Goal: Task Accomplishment & Management: Contribute content

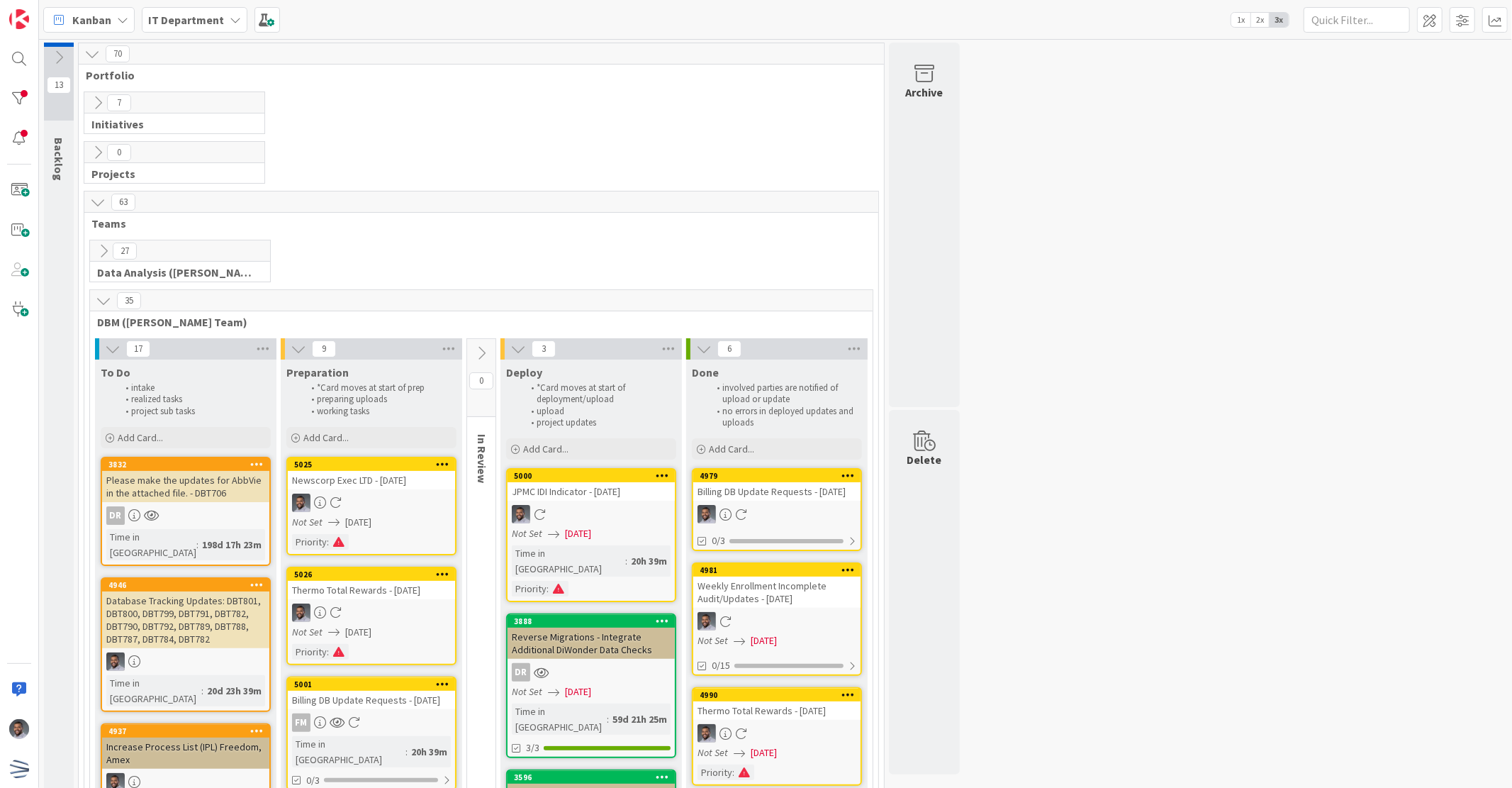
click at [199, 494] on div "Please make the updates for AbbVie in the attached file. - DBT706" at bounding box center [186, 486] width 167 height 31
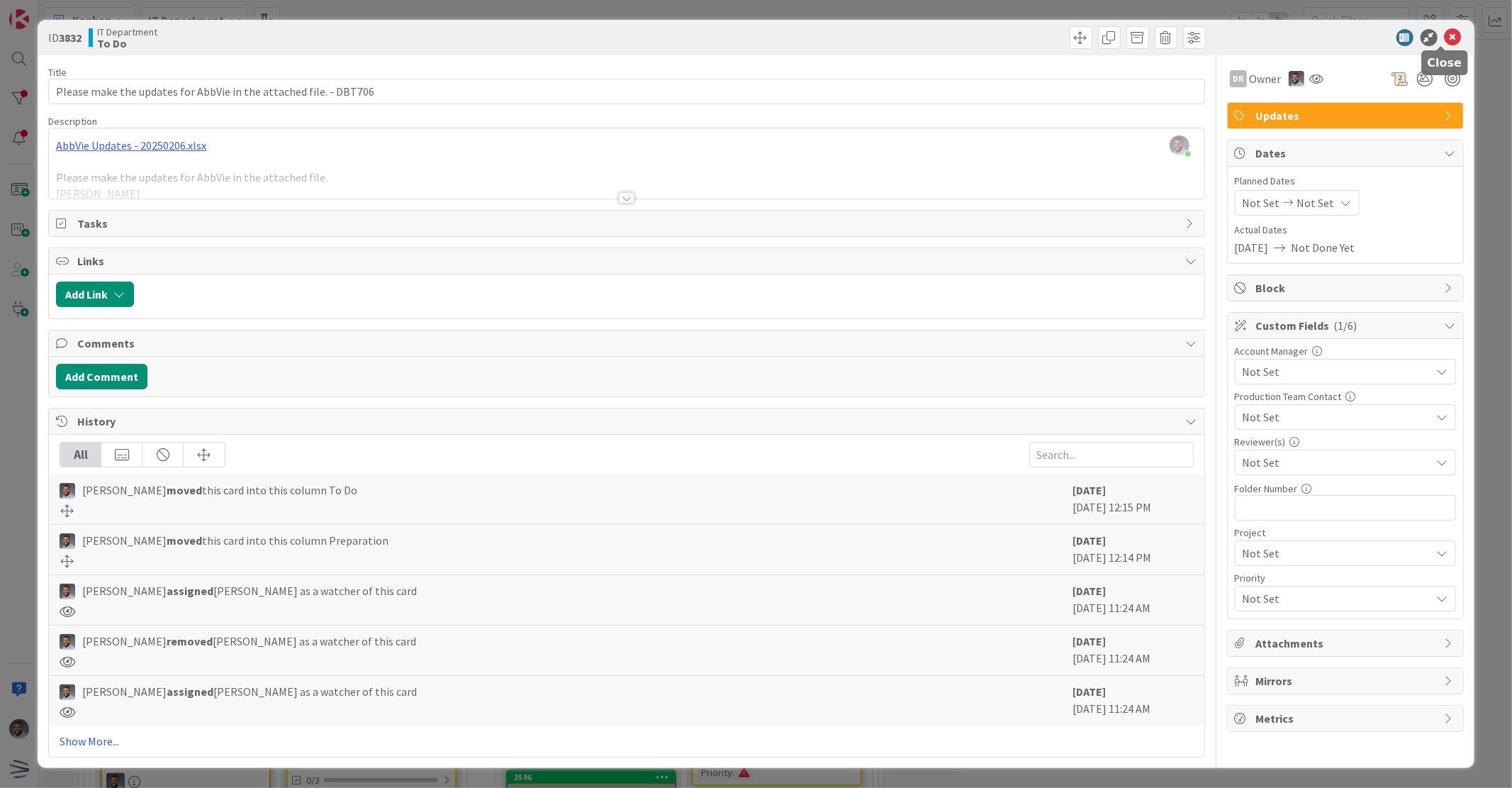
click at [1445, 32] on icon at bounding box center [1454, 37] width 17 height 17
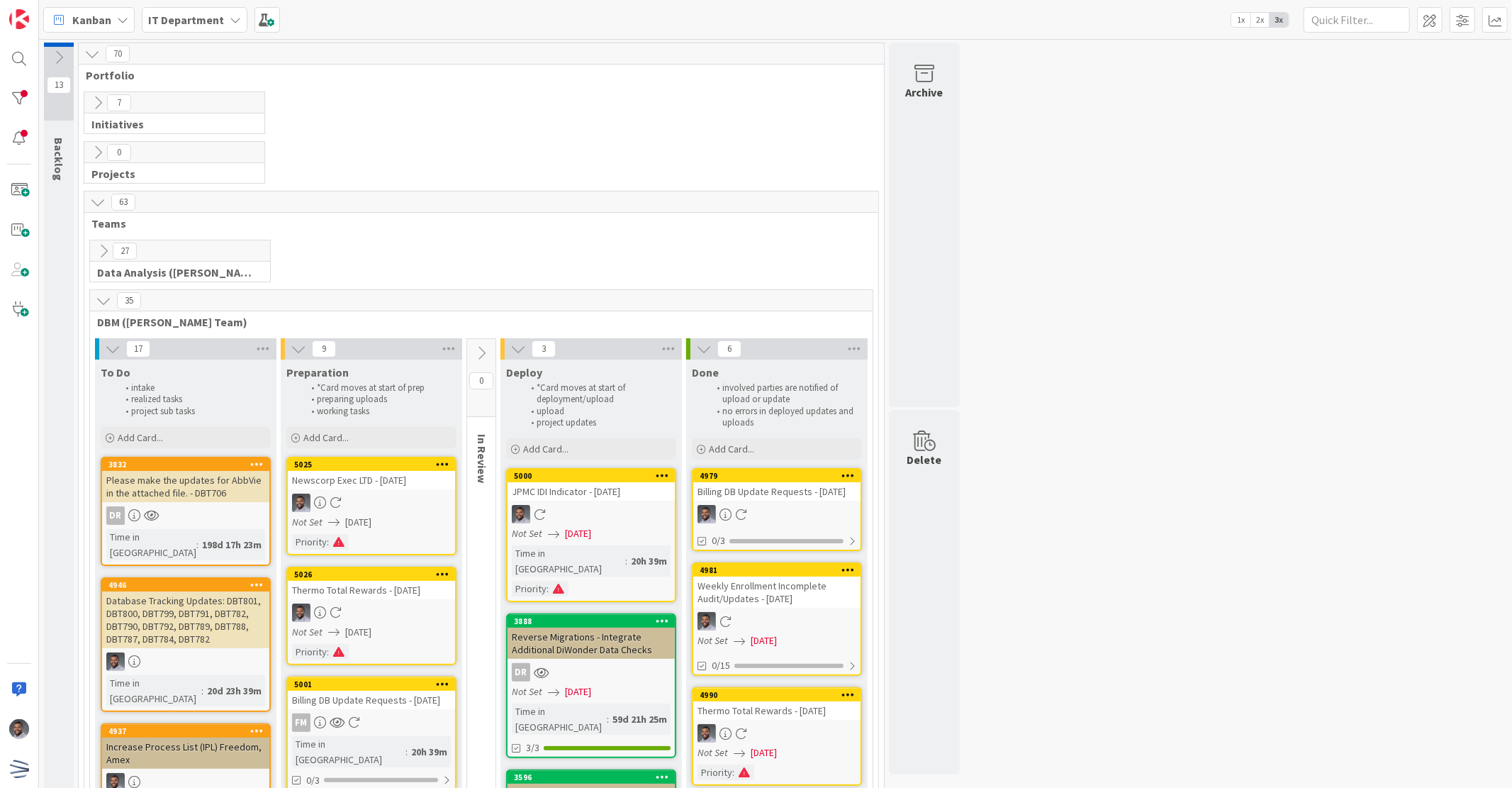
click at [200, 597] on div "Database Tracking Updates: DBT801, DBT800, DBT799, DBT791, DBT782, DBT790, DBT7…" at bounding box center [186, 619] width 167 height 57
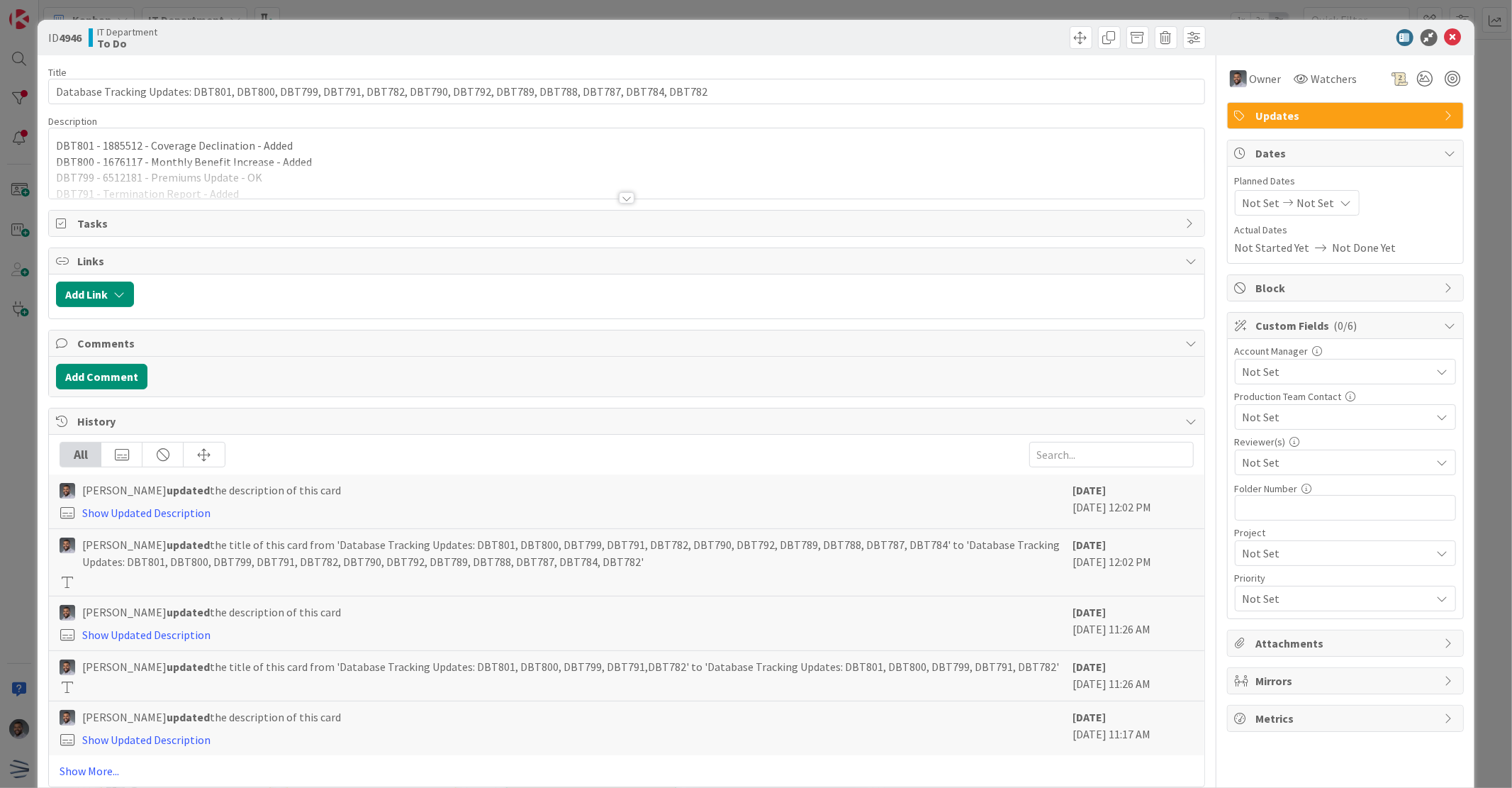
click at [628, 199] on div at bounding box center [627, 198] width 16 height 12
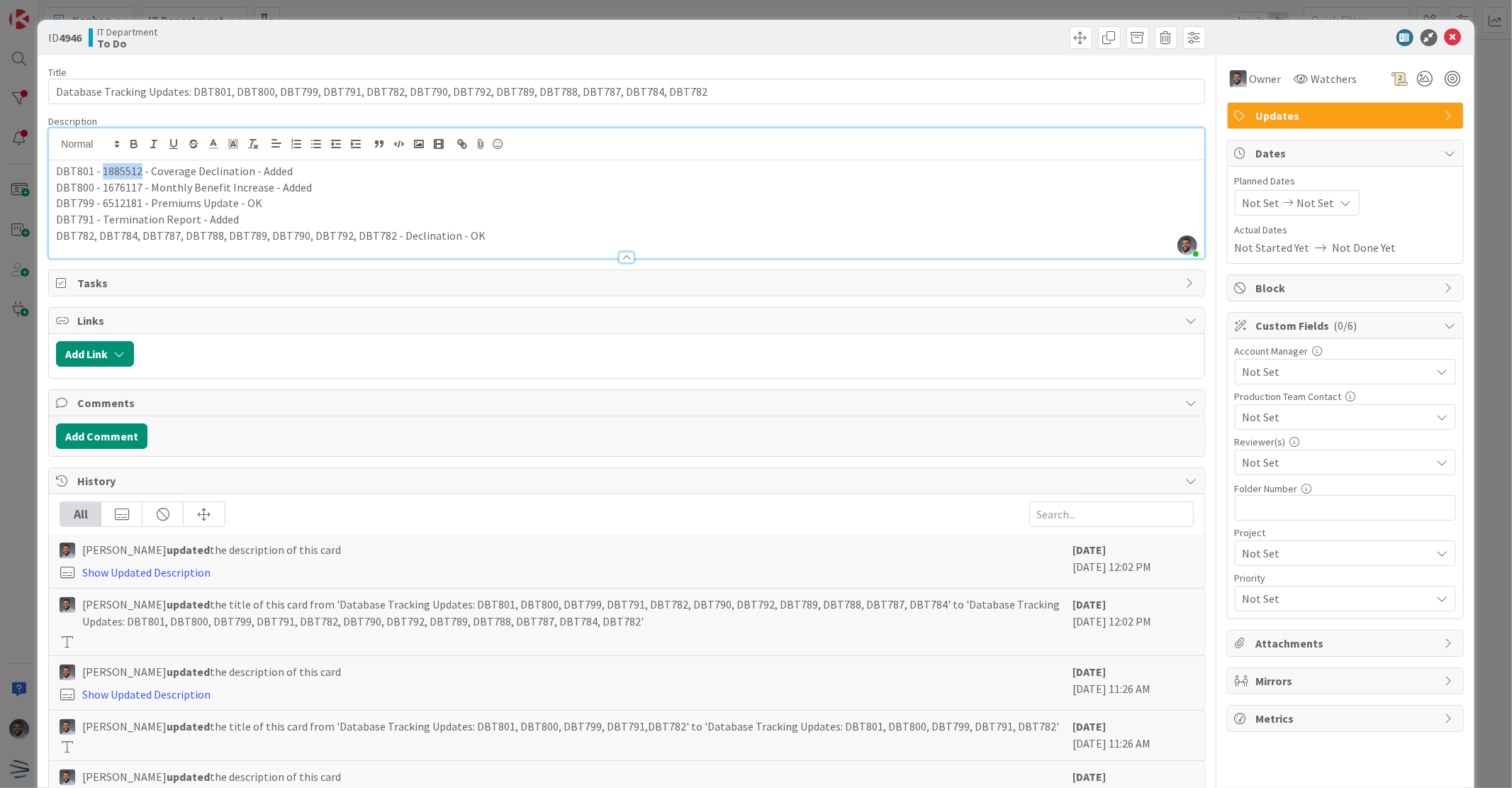
drag, startPoint x: 140, startPoint y: 171, endPoint x: 102, endPoint y: 170, distance: 38.0
click at [102, 170] on p "DBT801 - 1885512 - Coverage Declination - Added" at bounding box center [626, 171] width 1140 height 17
copy p "1885512"
drag, startPoint x: 89, startPoint y: 171, endPoint x: 58, endPoint y: 170, distance: 31.0
click at [58, 170] on p "DBT801 - 1885512 - Coverage Declination - Added" at bounding box center [626, 171] width 1140 height 17
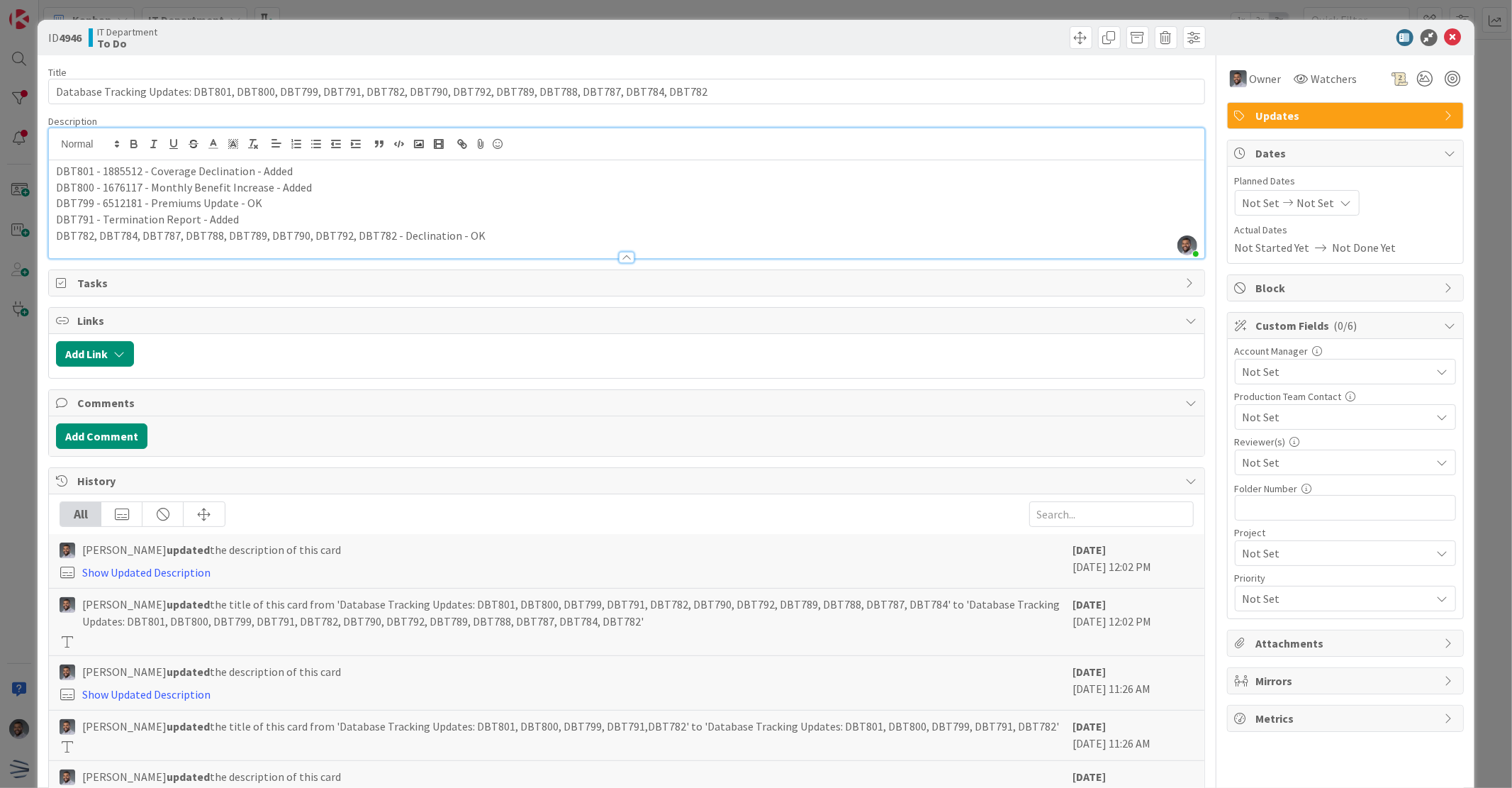
drag, startPoint x: 89, startPoint y: 169, endPoint x: 58, endPoint y: 167, distance: 31.1
click at [58, 167] on p "DBT801 - 1885512 - Coverage Declination - Added" at bounding box center [626, 171] width 1140 height 17
drag, startPoint x: 94, startPoint y: 169, endPoint x: 45, endPoint y: 171, distance: 49.0
click at [45, 171] on div "ID 4946 IT Department To Do Title 121 / 128 Database Tracking Updates: DBT801, …" at bounding box center [755, 439] width 1436 height 838
copy p "DBT801"
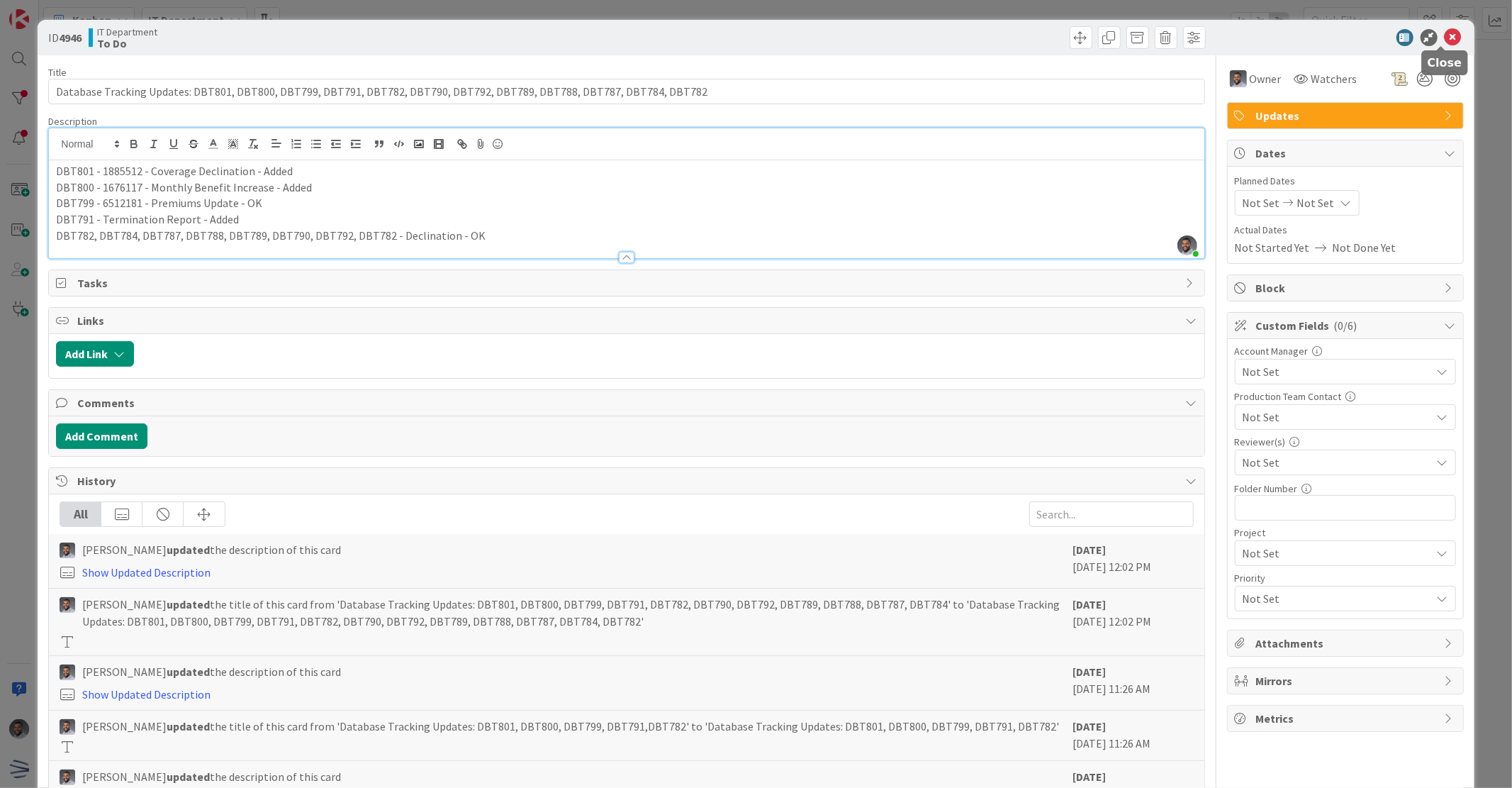
click at [1445, 34] on icon at bounding box center [1454, 37] width 17 height 17
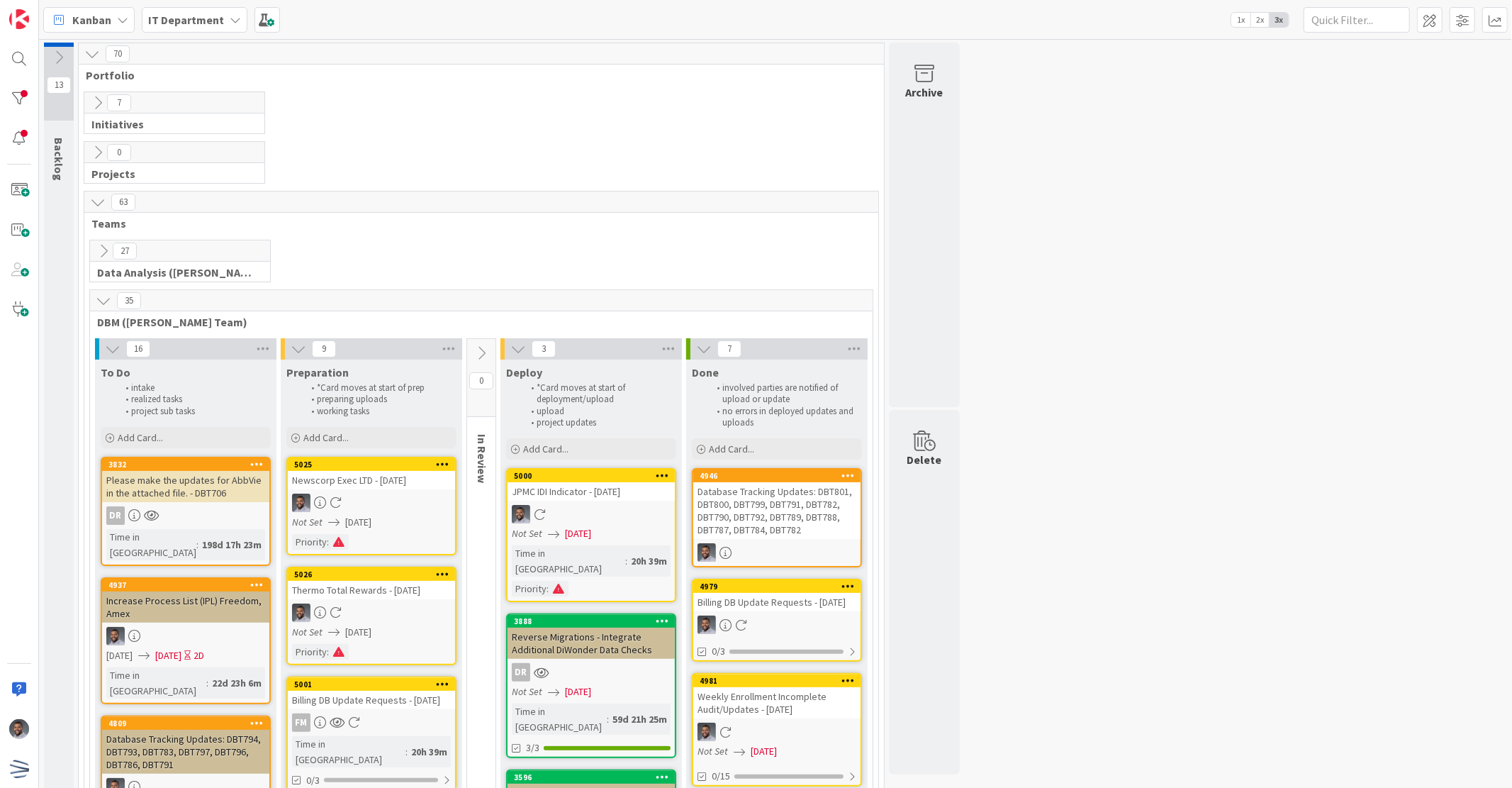
click at [179, 730] on div "Database Tracking Updates: DBT794, DBT793, DBT783, DBT797, DBT796, DBT786, DBT7…" at bounding box center [186, 751] width 167 height 44
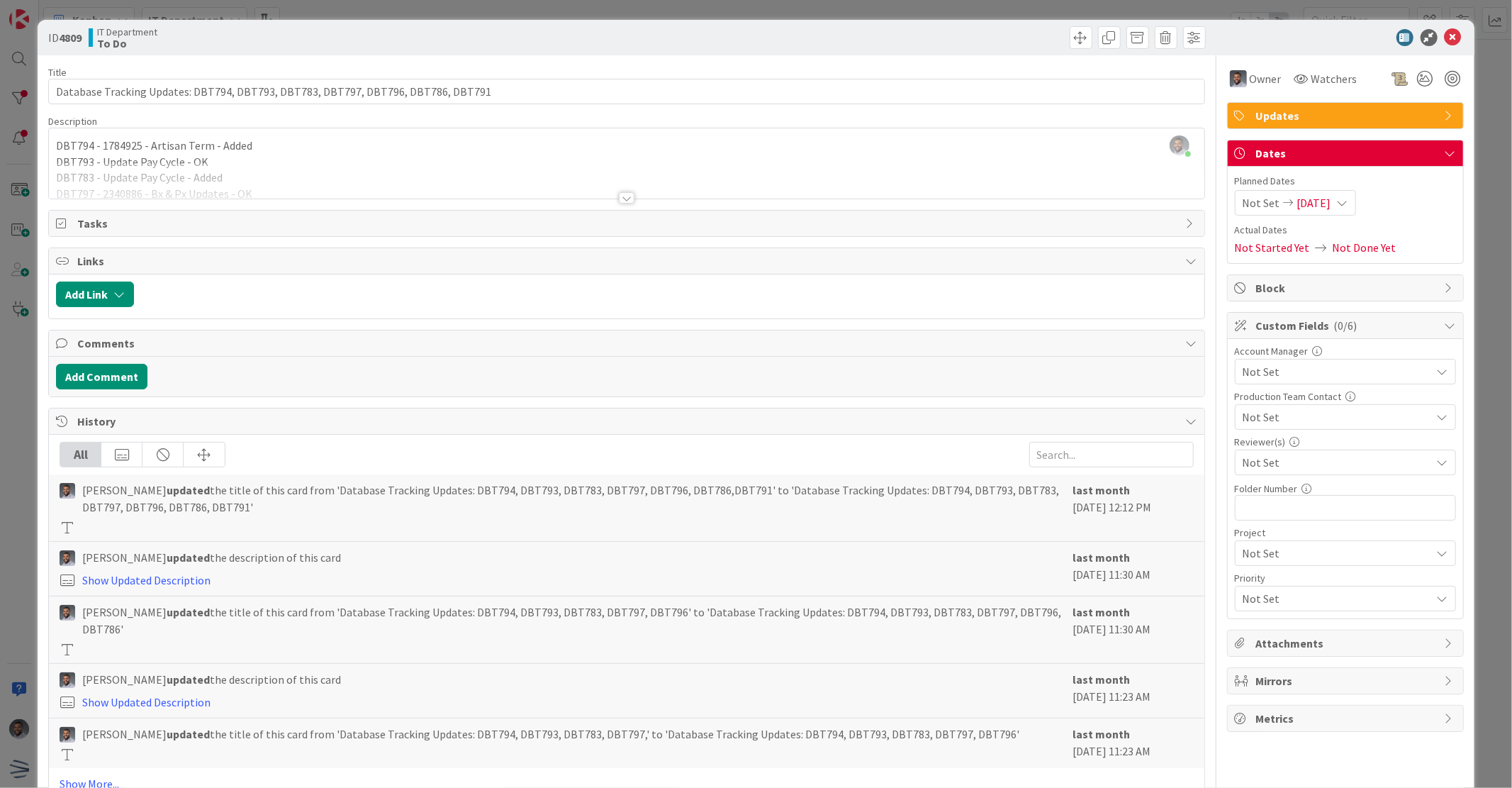
click at [622, 194] on div at bounding box center [627, 198] width 16 height 12
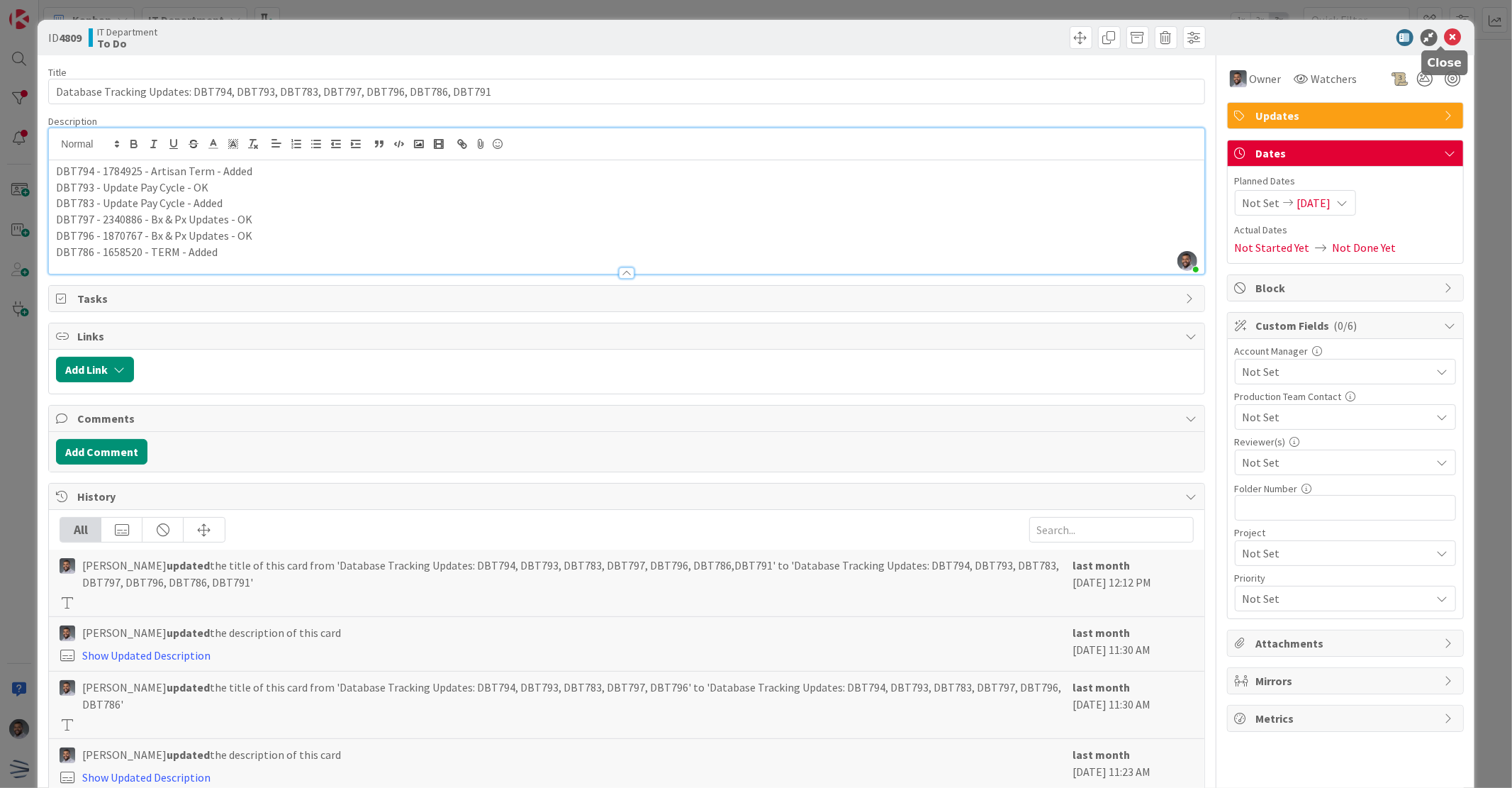
click at [1445, 37] on icon at bounding box center [1454, 37] width 17 height 17
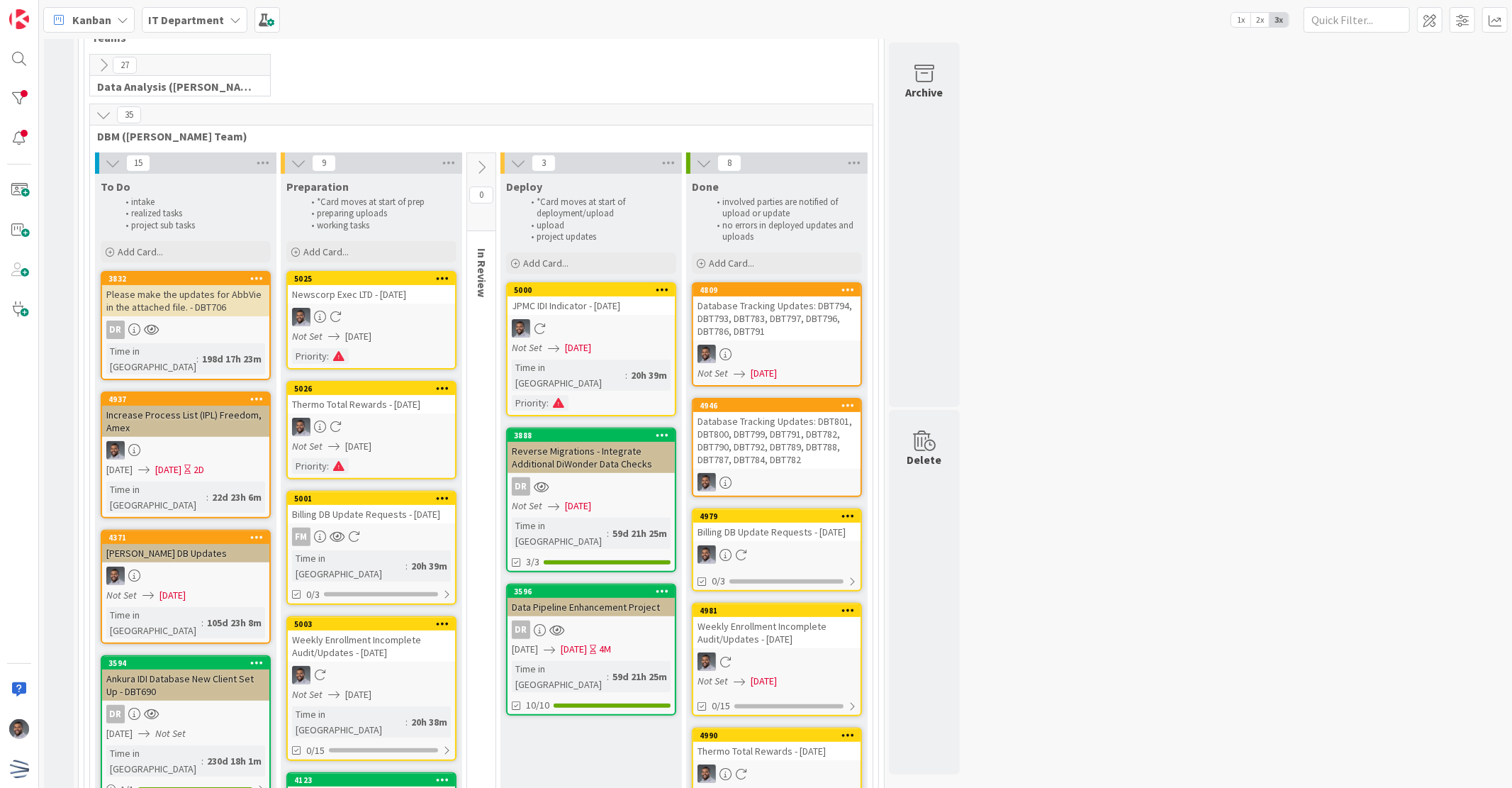
scroll to position [81, 0]
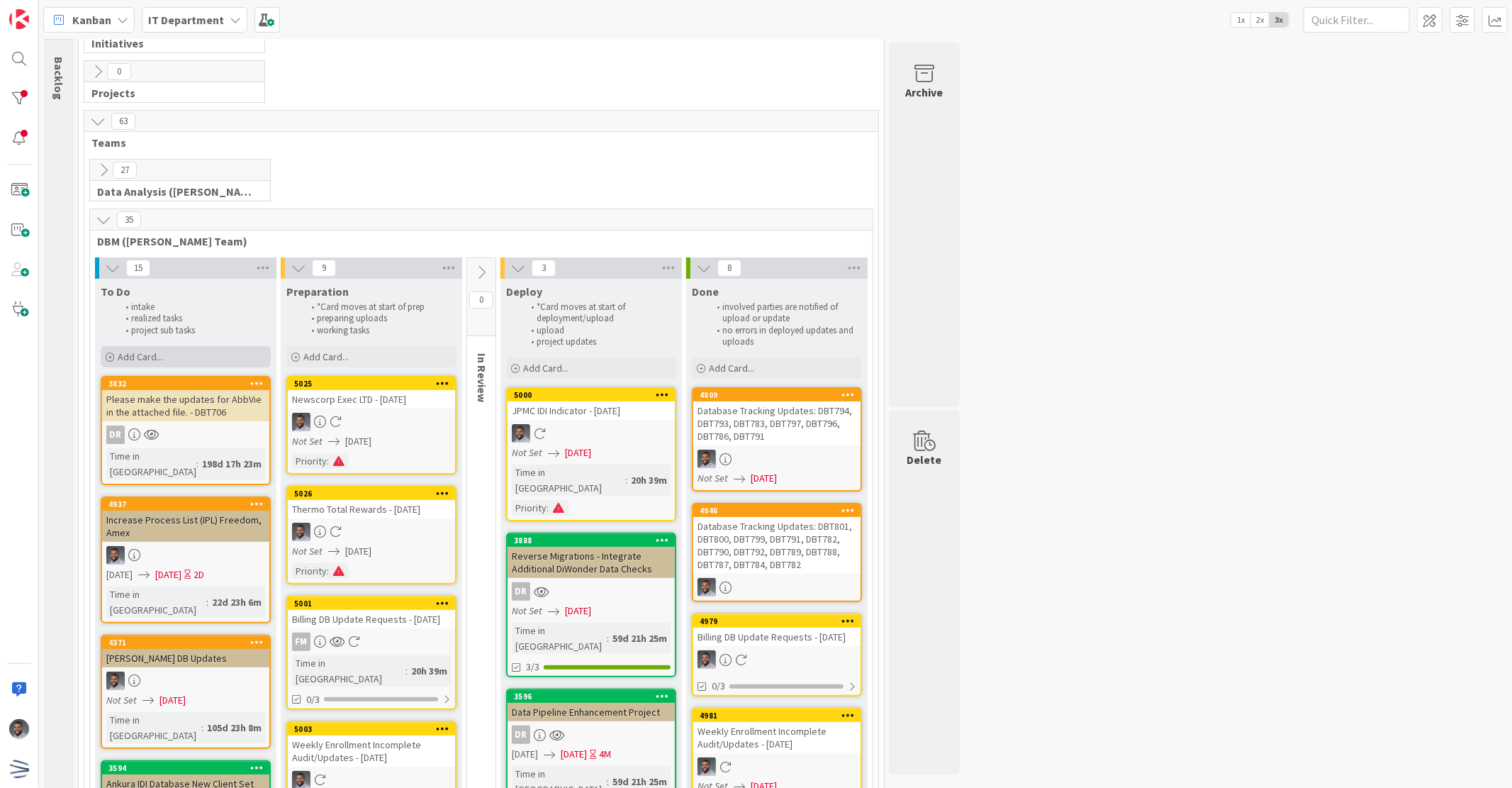
click at [187, 353] on div "Add Card..." at bounding box center [186, 357] width 170 height 22
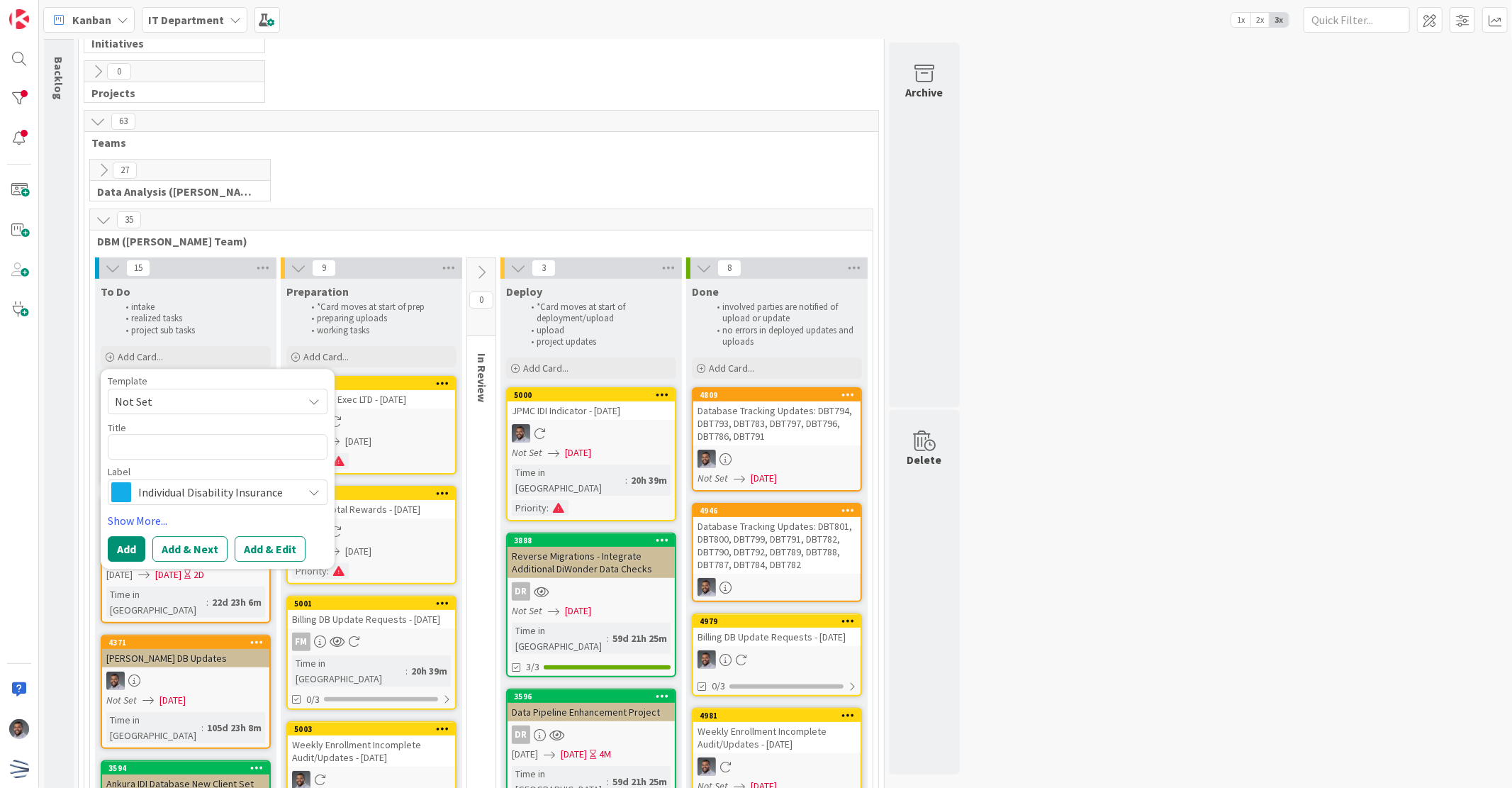
type textarea "x"
type textarea "D"
type textarea "x"
type textarea "Da"
type textarea "x"
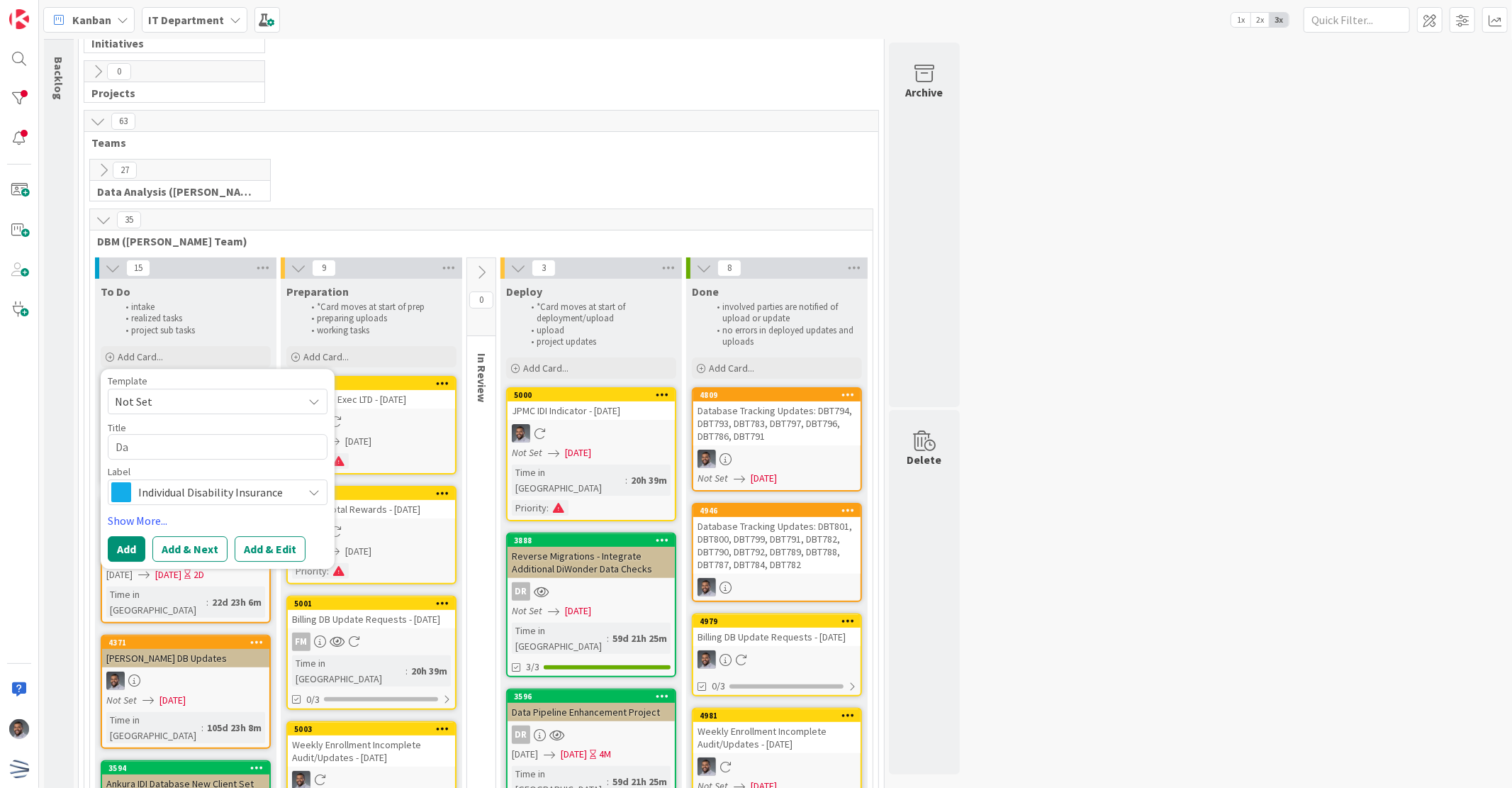
type textarea "Dat"
type textarea "x"
type textarea "Data"
type textarea "x"
type textarea "Datab"
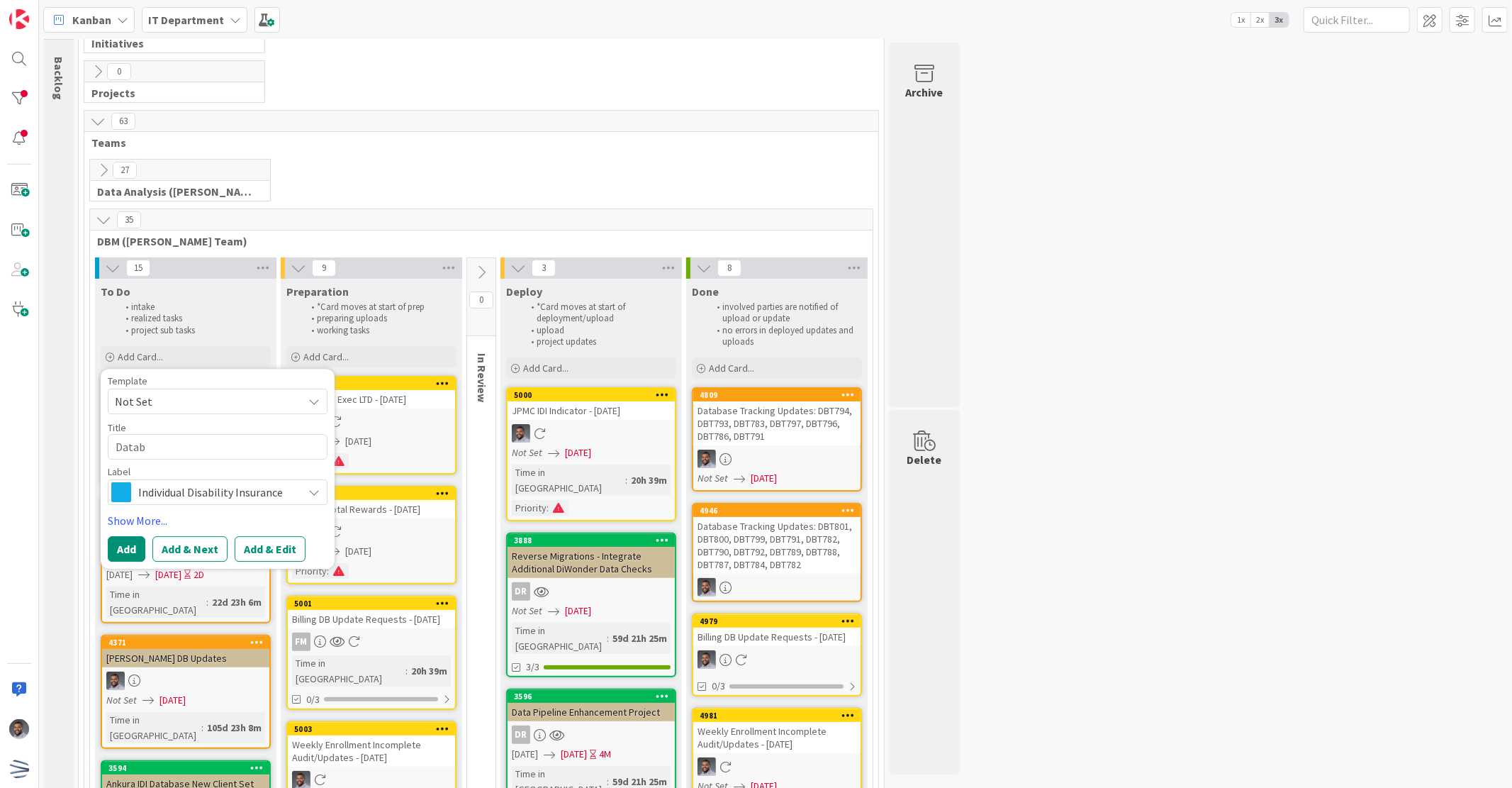
type textarea "x"
type textarea "Databa"
type textarea "x"
type textarea "Databas"
type textarea "x"
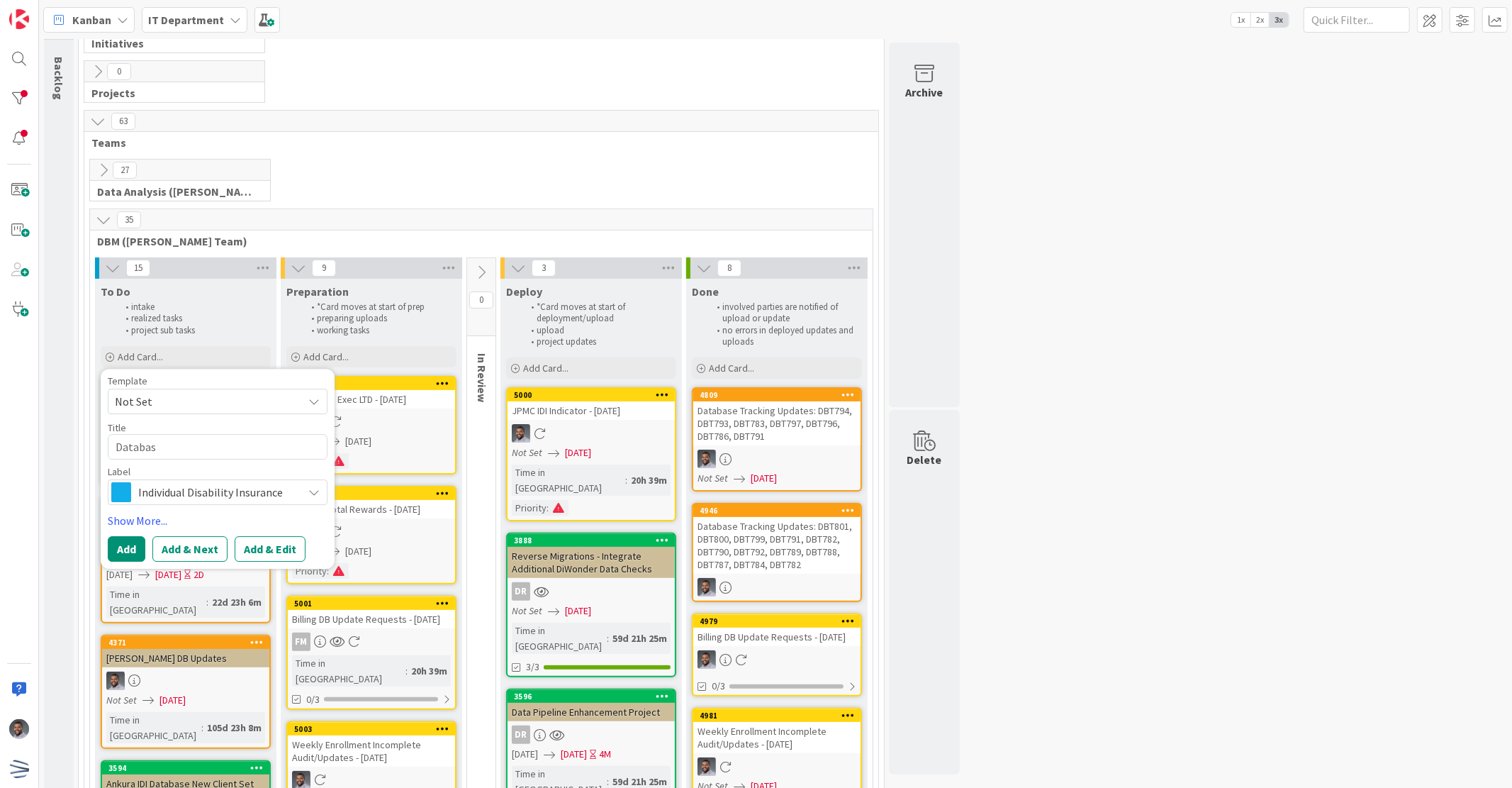
type textarea "Database"
type textarea "x"
type textarea "Database"
type textarea "x"
type textarea "Database T"
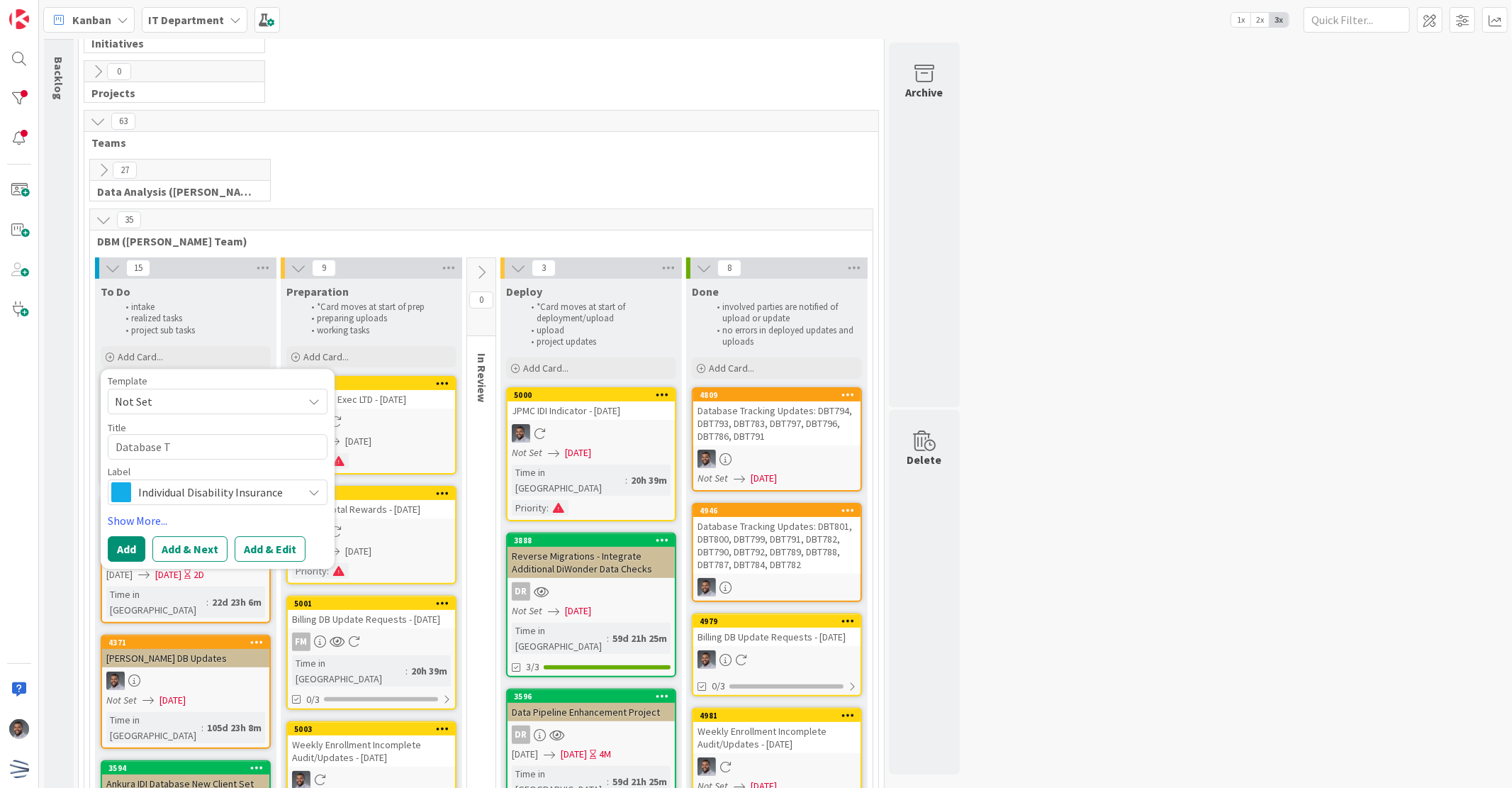
type textarea "x"
type textarea "Database Tr"
type textarea "x"
type textarea "Database Tra"
type textarea "x"
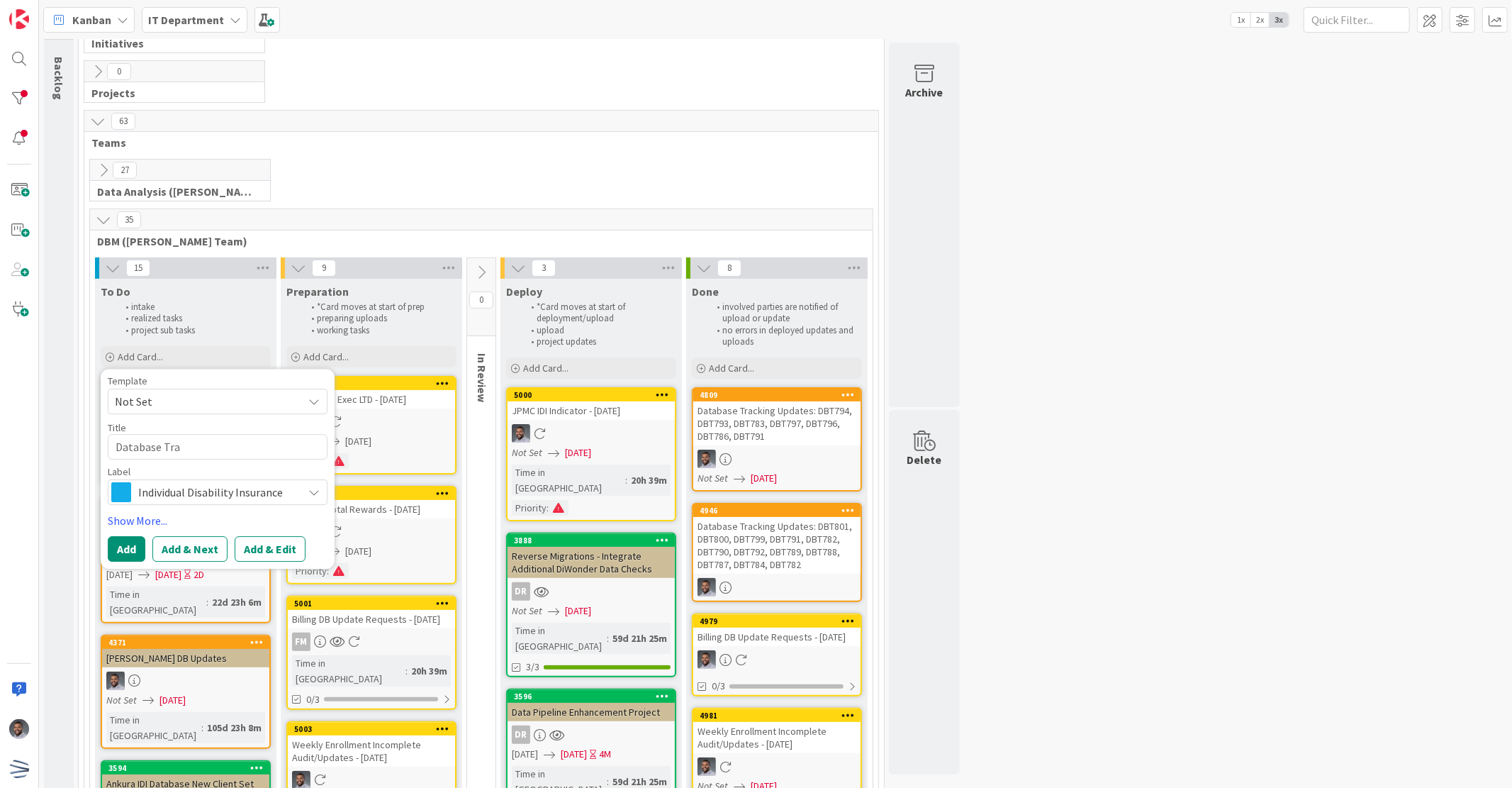
type textarea "Database Trac"
type textarea "x"
type textarea "Database Track"
type textarea "x"
type textarea "Database Tracki"
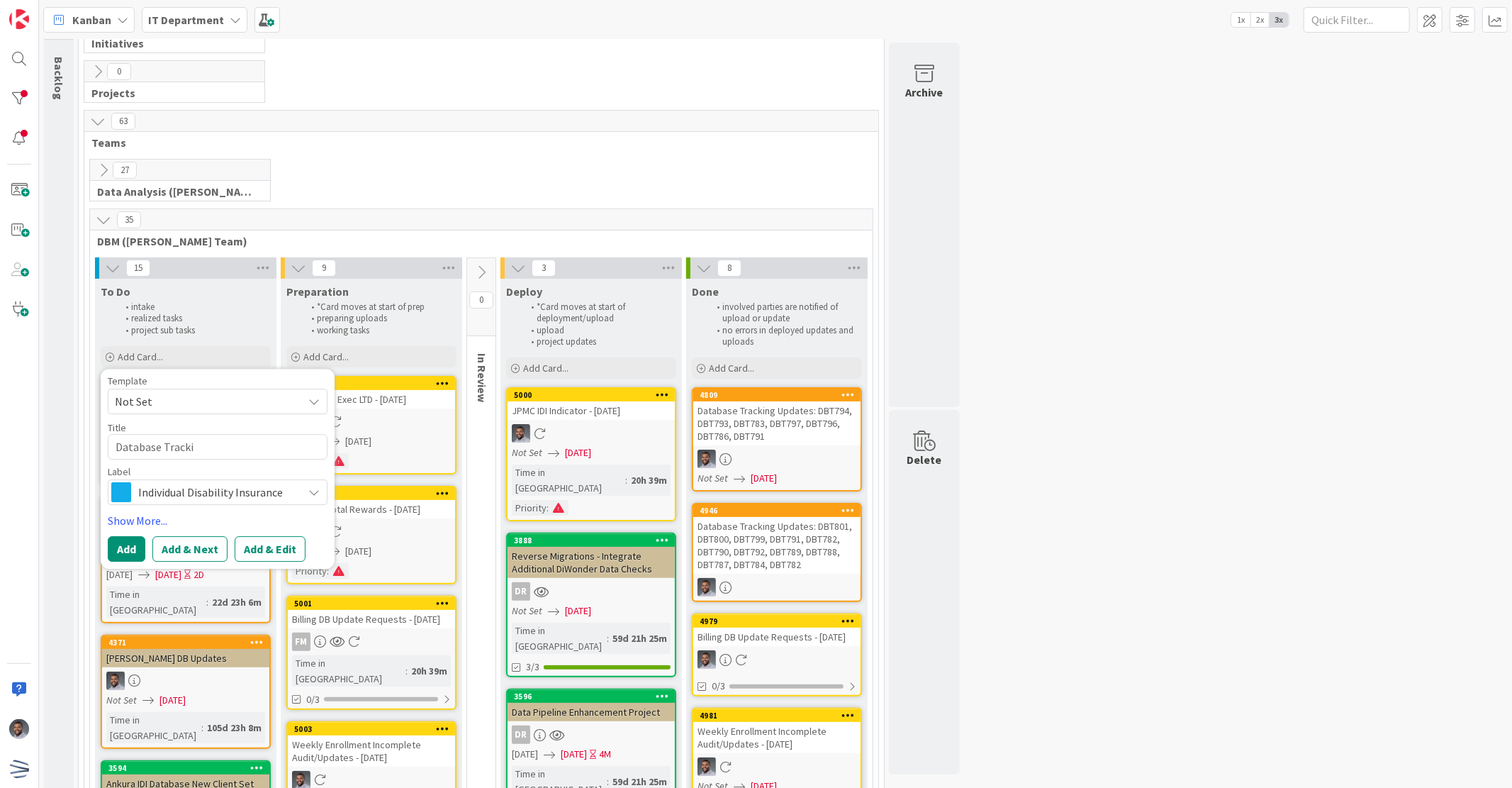
type textarea "x"
type textarea "Database Trackin"
type textarea "x"
type textarea "Database Tracking"
type textarea "x"
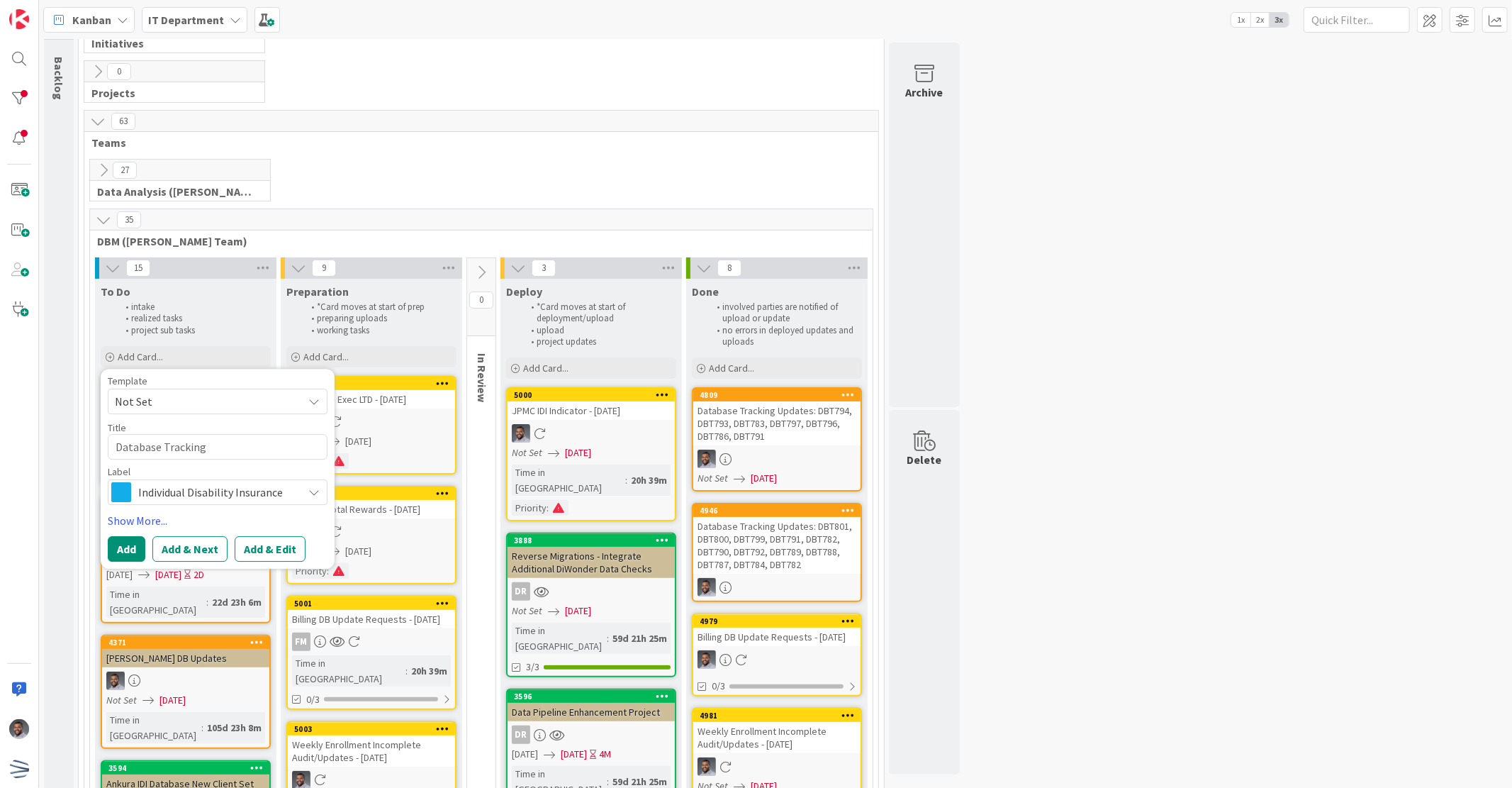
type textarea "Database Tracking"
type textarea "x"
type textarea "Database Tracking U"
type textarea "x"
type textarea "Database Tracking Up"
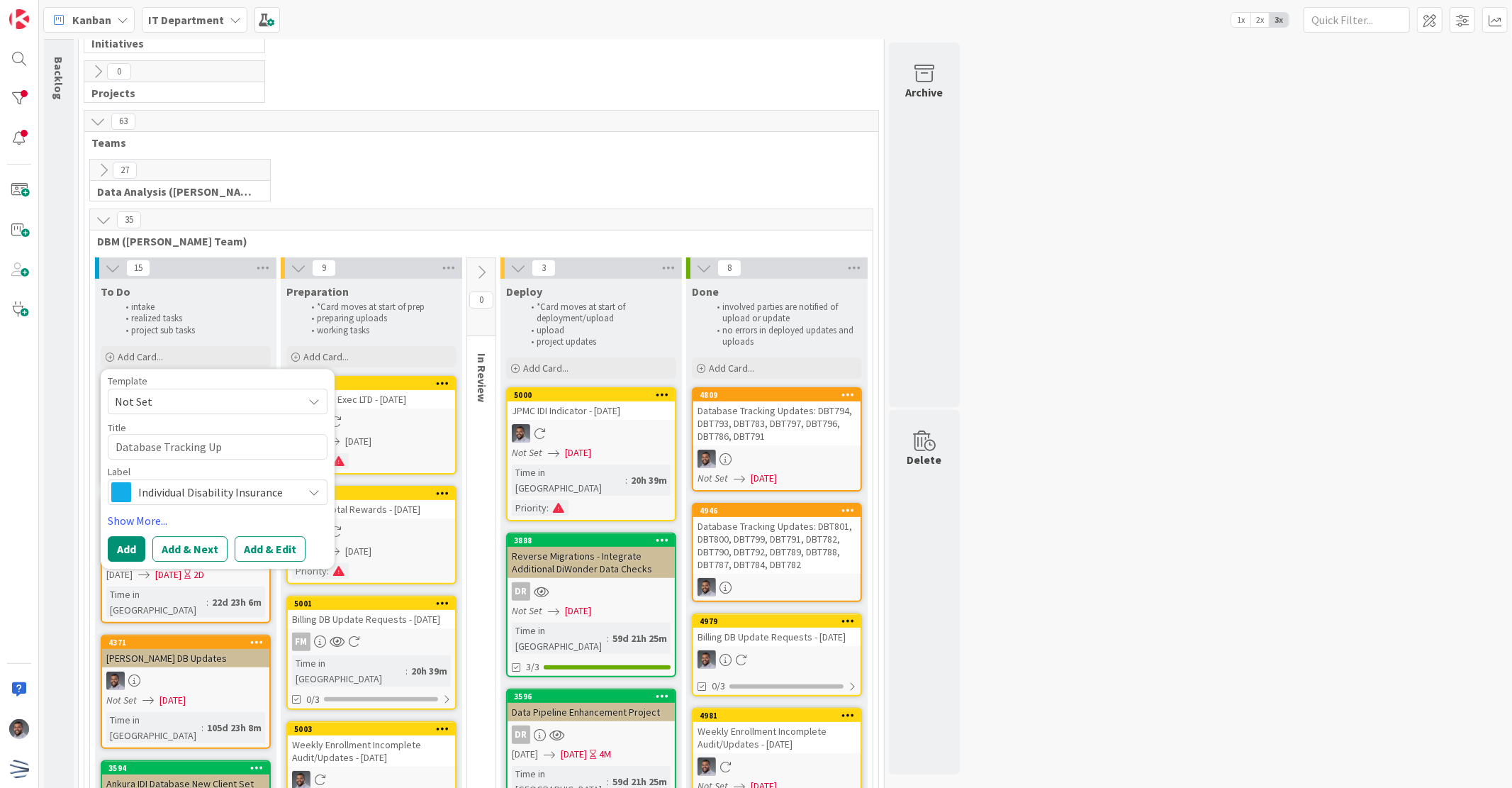
type textarea "x"
type textarea "Database Tracking Upd"
type textarea "x"
type textarea "Database Tracking Upda"
type textarea "x"
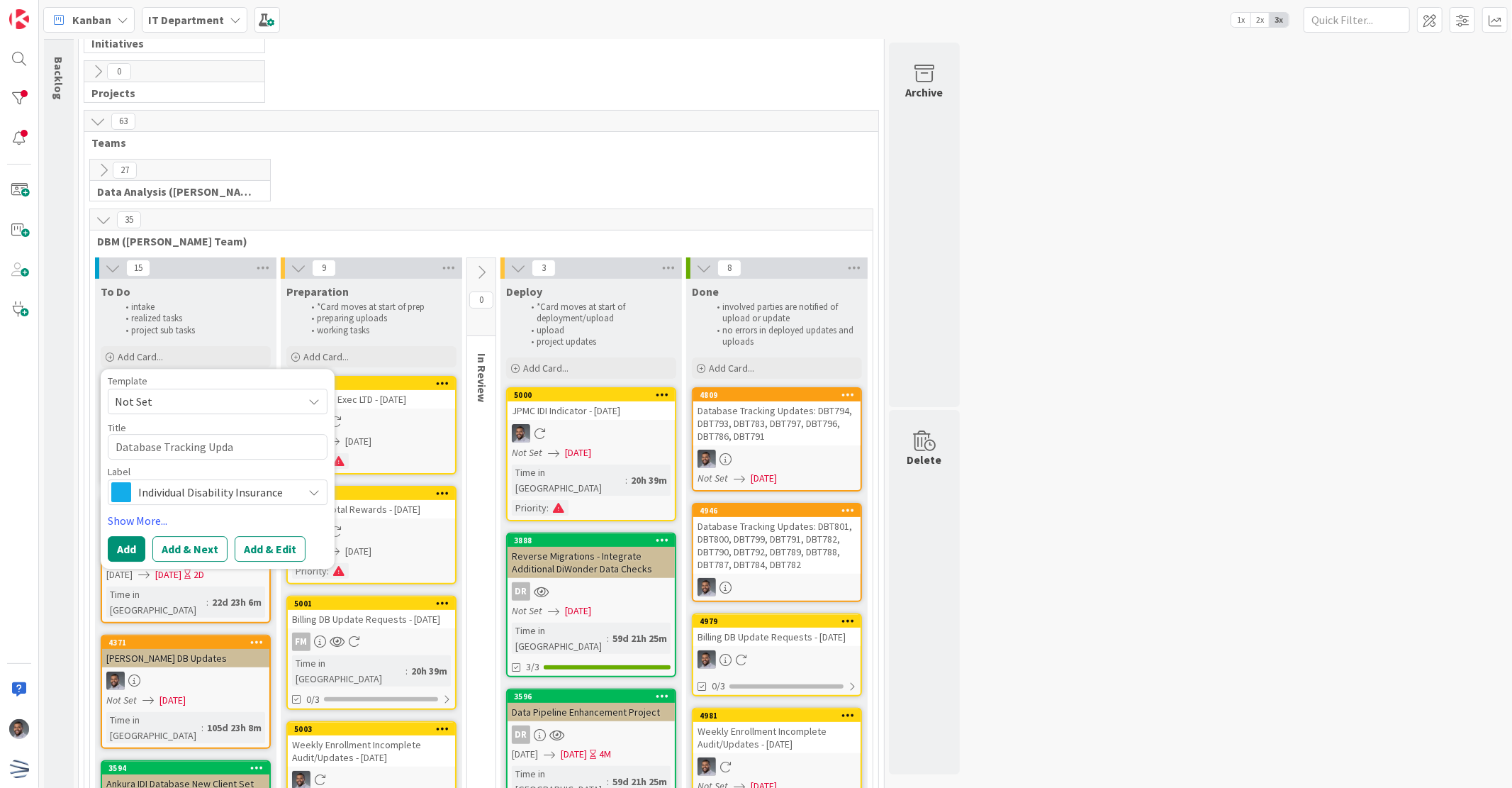
type textarea "Database Tracking Updat"
type textarea "x"
type textarea "Database Tracking Update"
type textarea "x"
type textarea "Database Tracking Updates"
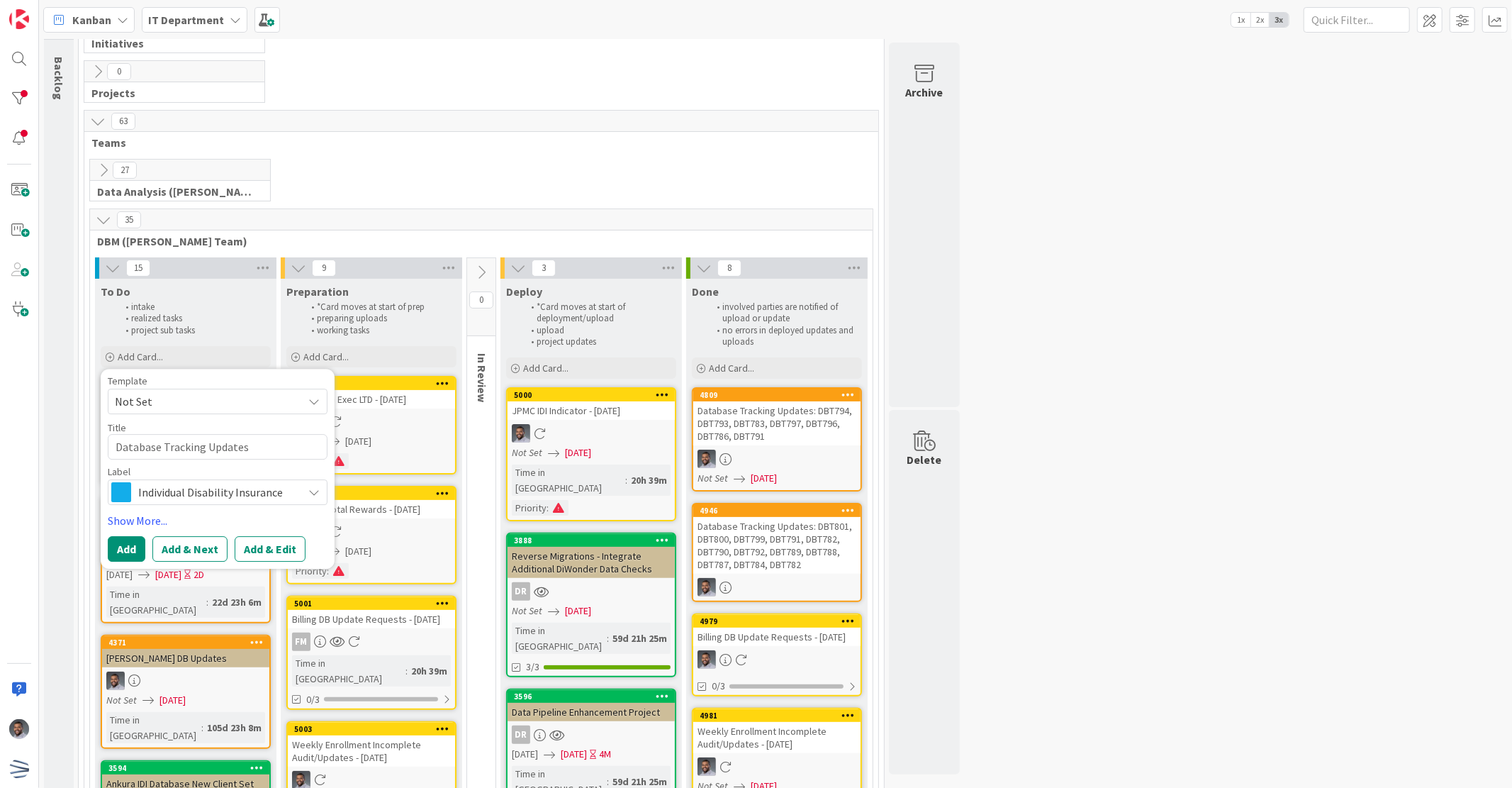
click at [251, 486] on span "Individual Disability Insurance" at bounding box center [217, 493] width 158 height 20
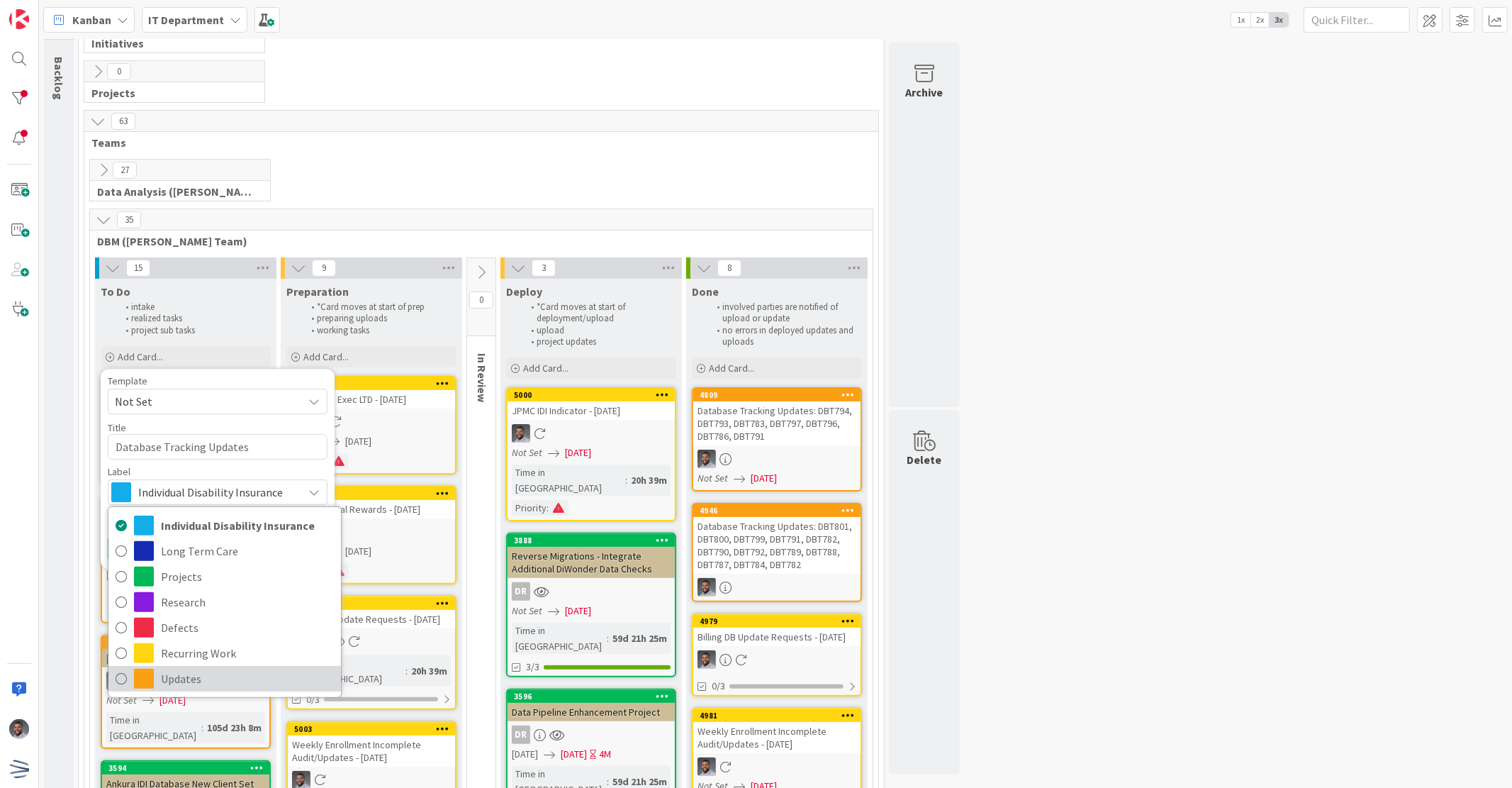
click at [240, 678] on span "Updates" at bounding box center [248, 679] width 173 height 22
type textarea "x"
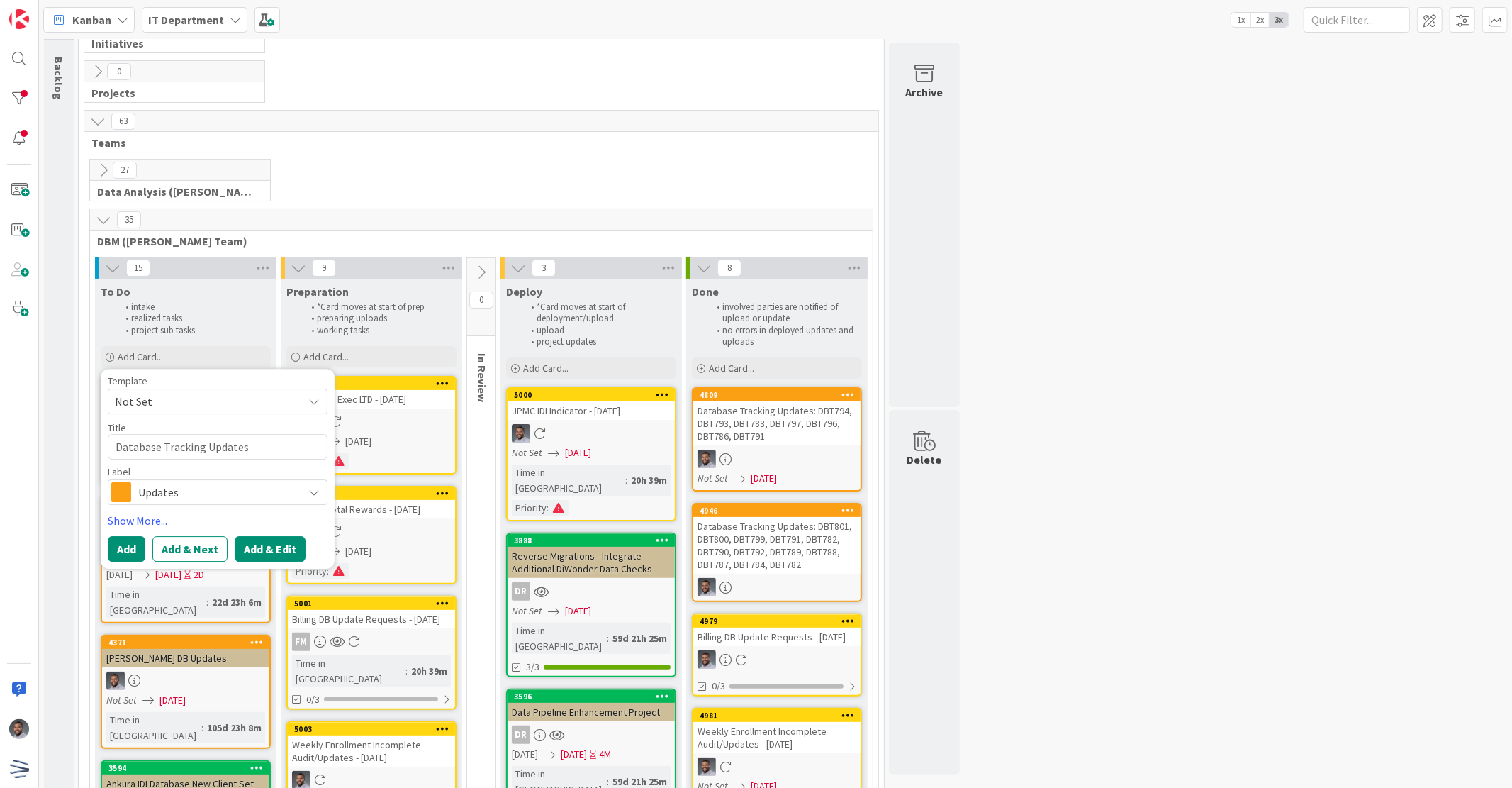
click at [279, 557] on button "Add & Edit" at bounding box center [270, 548] width 71 height 25
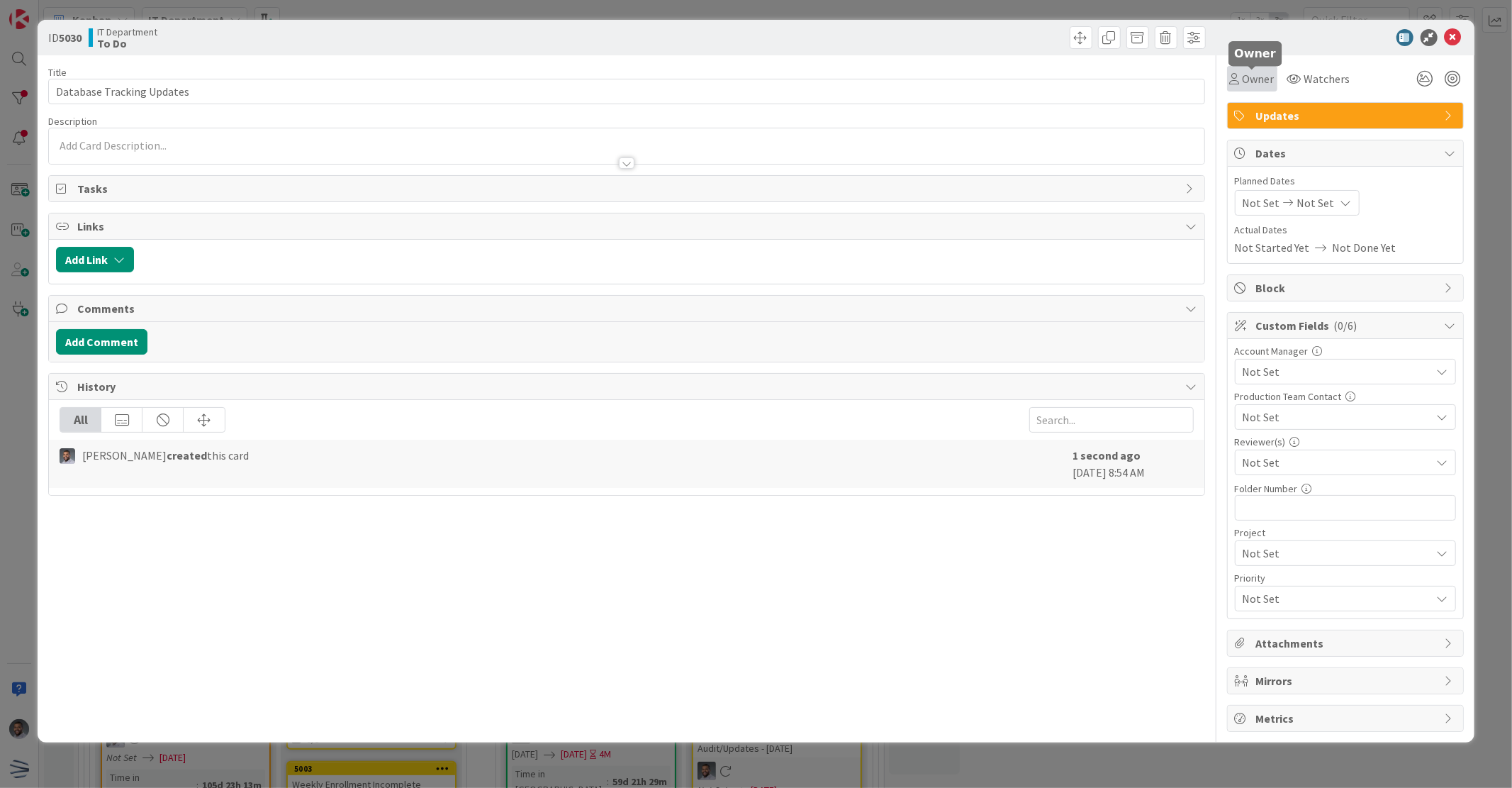
click at [1246, 80] on span "Owner" at bounding box center [1259, 79] width 32 height 17
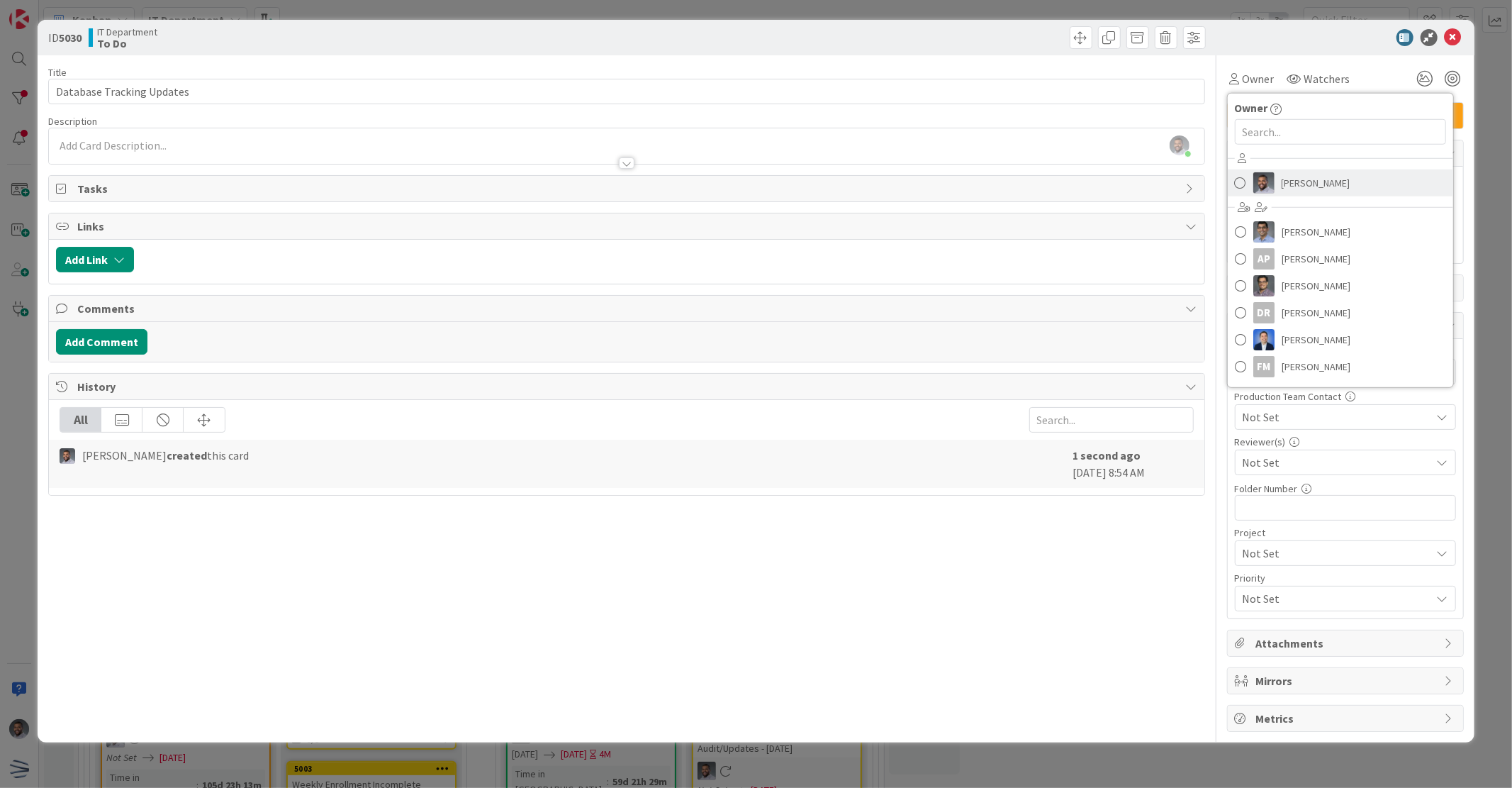
click at [1278, 193] on link "[PERSON_NAME]" at bounding box center [1341, 182] width 225 height 27
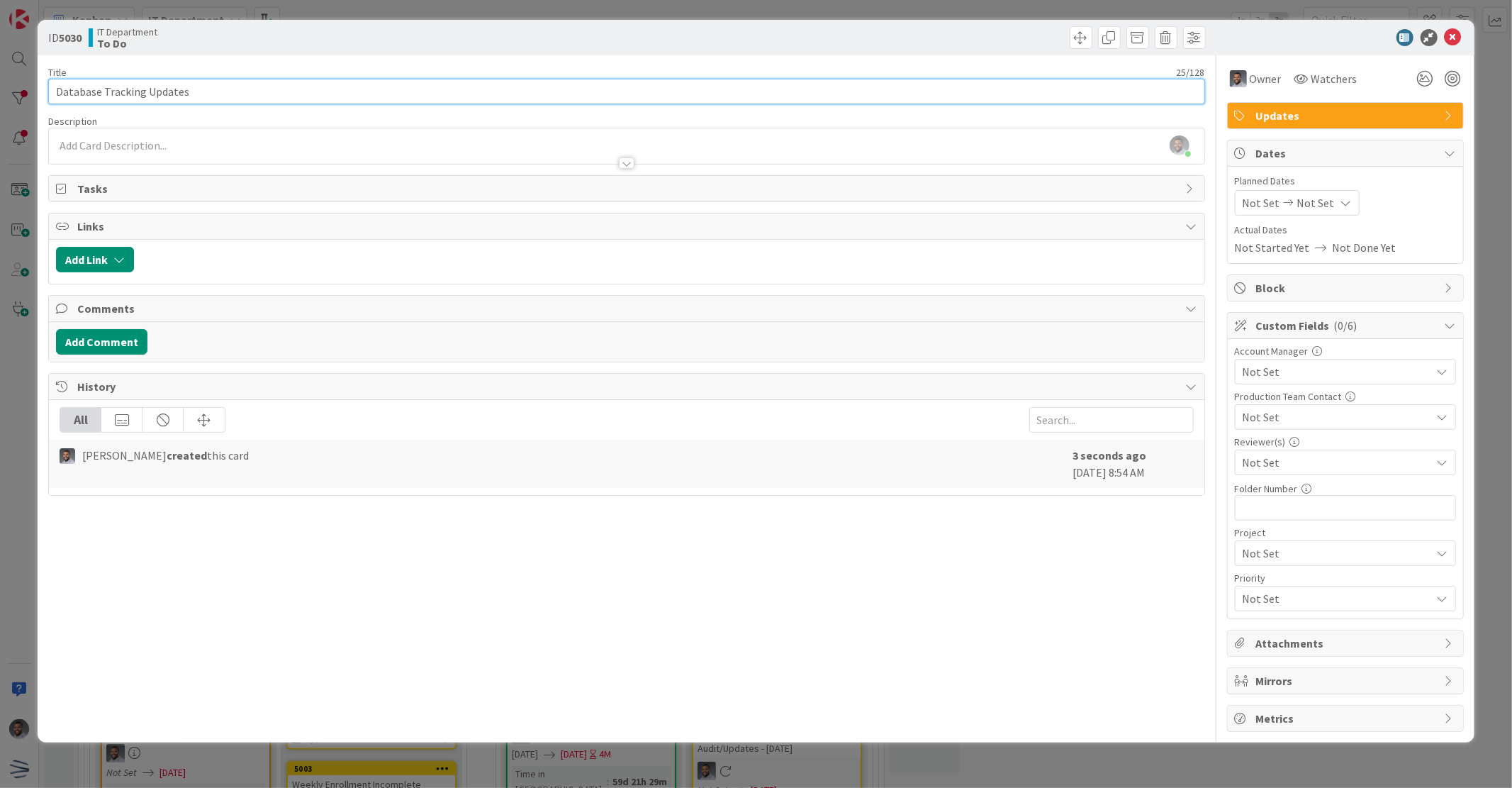
click at [215, 79] on input "Database Tracking Updates" at bounding box center [626, 91] width 1156 height 25
paste input "DBT803"
type input "Database Tracking Updates - DBT803"
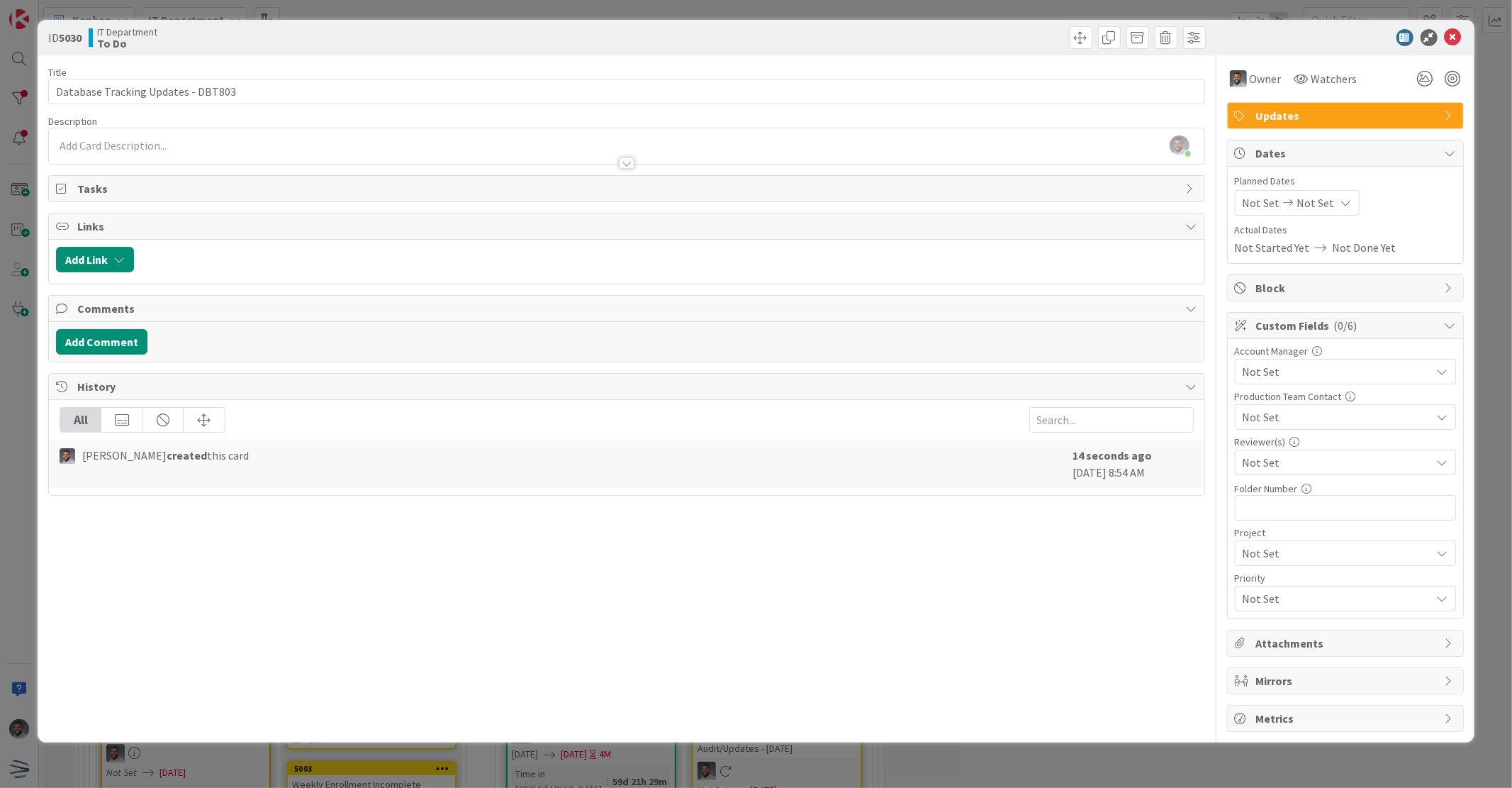
click at [339, 145] on div "[PERSON_NAME] just joined" at bounding box center [626, 145] width 1155 height 35
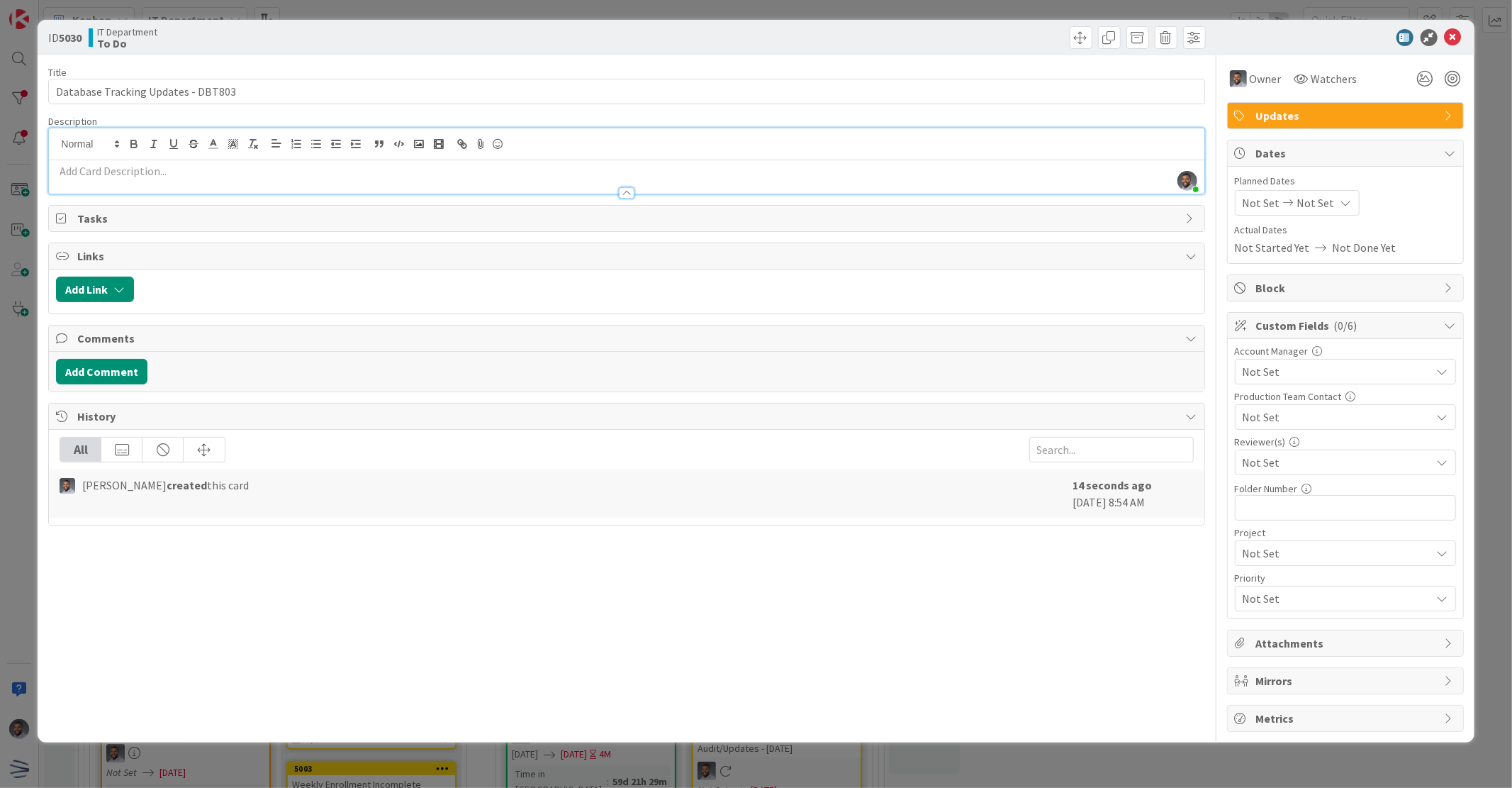
paste div
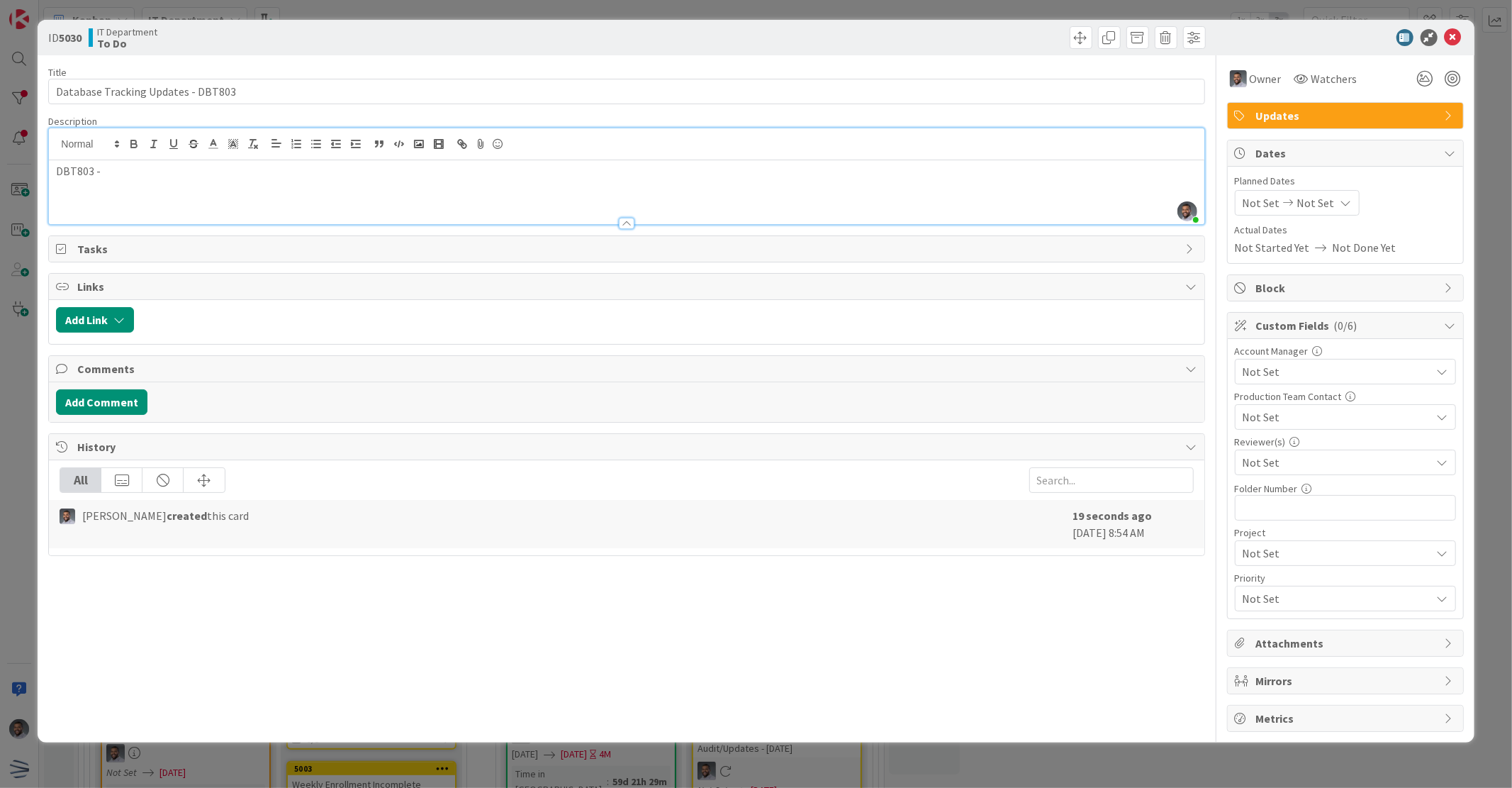
click at [171, 170] on p "DBT803 -" at bounding box center [626, 171] width 1140 height 17
click at [271, 170] on p "DBT803 - 4766787 - Name Chage - Added" at bounding box center [626, 171] width 1140 height 17
click at [143, 175] on p "DBT803 - 4766787 - Name Chage - Added" at bounding box center [626, 171] width 1140 height 17
click at [156, 183] on p "DBT804 -" at bounding box center [626, 187] width 1140 height 17
click at [1455, 40] on icon at bounding box center [1454, 37] width 17 height 17
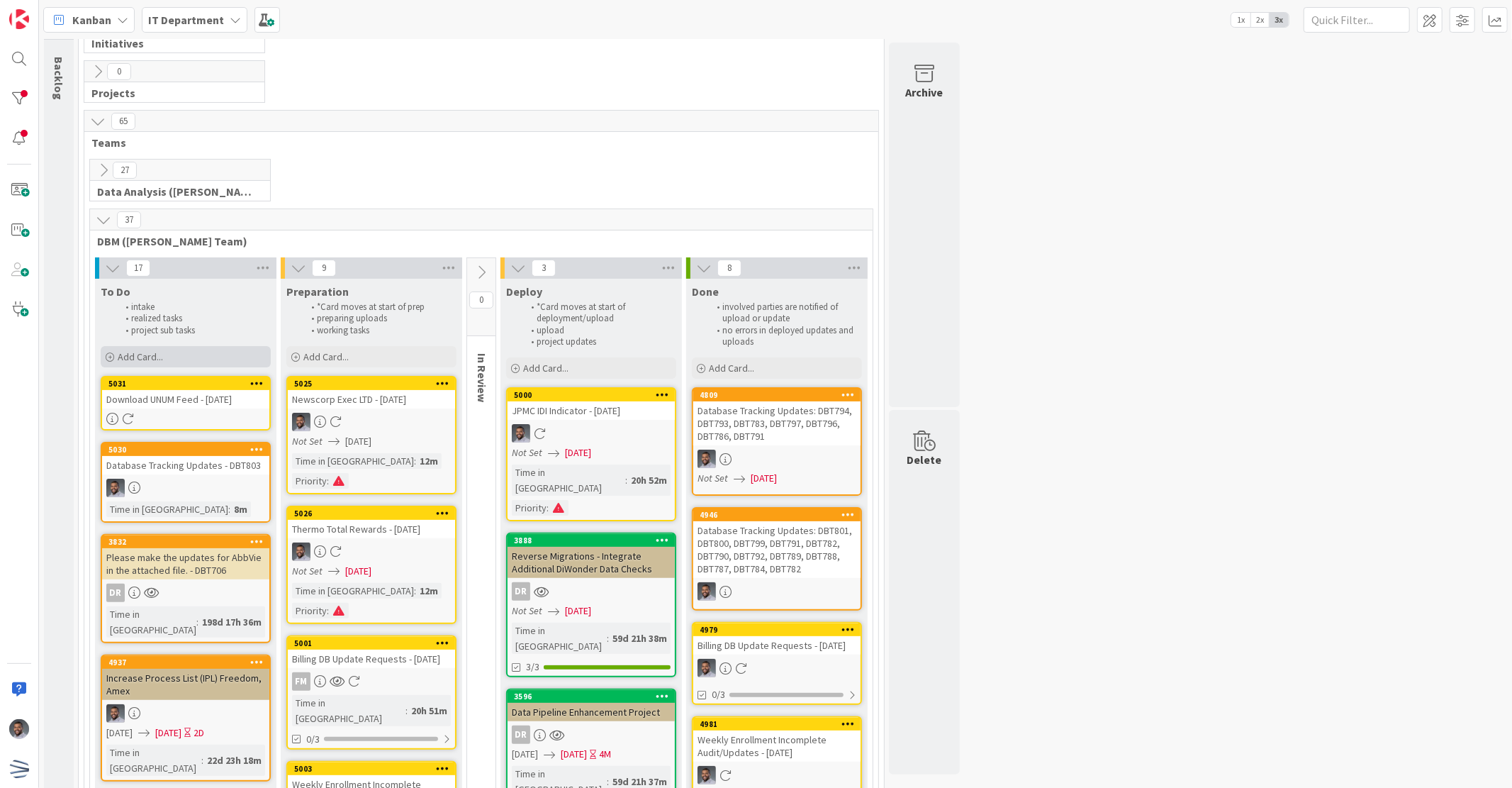
click at [202, 358] on div "Add Card..." at bounding box center [186, 357] width 170 height 22
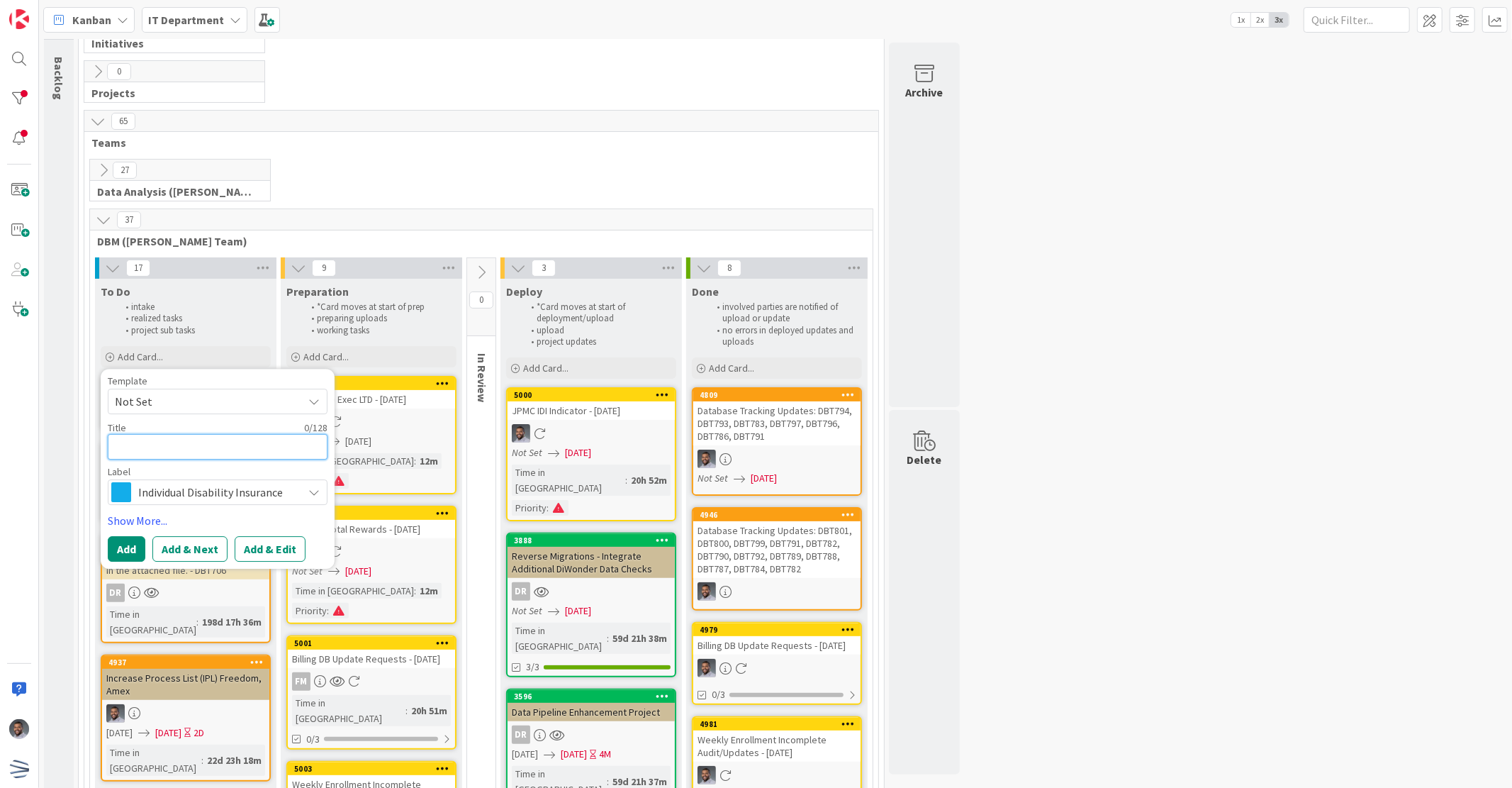
click at [210, 443] on textarea at bounding box center [217, 447] width 220 height 25
type textarea "x"
type textarea "T"
type textarea "x"
type textarea "Th"
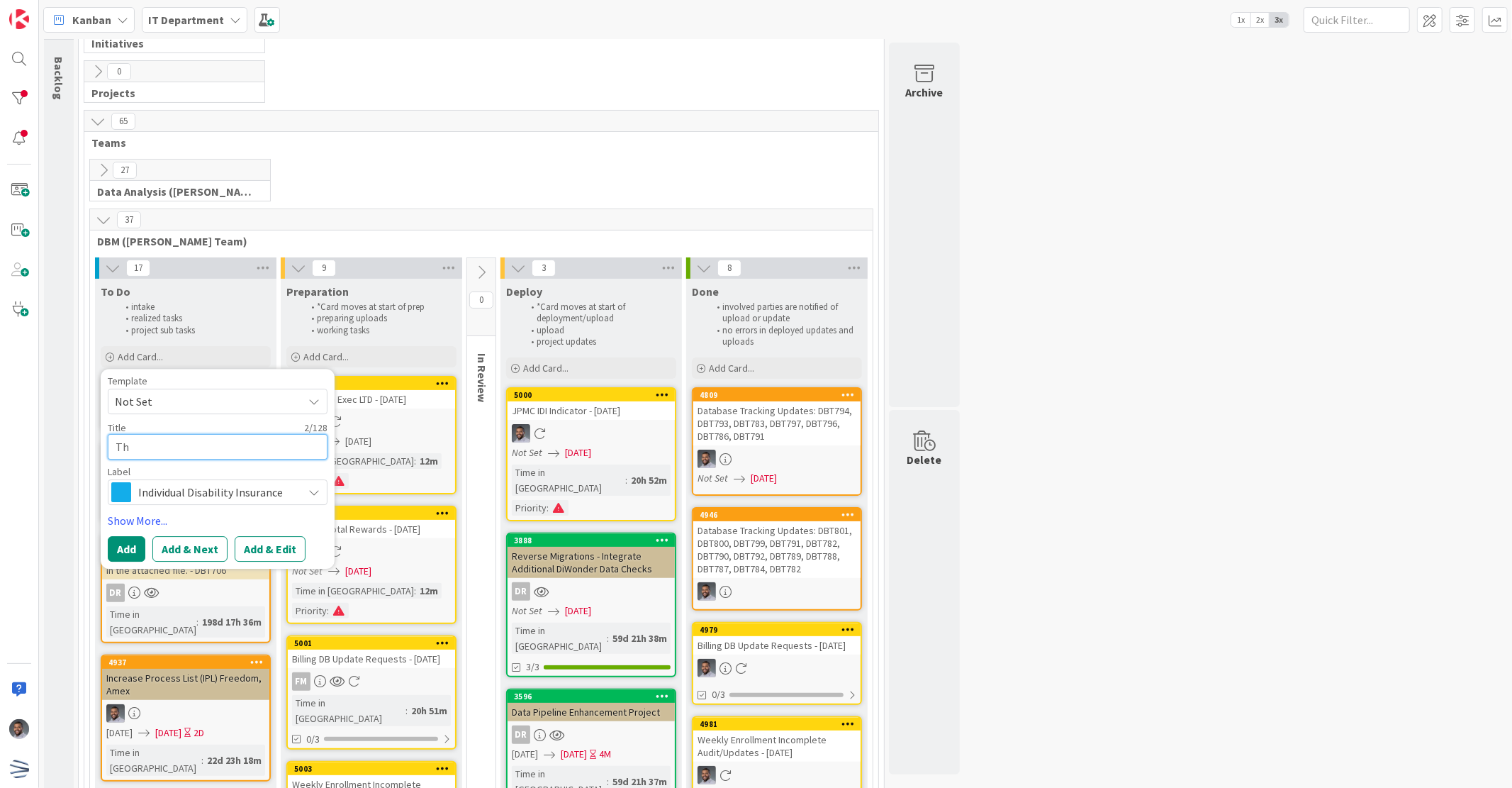
type textarea "x"
type textarea "The"
type textarea "x"
type textarea "Ther"
type textarea "x"
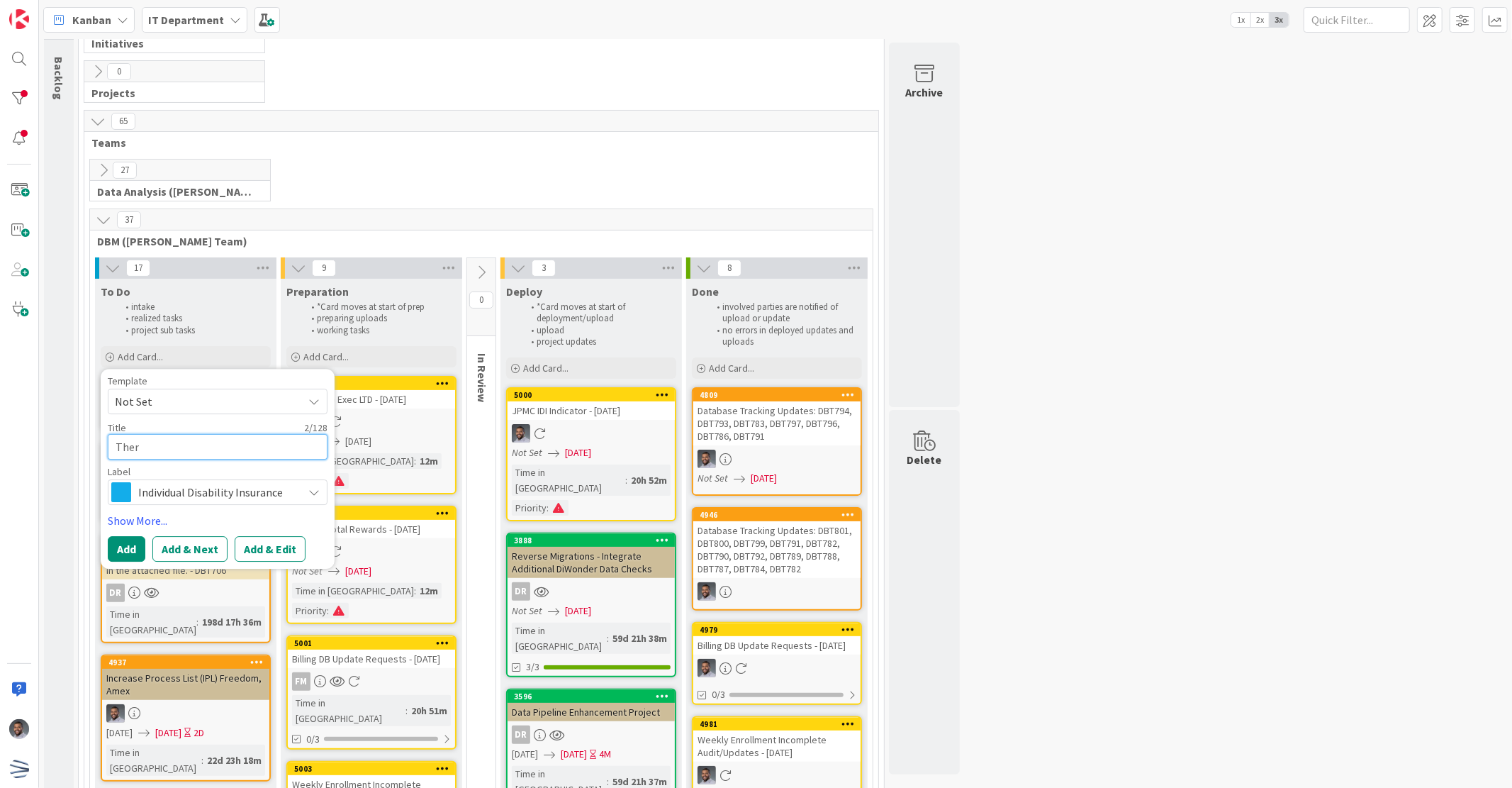
type textarea "Therm"
type textarea "x"
type textarea "Thermo"
type textarea "x"
type textarea "Thermo"
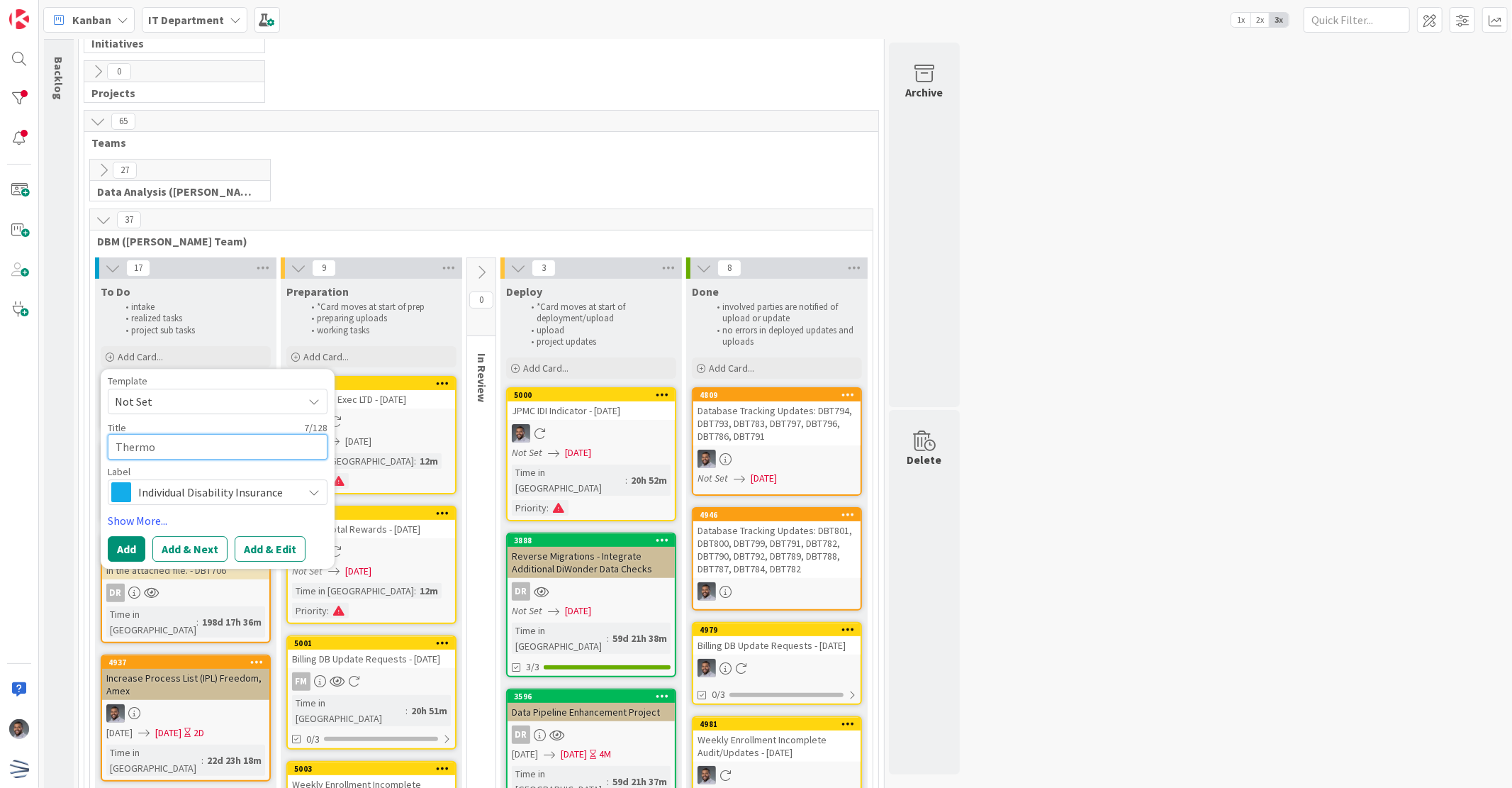
type textarea "x"
type textarea "Thermo Q"
type textarea "x"
type textarea "Thermo Q3"
type textarea "x"
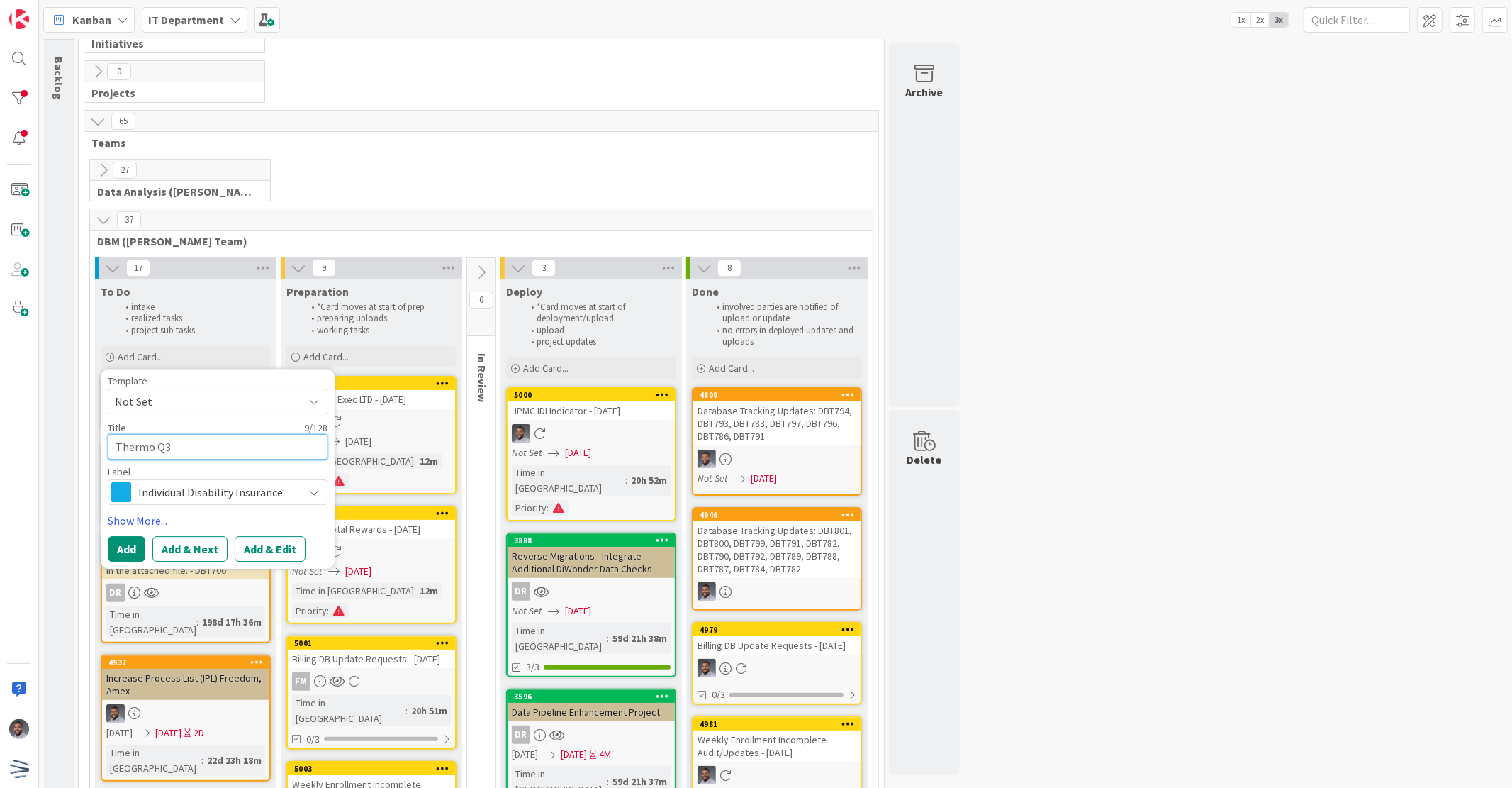
type textarea "Thermo Q3"
type textarea "x"
type textarea "Thermo Q3 EN"
type textarea "x"
type textarea "Thermo Q3 ENr"
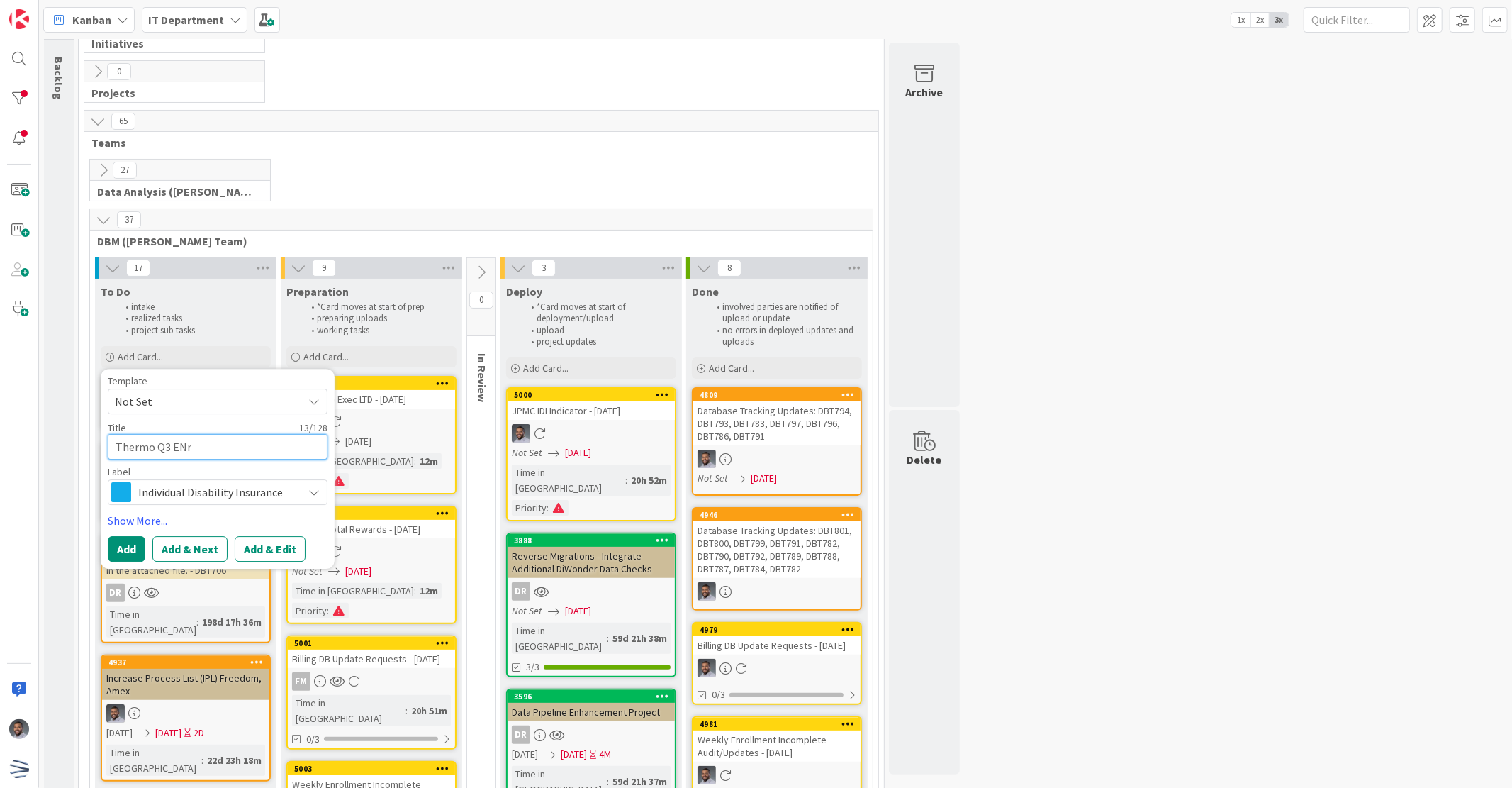
type textarea "x"
type textarea "Thermo Q3 ENro"
type textarea "x"
type textarea "Thermo Q3 ENrol"
type textarea "x"
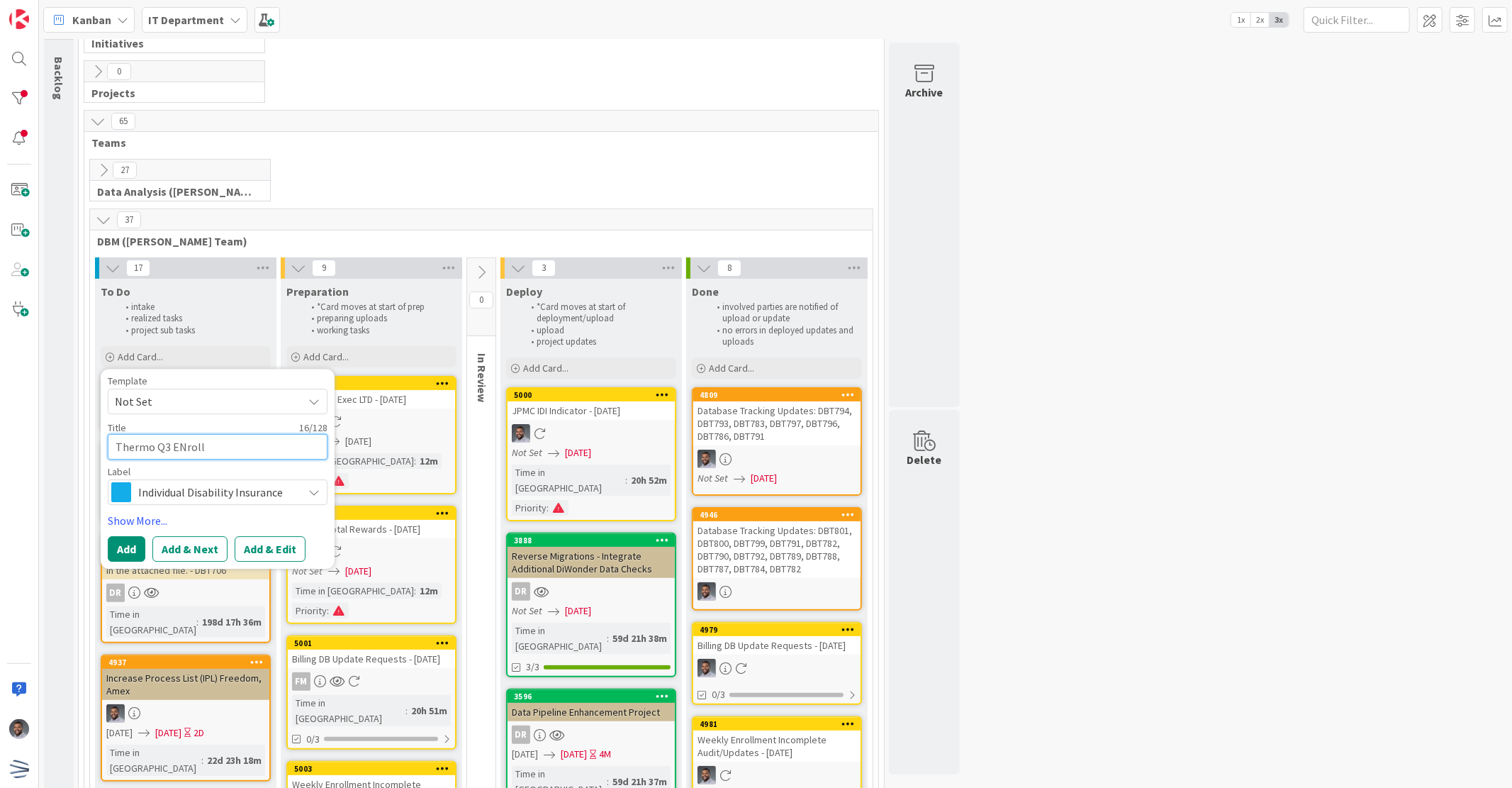
type textarea "Thermo Q3 ENrollm"
type textarea "x"
type textarea "Thermo Q3 ENrollme"
type textarea "x"
type textarea "Thermo Q3 ENrollment"
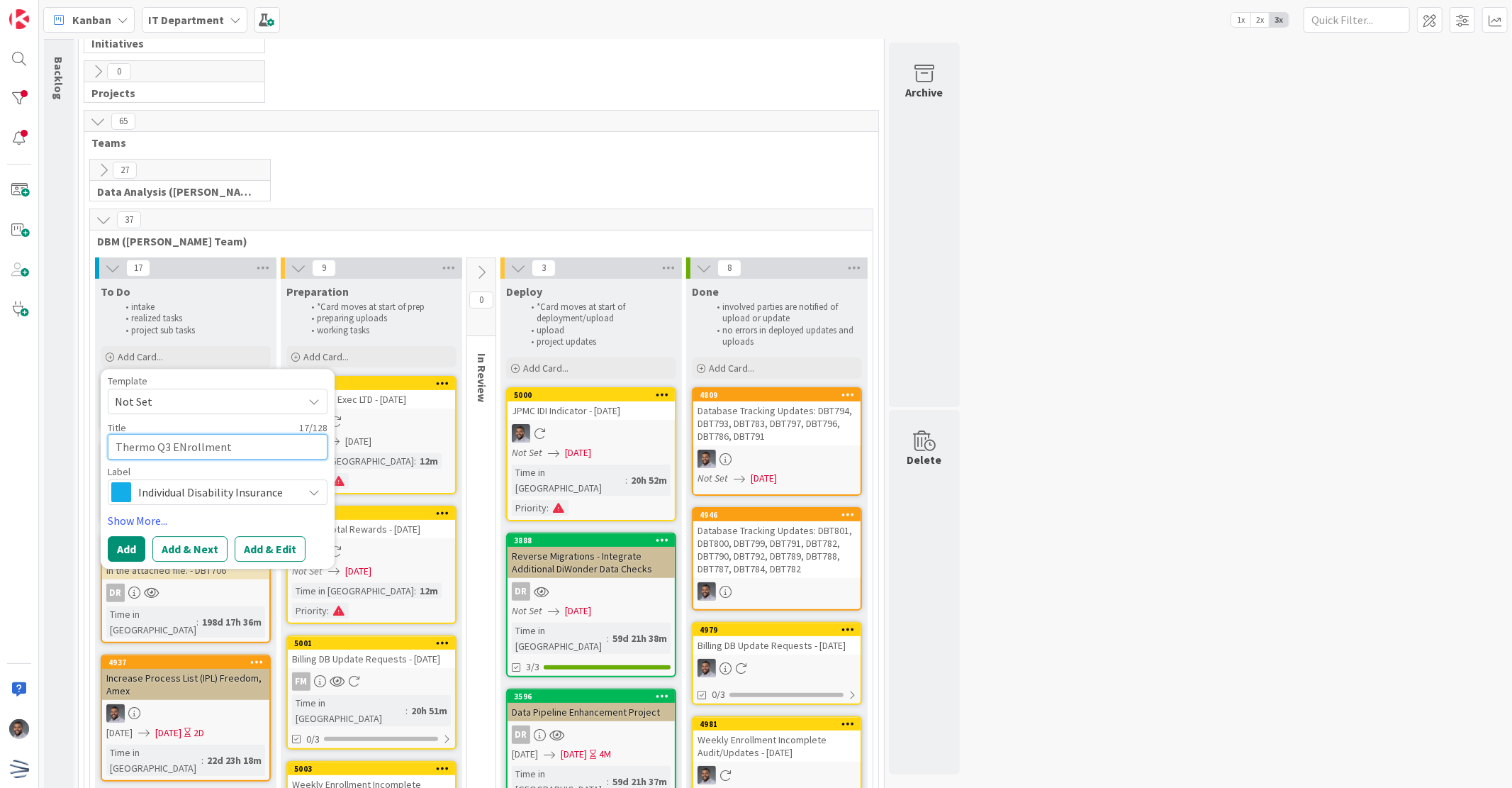
type textarea "x"
type textarea "Thermo Q3 ENrollment"
type textarea "x"
type textarea "Thermo Q3 ENrollment U"
type textarea "x"
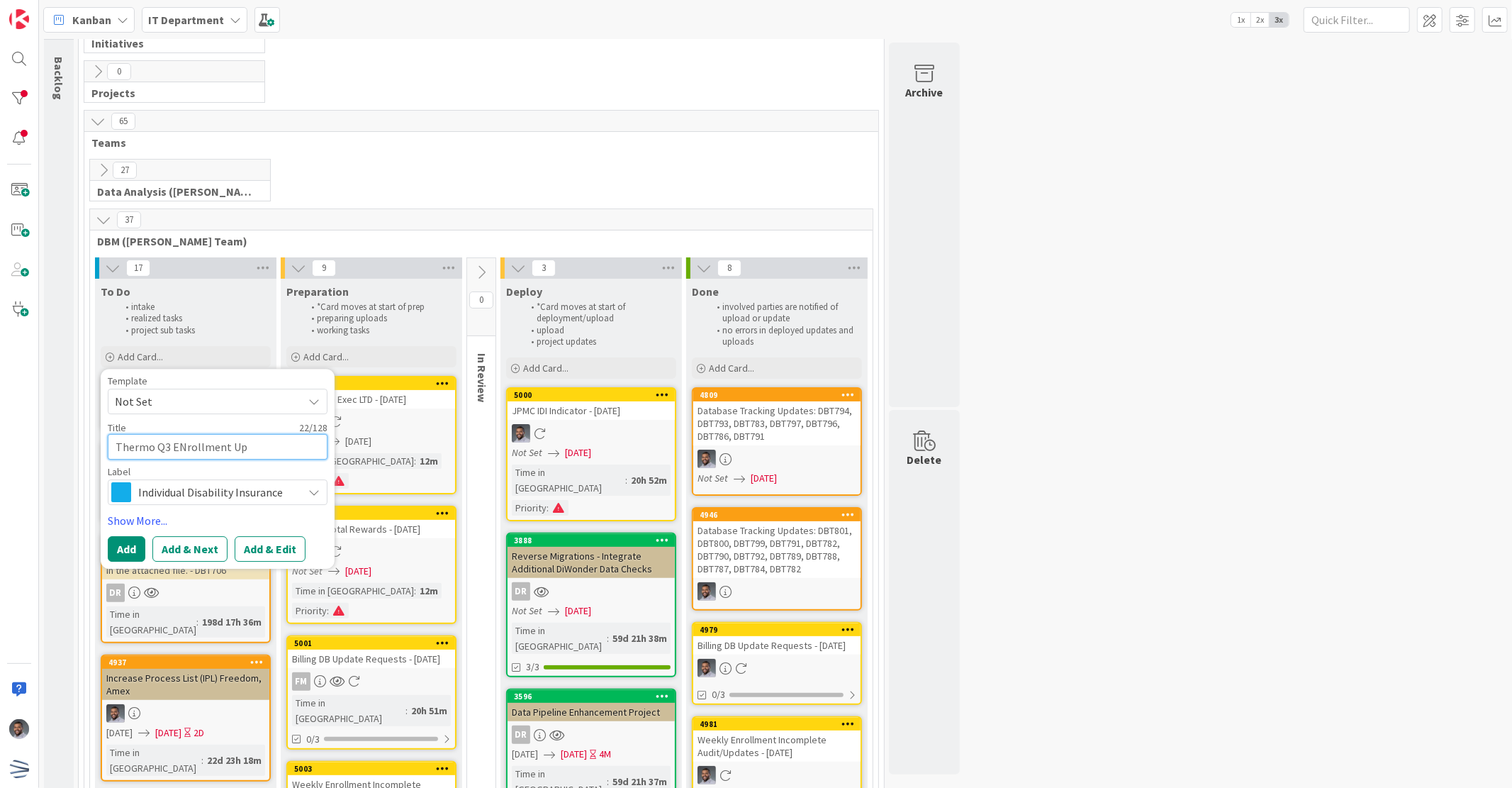
type textarea "Thermo Q3 ENrollment Upd"
type textarea "x"
type textarea "Thermo Q3 ENrollment Updat"
type textarea "x"
type textarea "Thermo Q3 ENrollment Update"
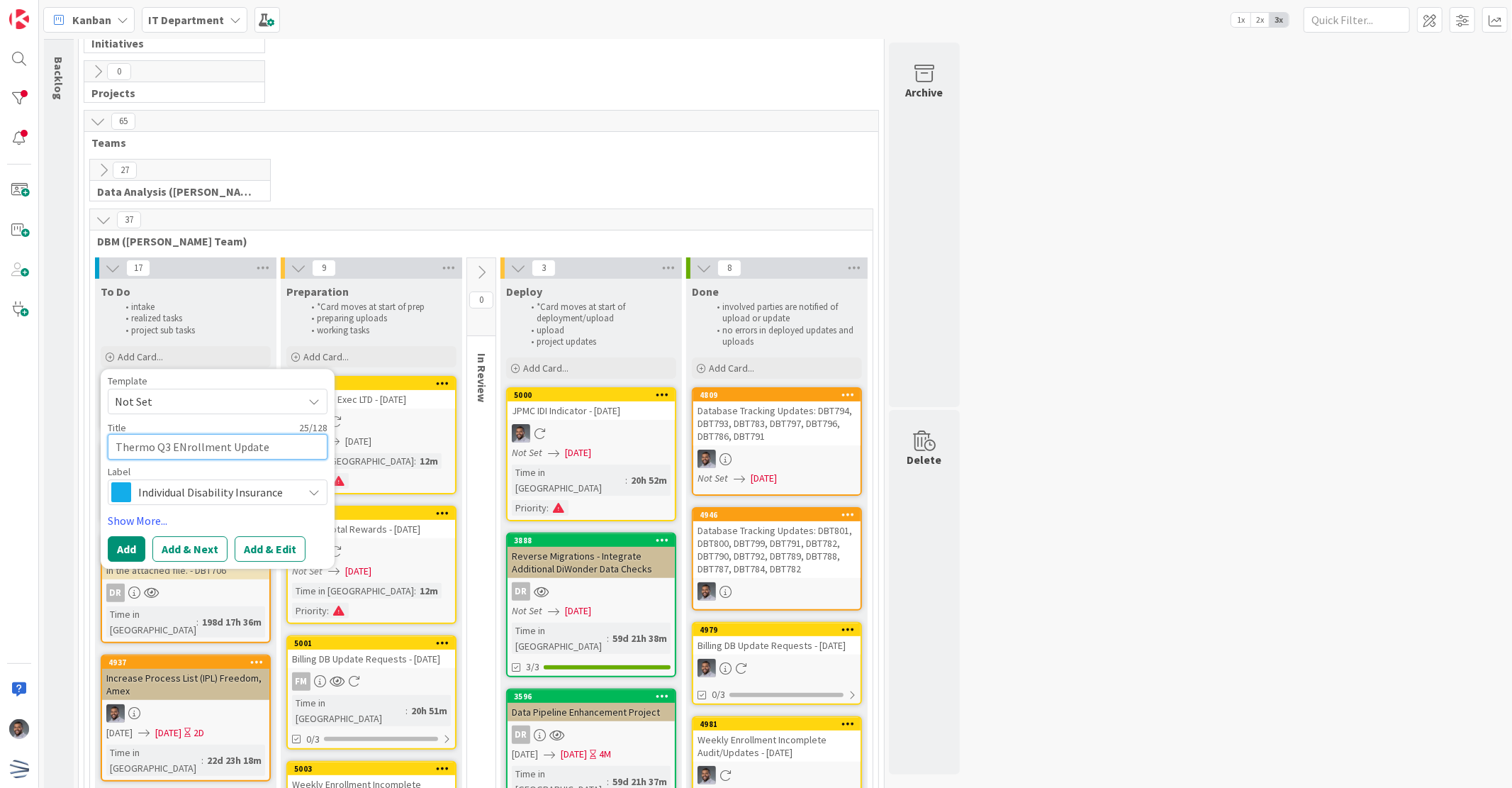
type textarea "x"
type textarea "Thermo Q3 ENrollment Updates"
type textarea "x"
type textarea "Thermo Q3 ENrollment Updates"
type textarea "x"
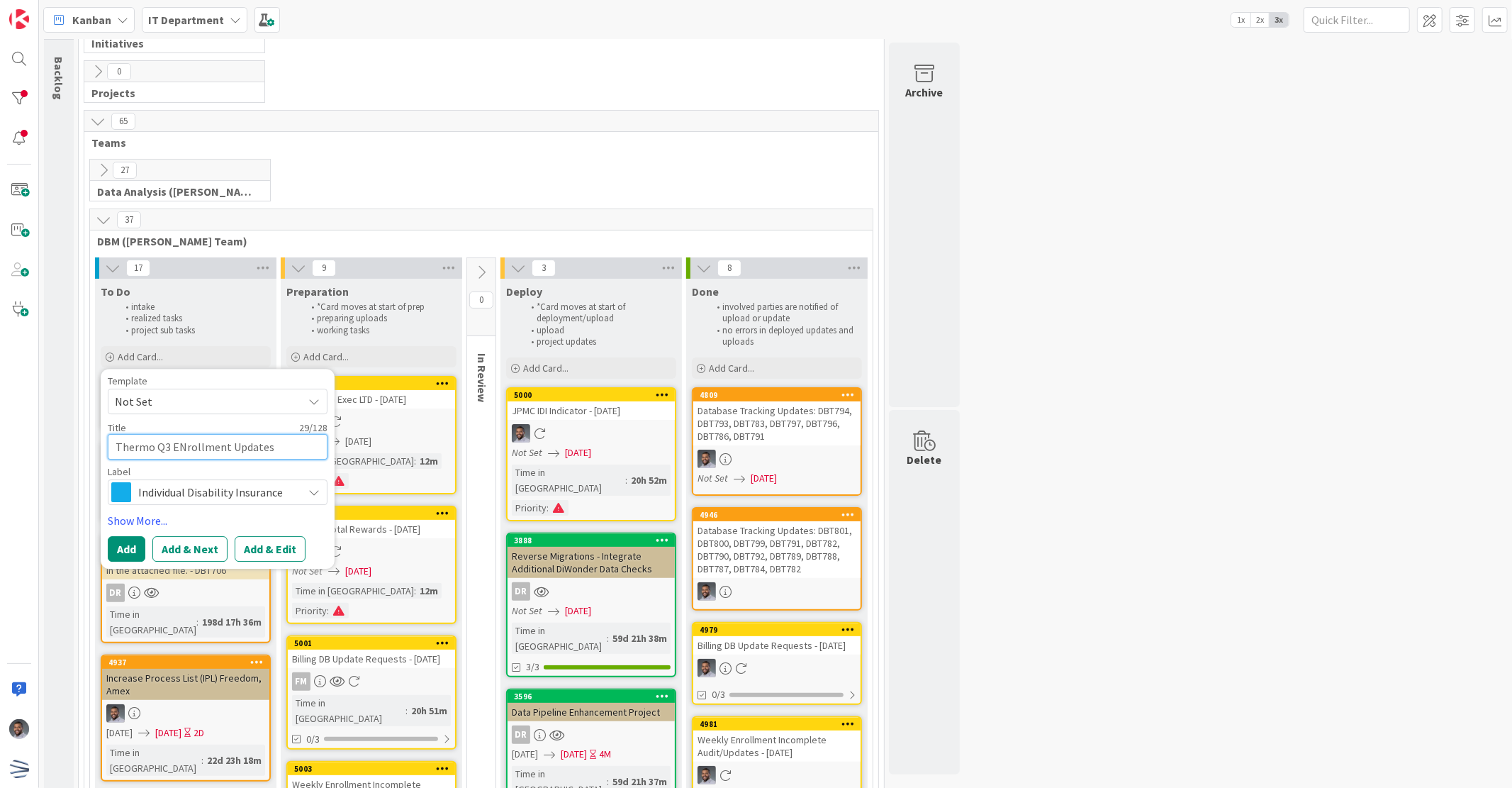
type textarea "Thermo Q3 ENrollment Updates -"
type textarea "x"
type textarea "Thermo Q3 ENrollment Updates -"
click at [266, 486] on span "Individual Disability Insurance" at bounding box center [217, 493] width 158 height 20
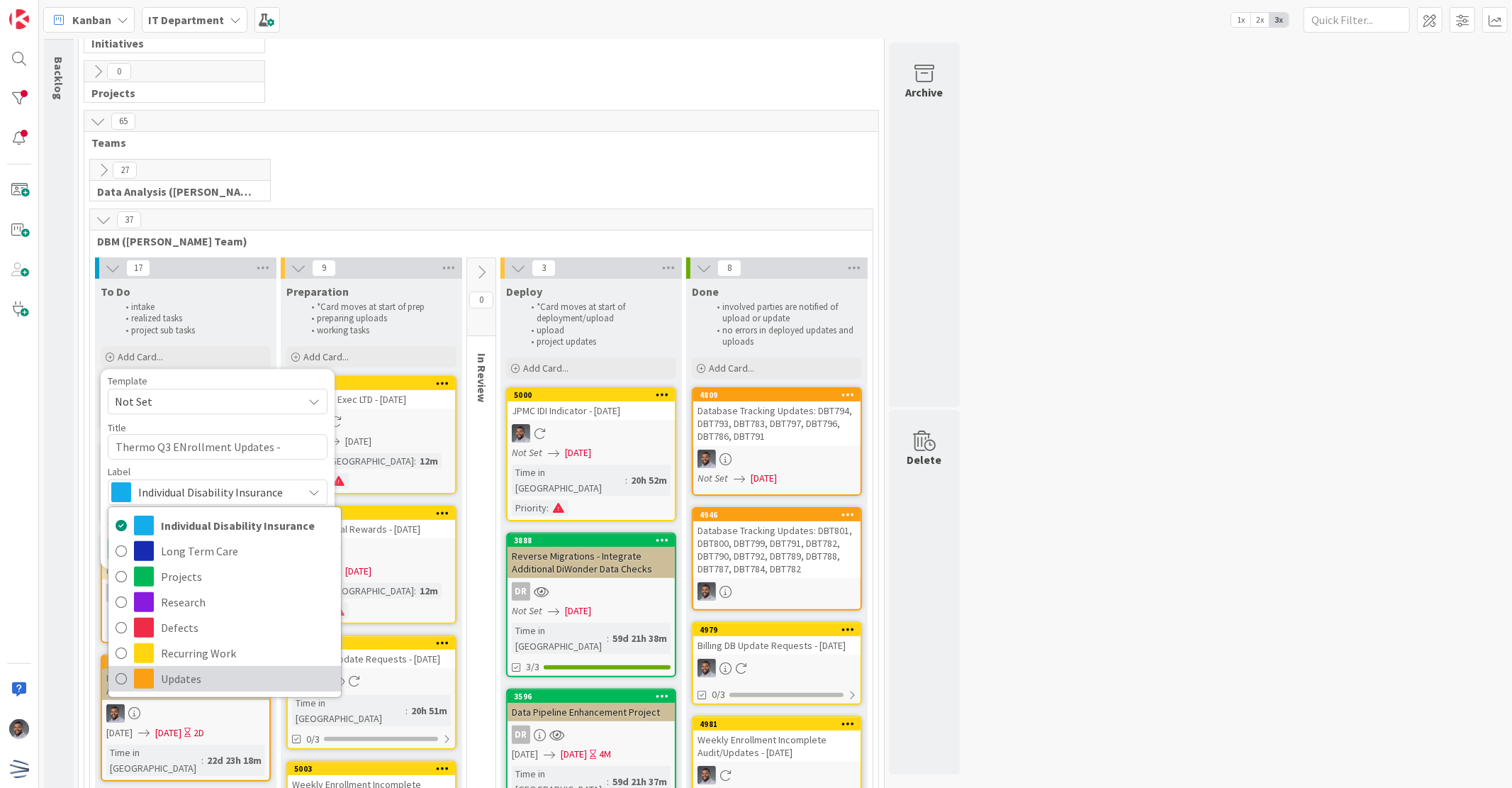
click at [242, 676] on span "Updates" at bounding box center [248, 679] width 173 height 22
type textarea "x"
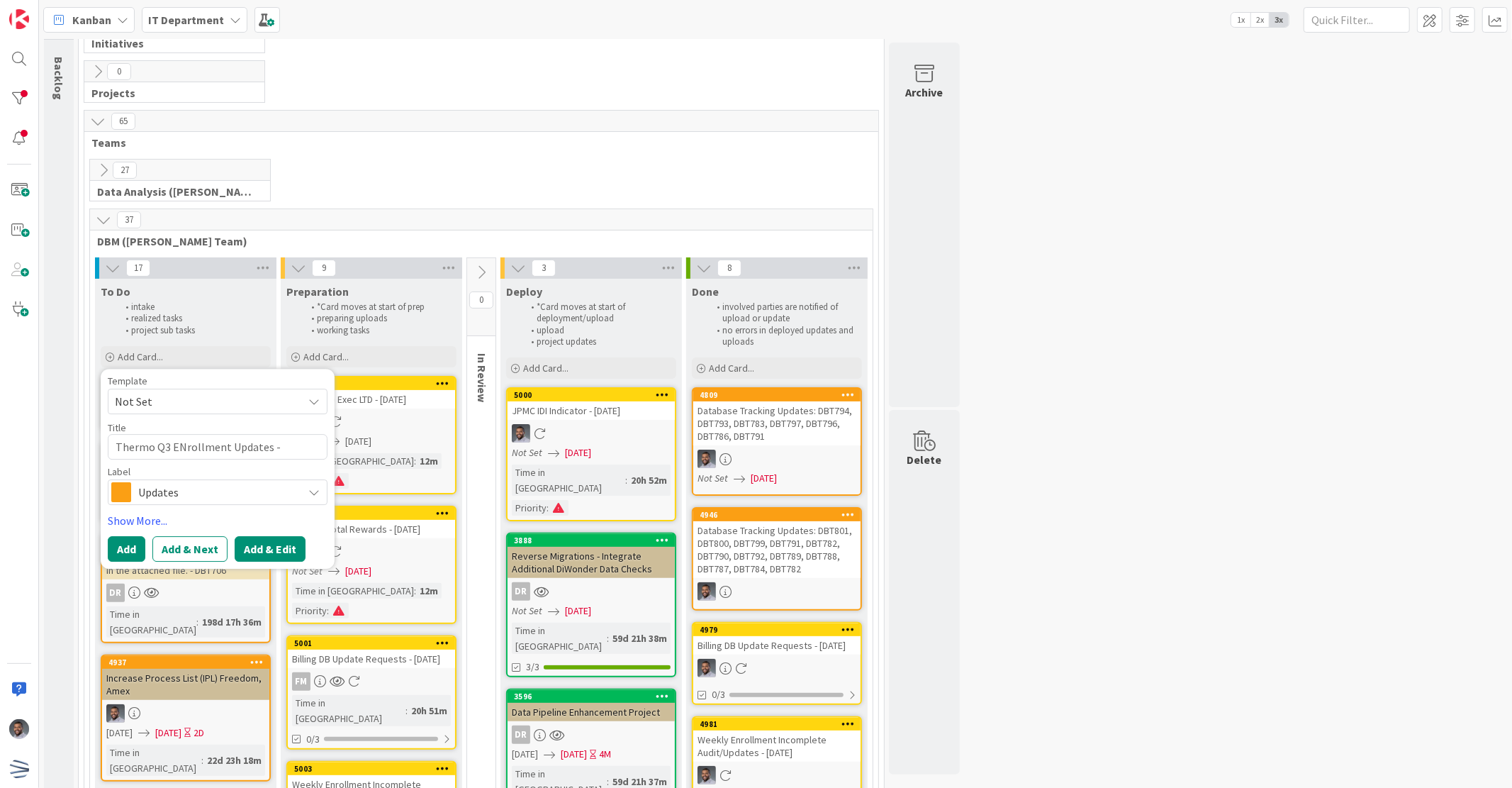
click at [262, 551] on button "Add & Edit" at bounding box center [270, 548] width 71 height 25
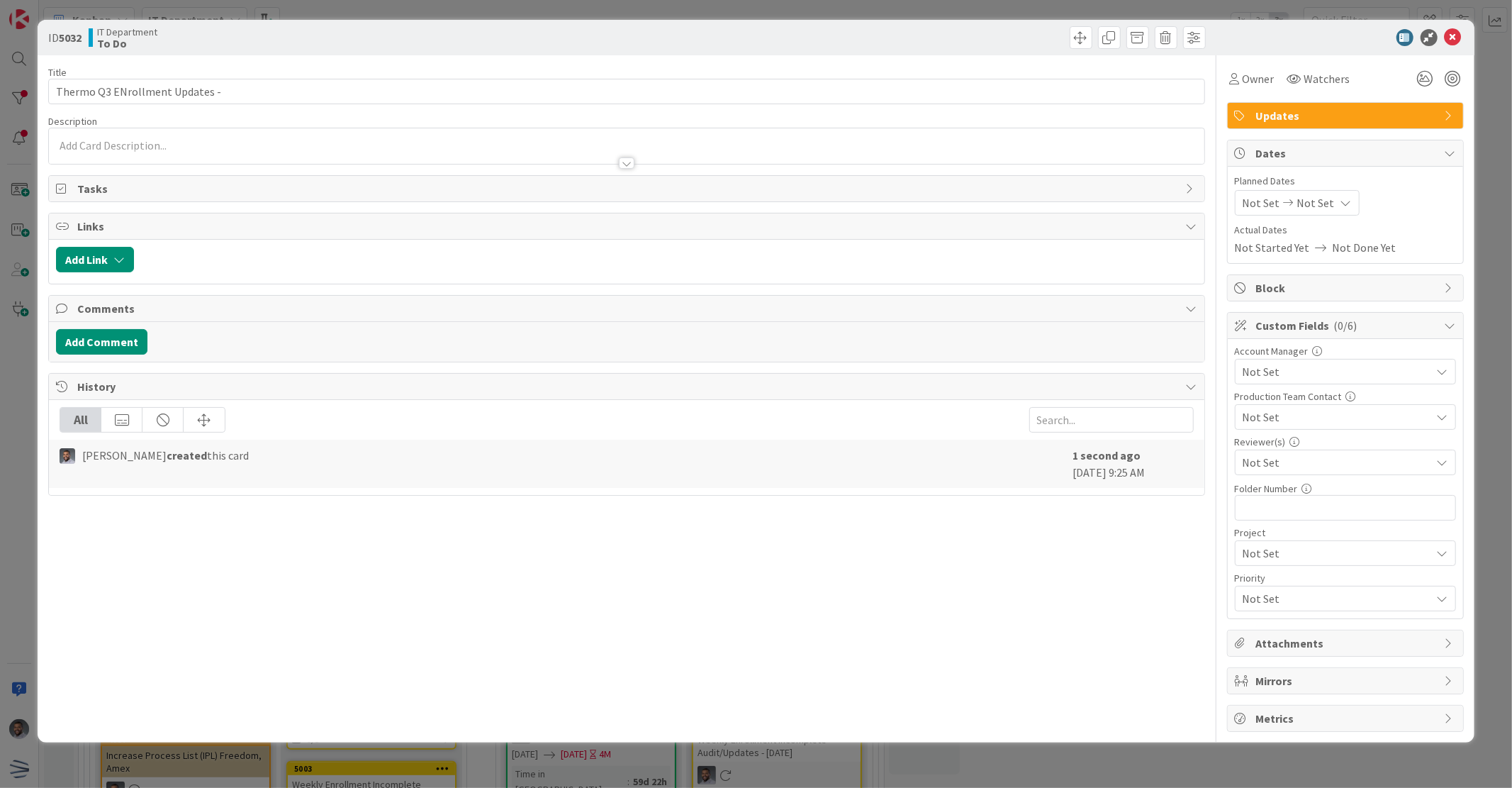
click at [251, 151] on div at bounding box center [626, 156] width 1155 height 15
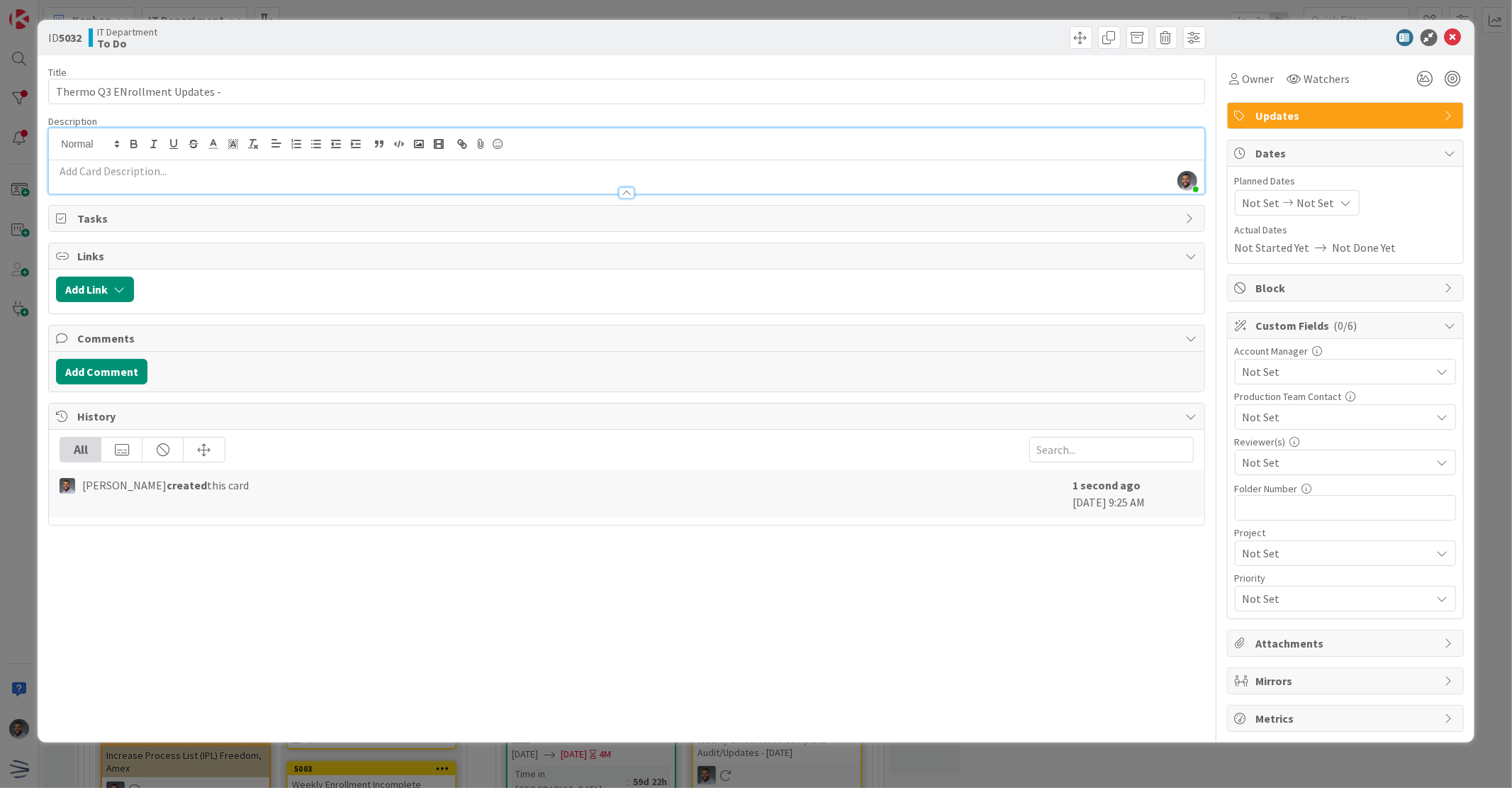
click at [203, 174] on p at bounding box center [626, 171] width 1140 height 17
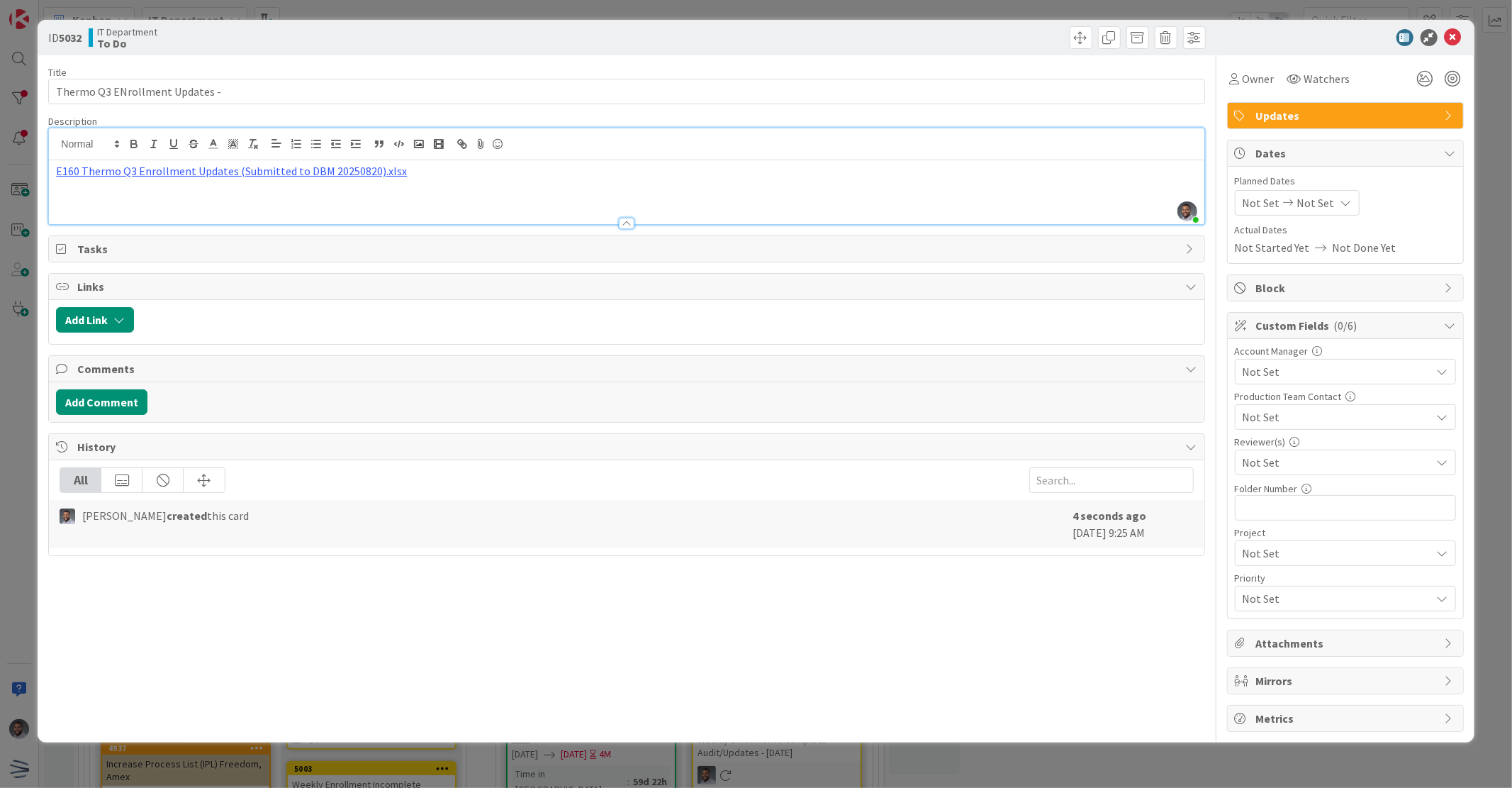
click at [52, 171] on div "E160 Thermo Q3 Enrollment Updates (Submitted to DBM 20250820).xlsx" at bounding box center [626, 192] width 1155 height 64
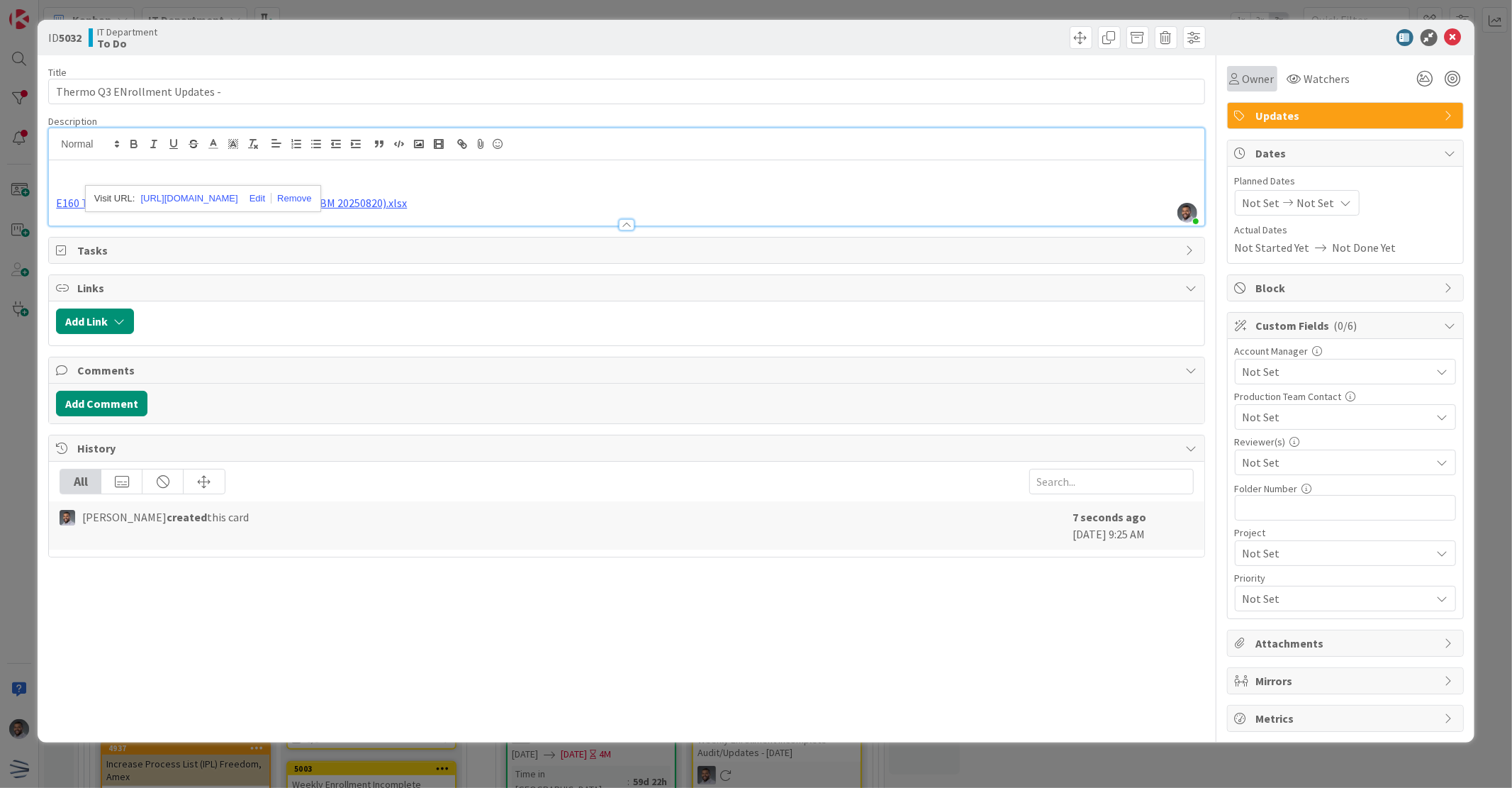
click at [1255, 89] on div "Owner" at bounding box center [1253, 79] width 50 height 25
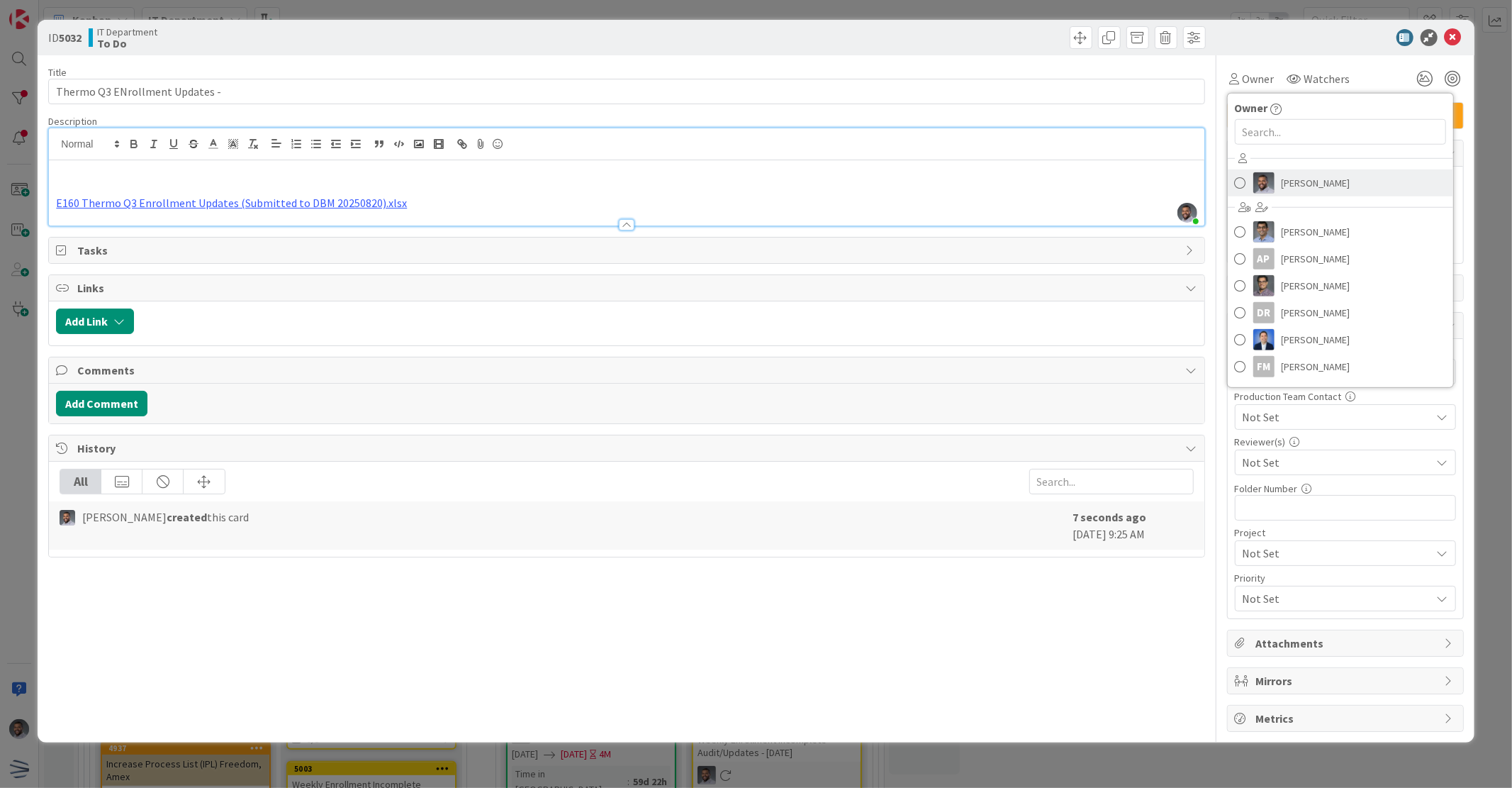
click at [1299, 187] on span "[PERSON_NAME]" at bounding box center [1316, 183] width 69 height 22
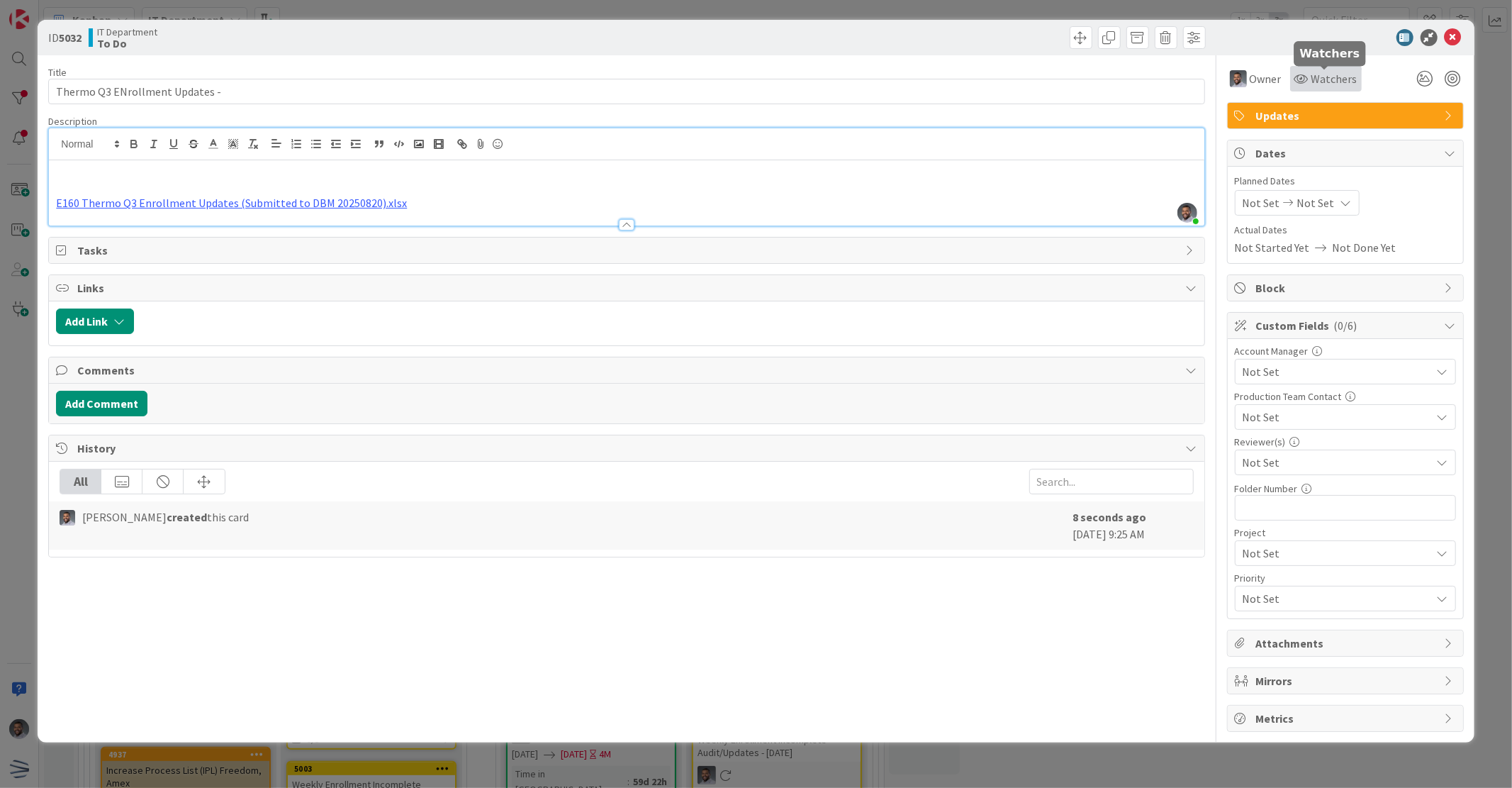
click at [1322, 78] on span "Watchers" at bounding box center [1335, 79] width 46 height 17
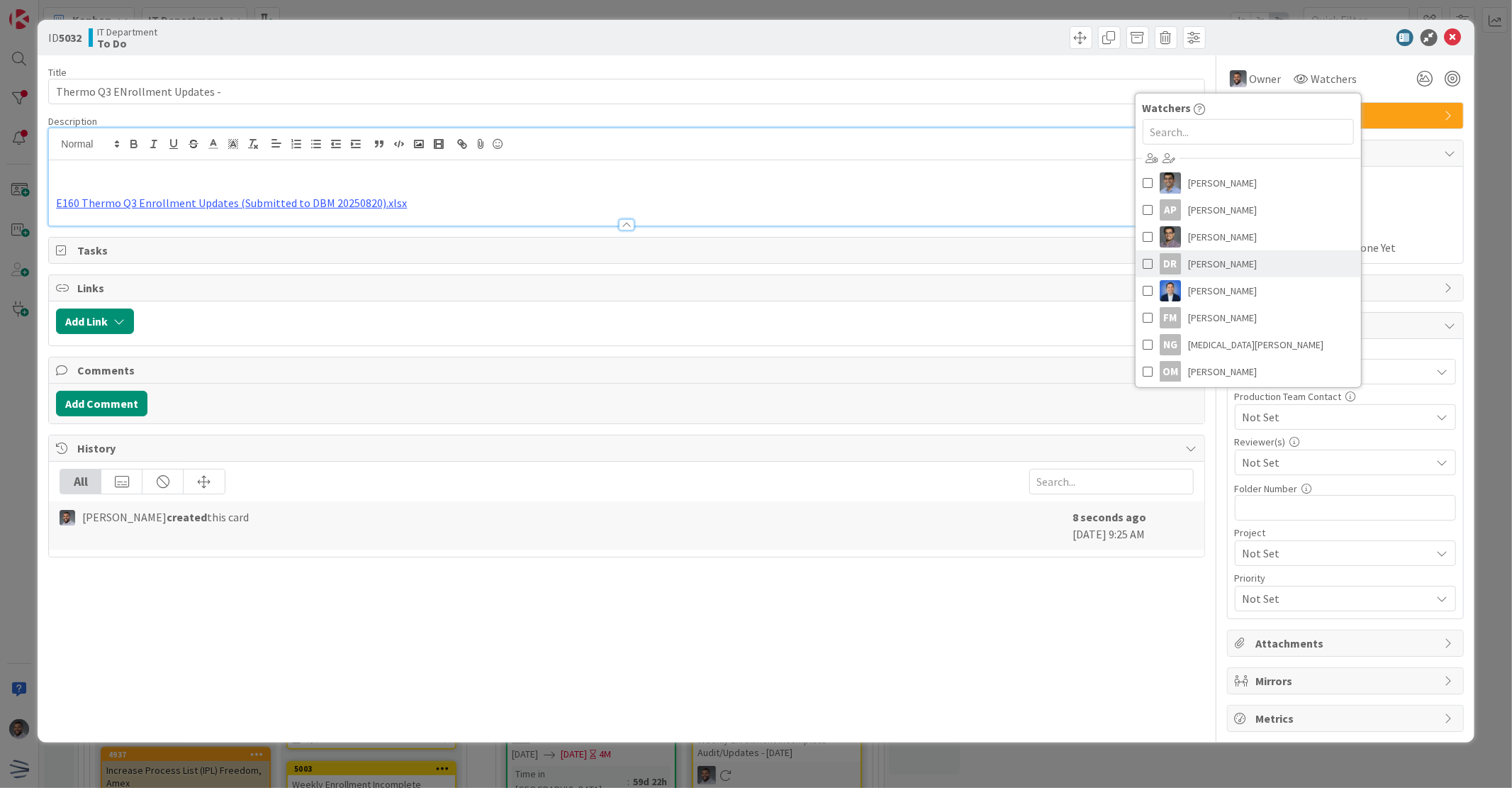
click at [1230, 265] on span "[PERSON_NAME]" at bounding box center [1223, 264] width 69 height 22
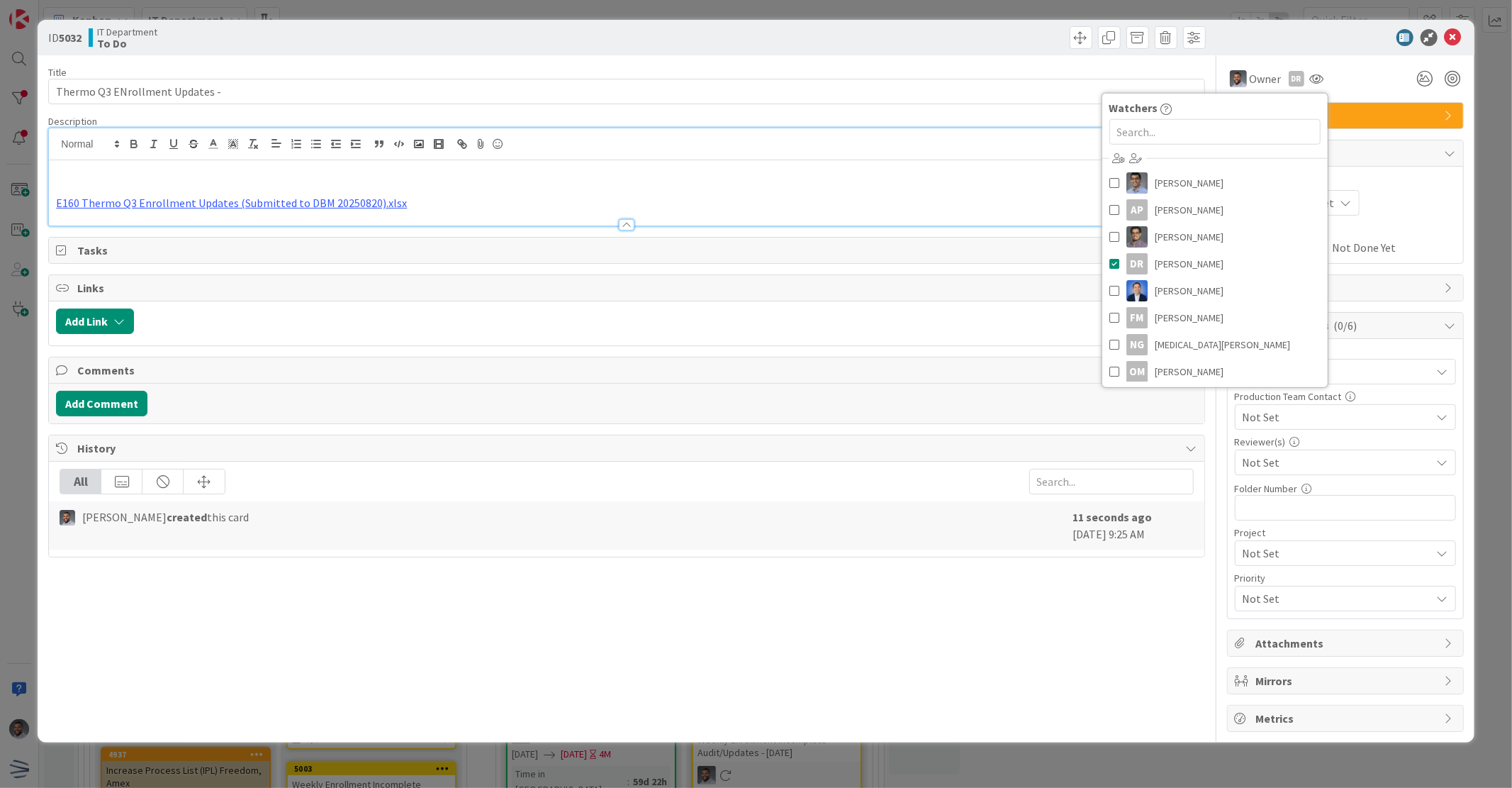
click at [974, 57] on div "Title 31 / 128 Thermo Q3 ENrollment Updates - Description [PERSON_NAME] joined …" at bounding box center [626, 393] width 1156 height 676
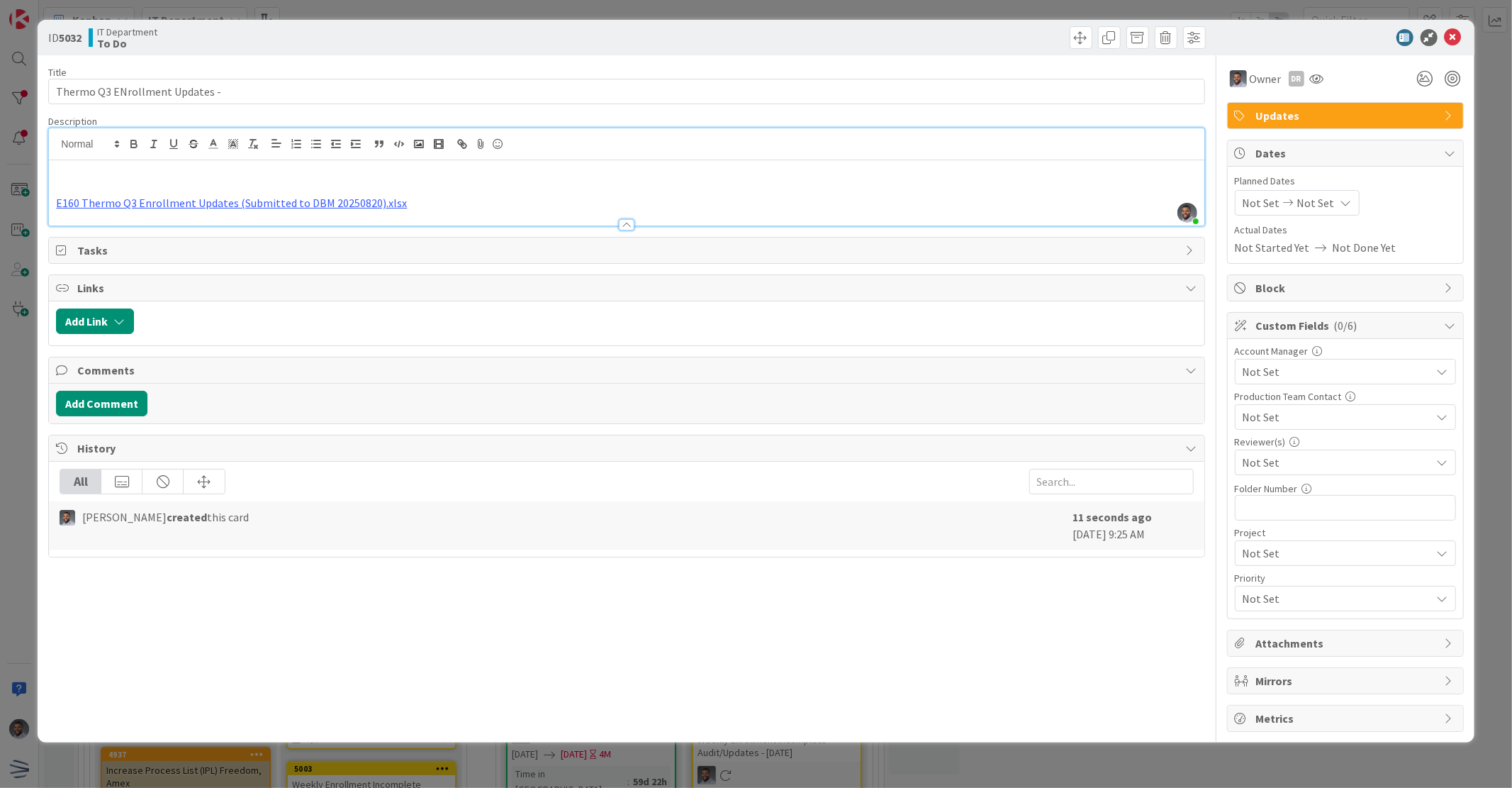
click at [1330, 378] on span "Not Set" at bounding box center [1337, 372] width 189 height 17
click at [1440, 220] on div "Planned Dates Not Set Not Set Actual Dates Not Started Yet Not Done Yet" at bounding box center [1345, 215] width 221 height 82
click at [1367, 420] on span "Not Set" at bounding box center [1333, 417] width 181 height 20
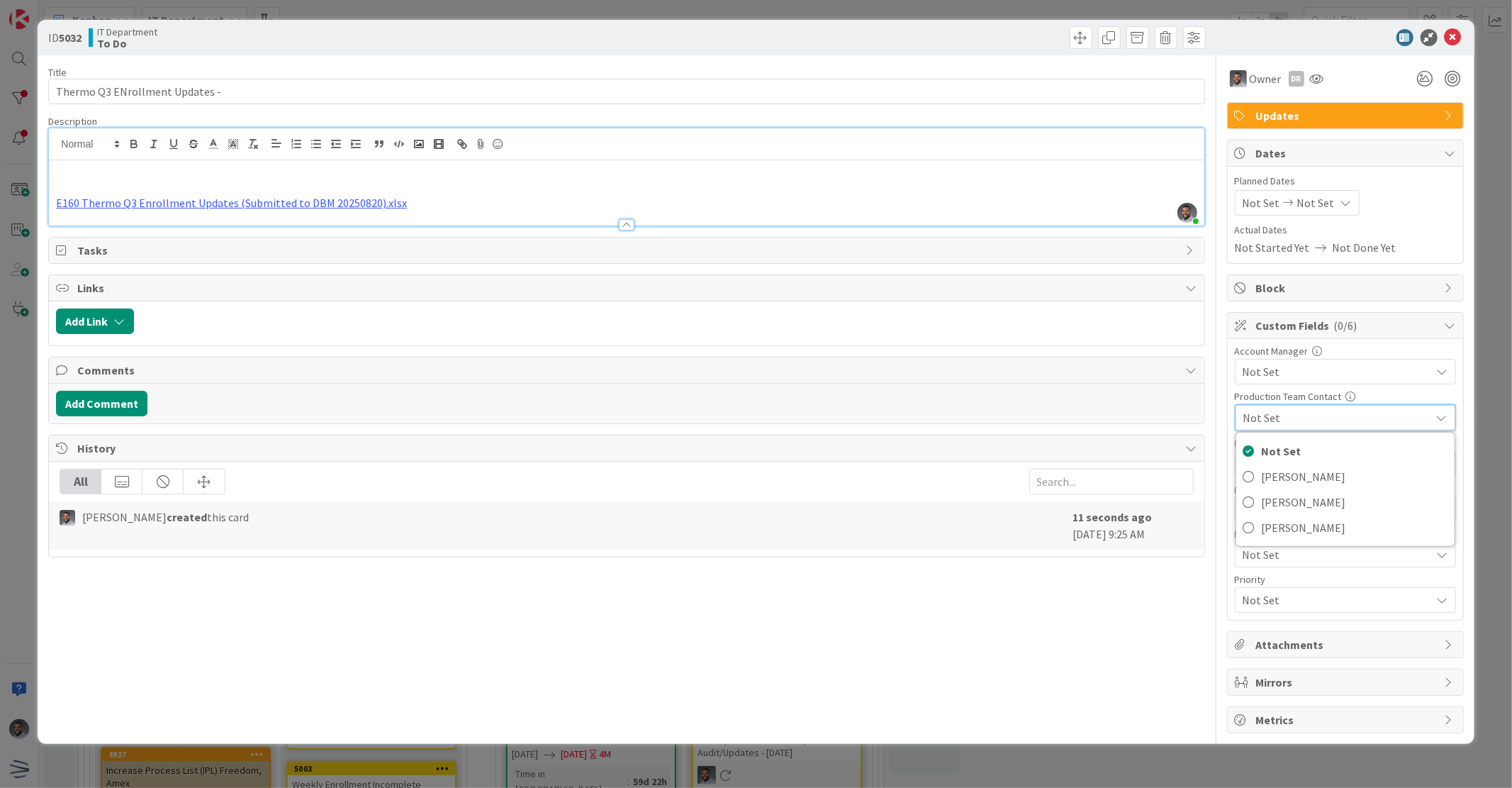
click at [1456, 221] on div "Planned Dates Not Set Not Set Actual Dates Not Started Yet Not Done Yet" at bounding box center [1345, 215] width 221 height 82
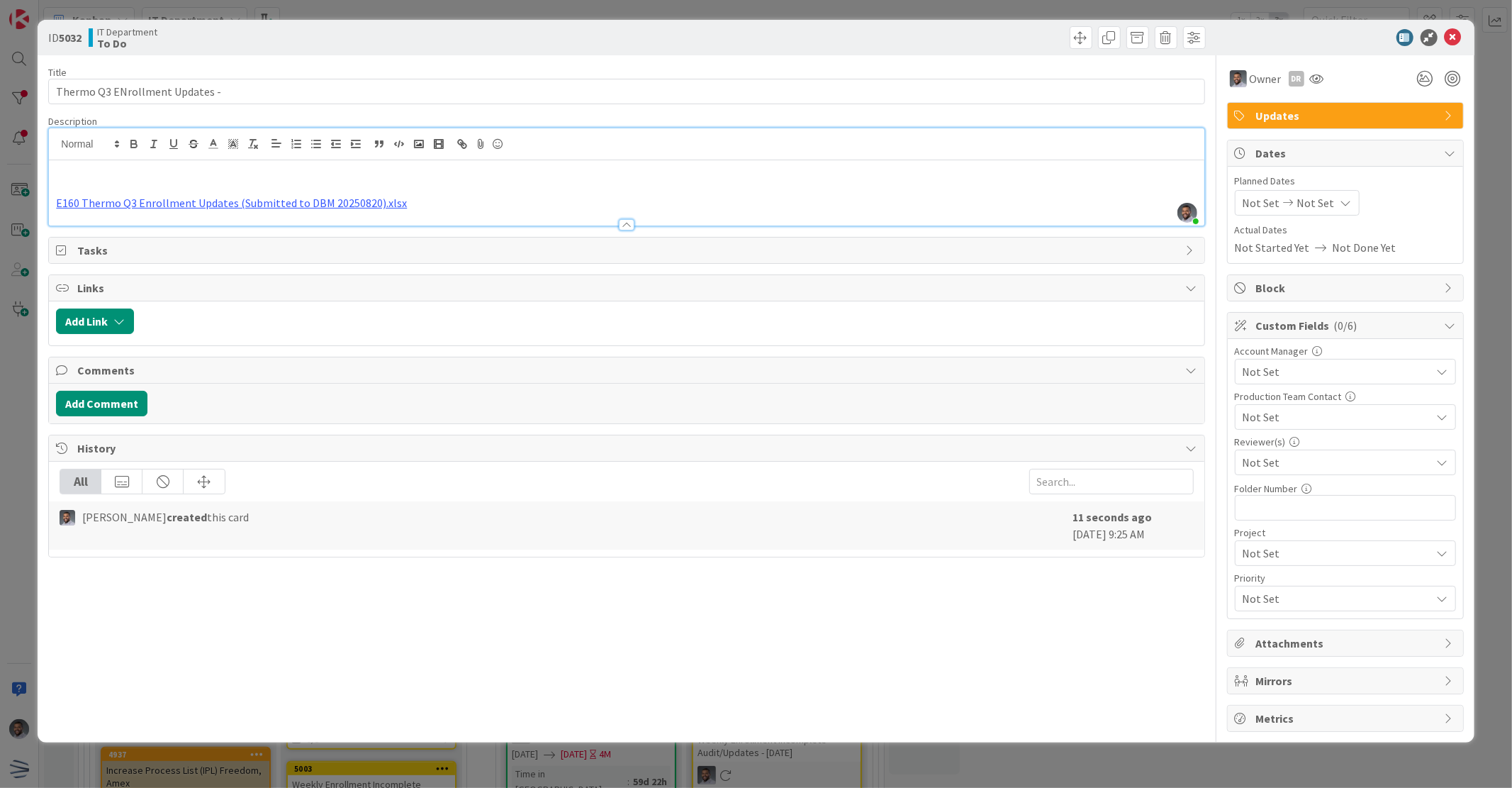
click at [1362, 470] on span "Not Set" at bounding box center [1337, 462] width 189 height 17
click at [1444, 239] on div "Not Started Yet Not Done Yet" at bounding box center [1345, 248] width 221 height 17
click at [1307, 365] on span "Not Set" at bounding box center [1337, 372] width 189 height 17
click at [1454, 246] on div "Not Started Yet Not Done Yet" at bounding box center [1345, 248] width 221 height 17
click at [1323, 442] on div "Reviewer(s)" at bounding box center [1345, 442] width 221 height 10
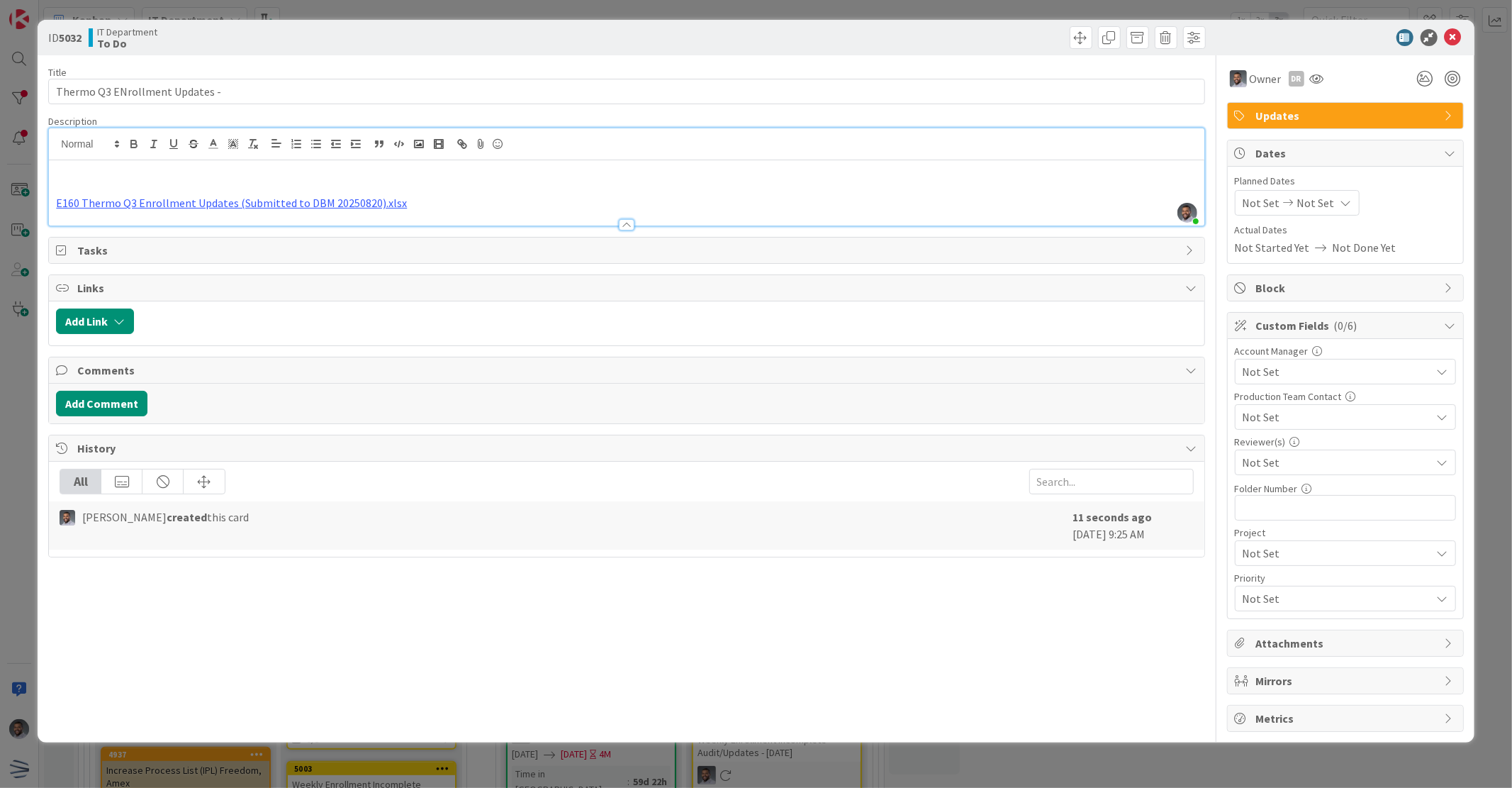
click at [1333, 420] on span "Not Set" at bounding box center [1333, 417] width 181 height 20
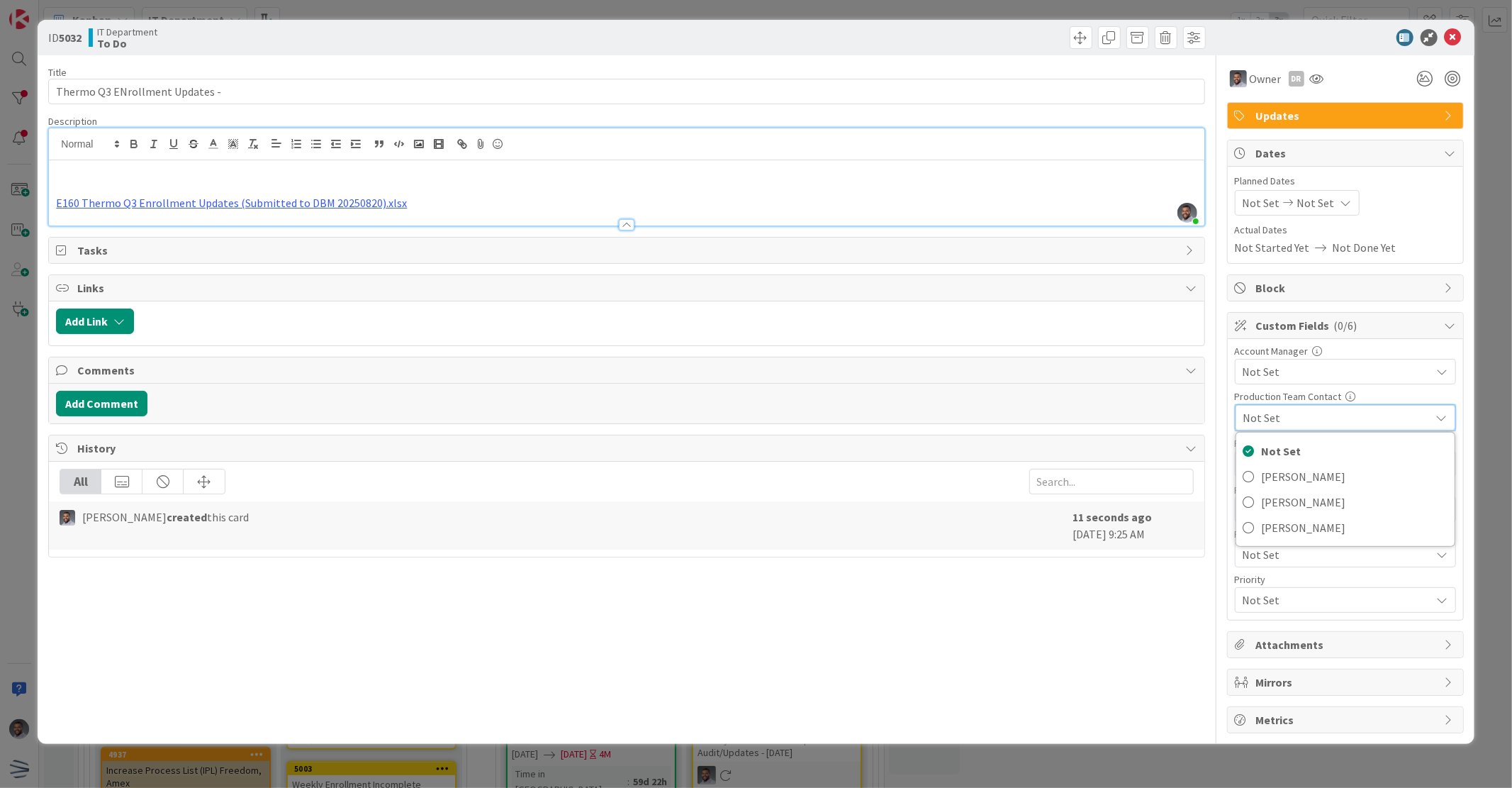
click at [1436, 241] on div "Not Started Yet Not Done Yet" at bounding box center [1345, 248] width 221 height 17
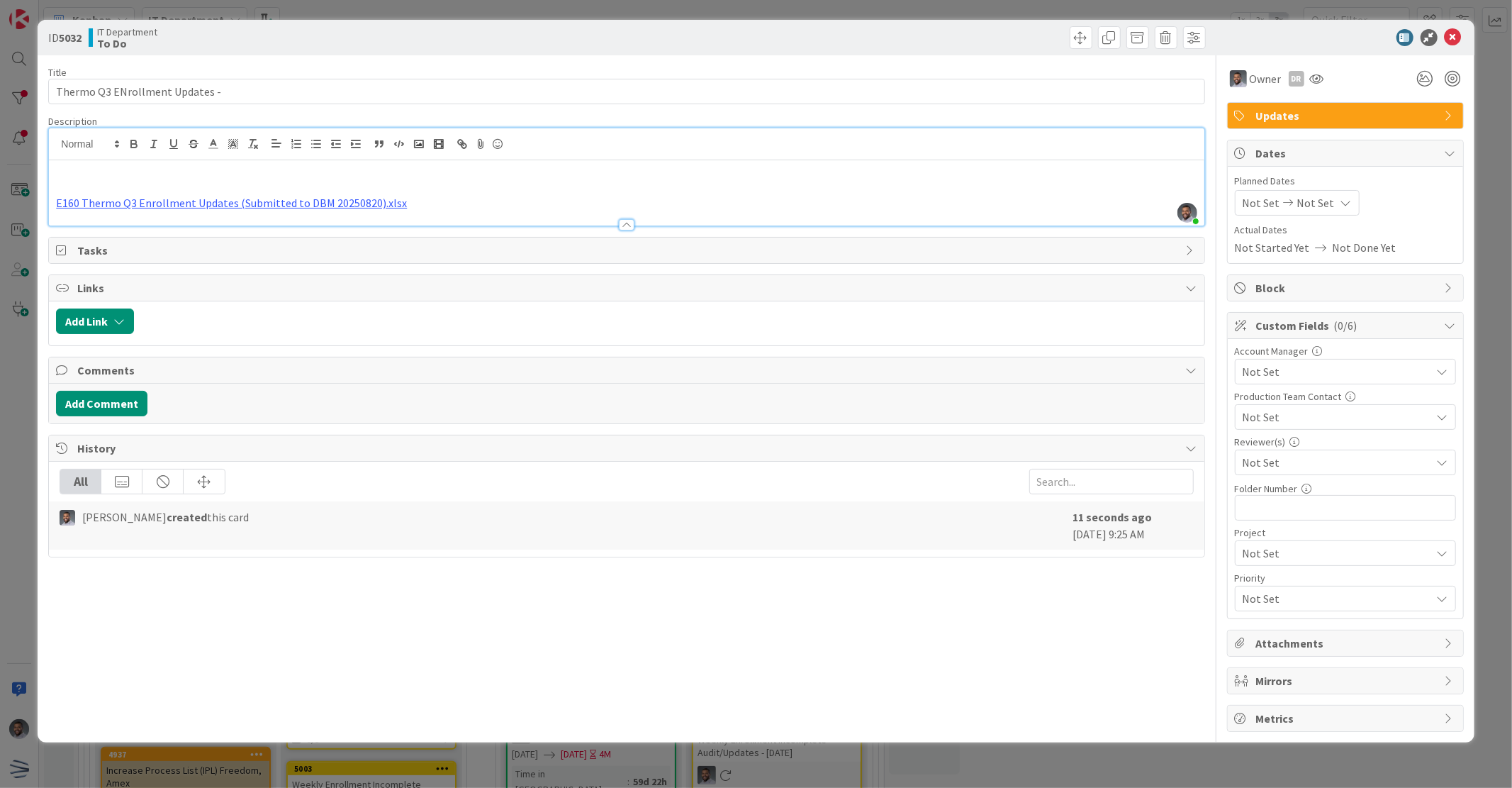
click at [1359, 468] on span "Not Set" at bounding box center [1337, 462] width 189 height 17
click at [1420, 243] on div "Not Started Yet Not Done Yet" at bounding box center [1345, 248] width 221 height 17
click at [1300, 427] on span "Not Set" at bounding box center [1333, 417] width 181 height 20
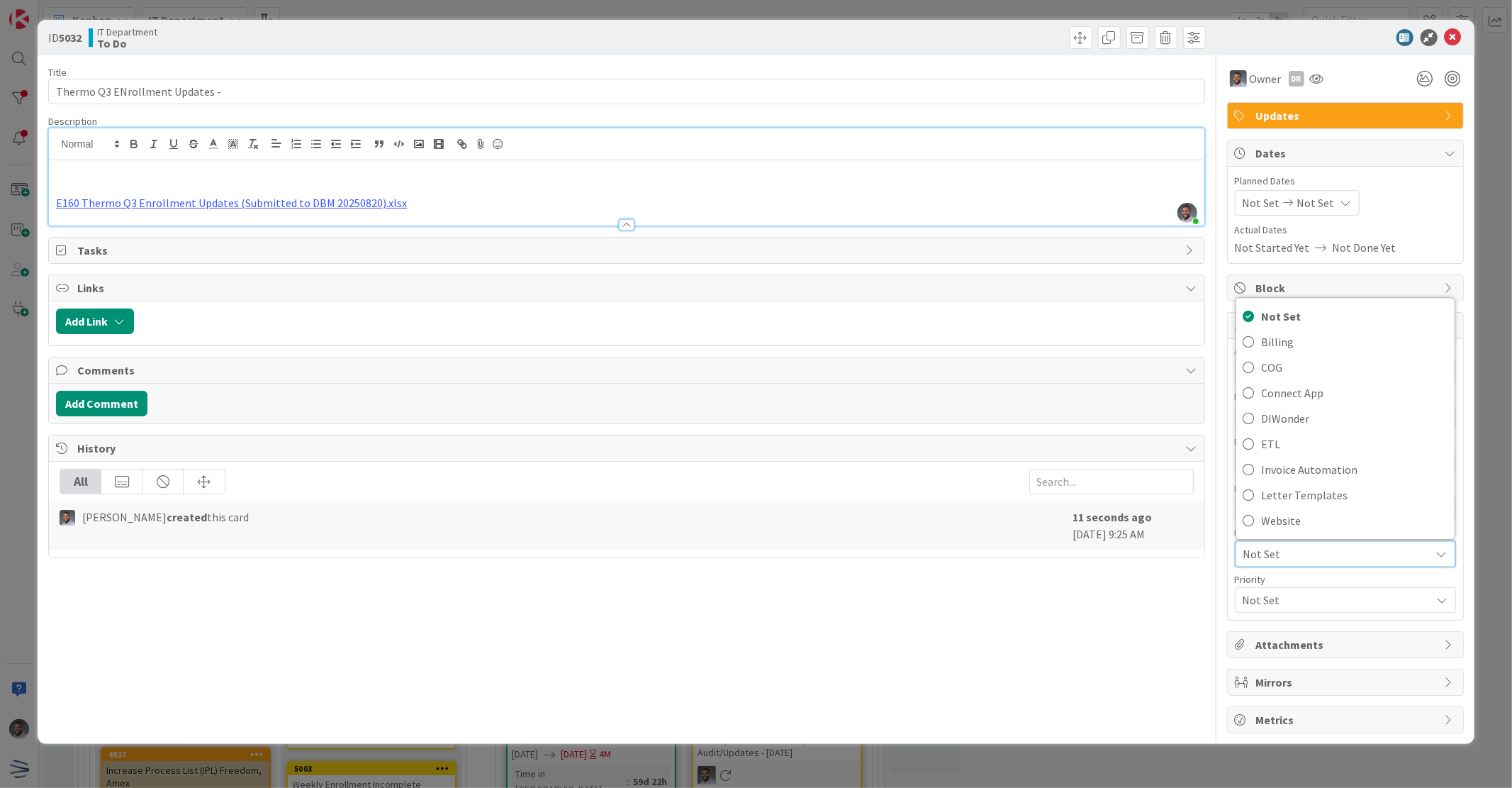
click at [1300, 561] on span "Not Set" at bounding box center [1333, 554] width 180 height 20
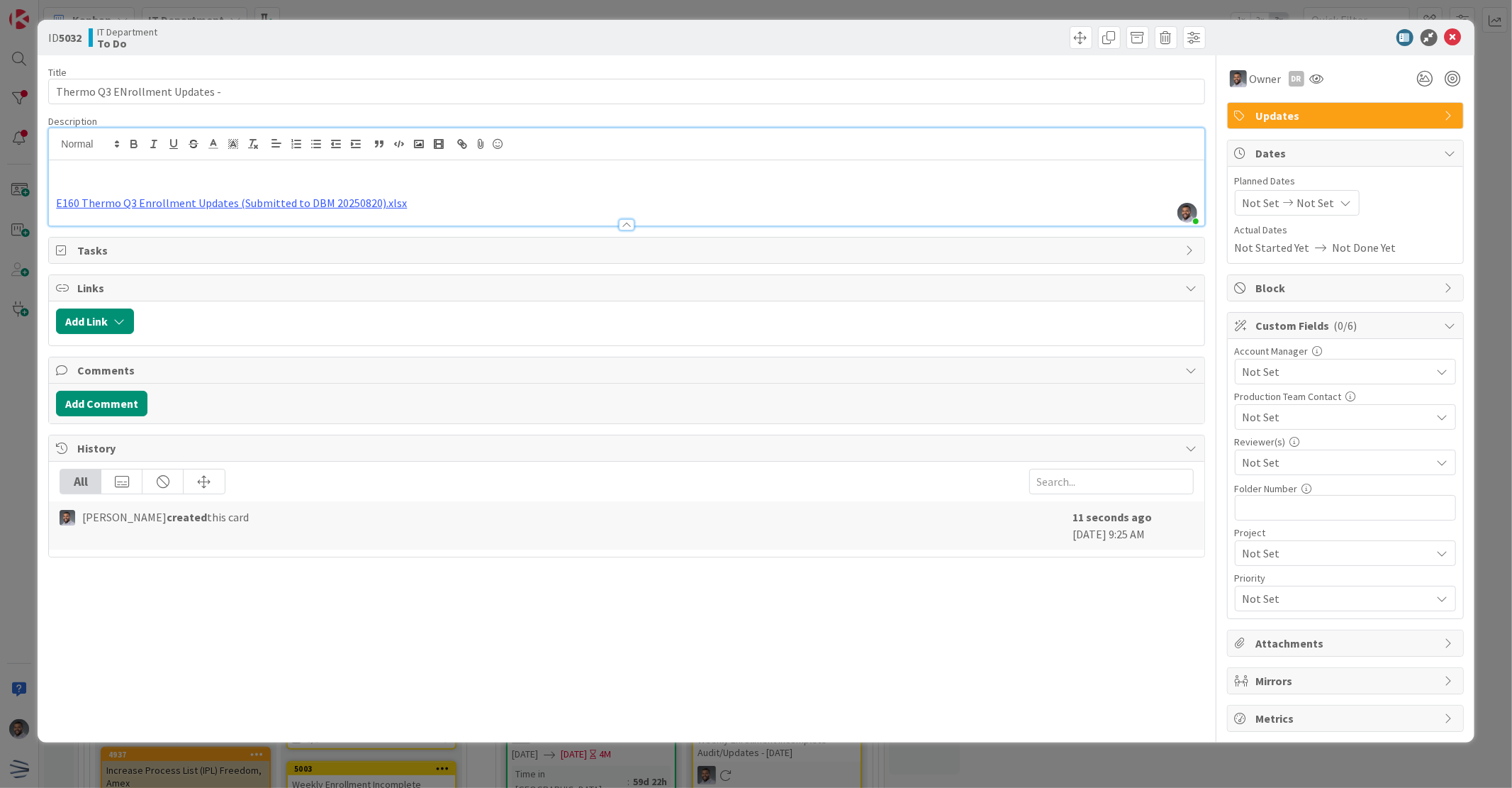
click at [1300, 427] on span "Not Set" at bounding box center [1333, 417] width 181 height 20
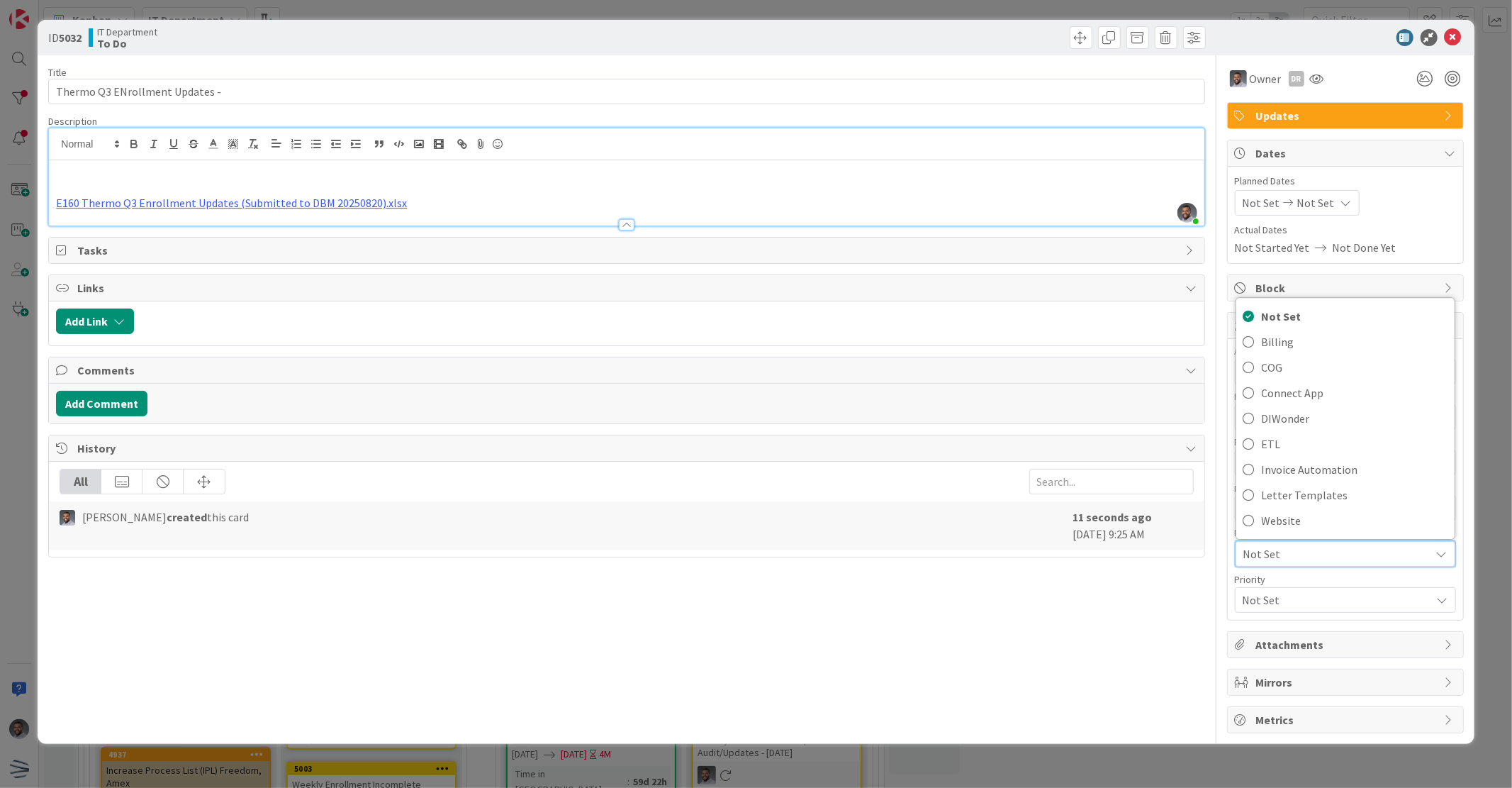
click at [1447, 239] on div "Not Started Yet Not Done Yet" at bounding box center [1345, 248] width 221 height 17
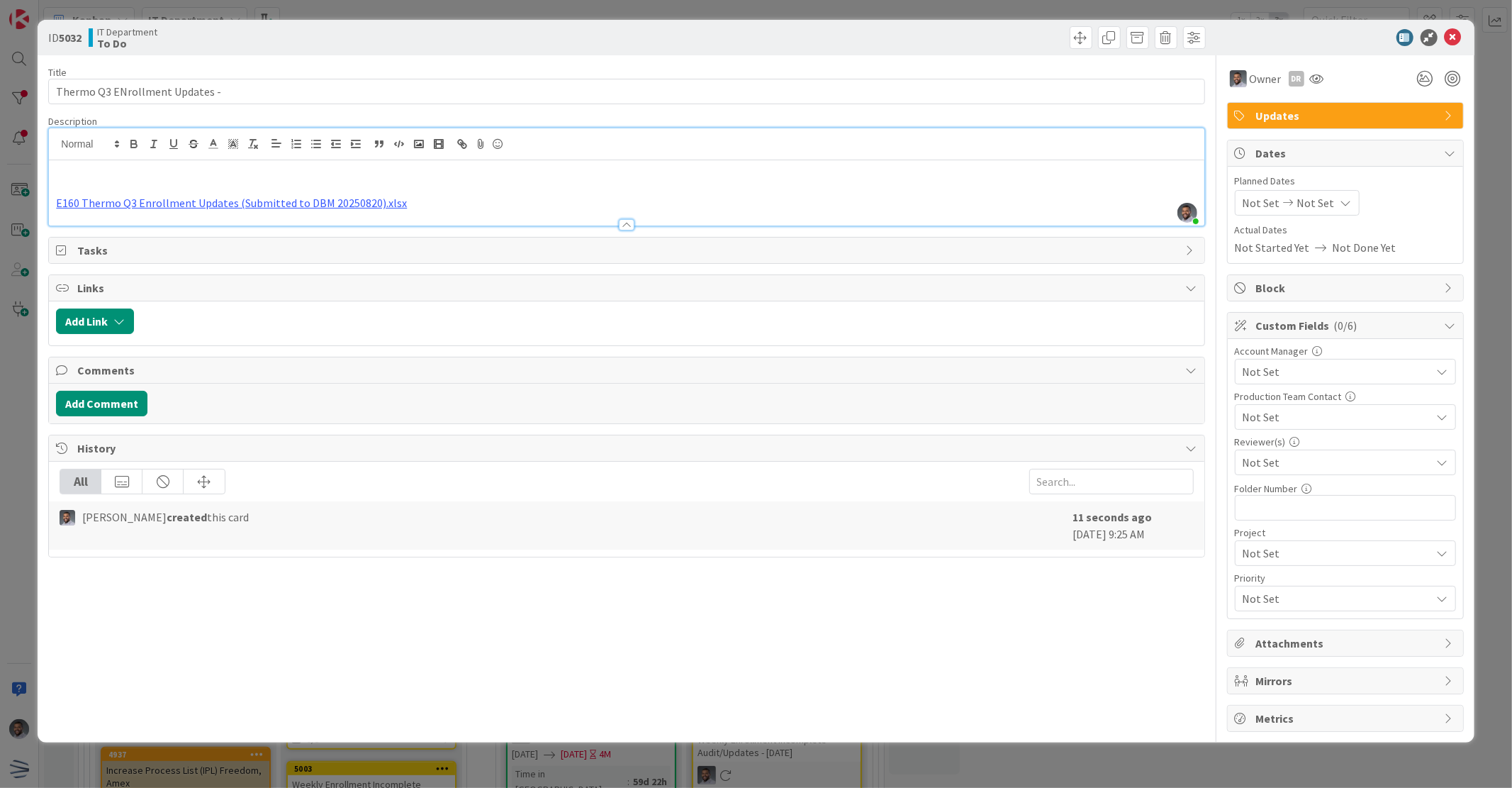
click at [462, 204] on p "E160 Thermo Q3 Enrollment Updates (Submitted to DBM 20250820).xlsx" at bounding box center [626, 203] width 1140 height 17
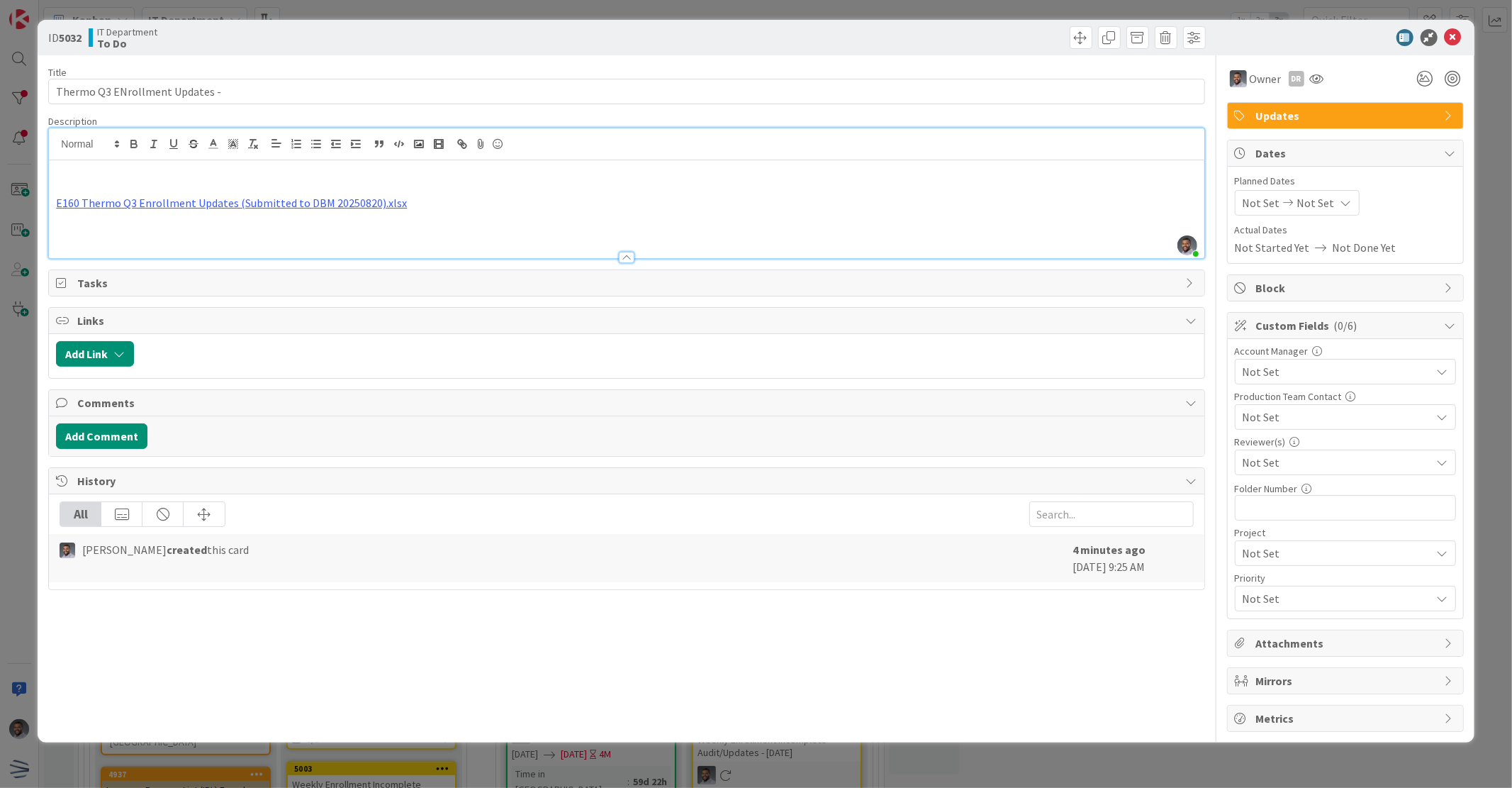
click at [415, 217] on p at bounding box center [626, 219] width 1140 height 17
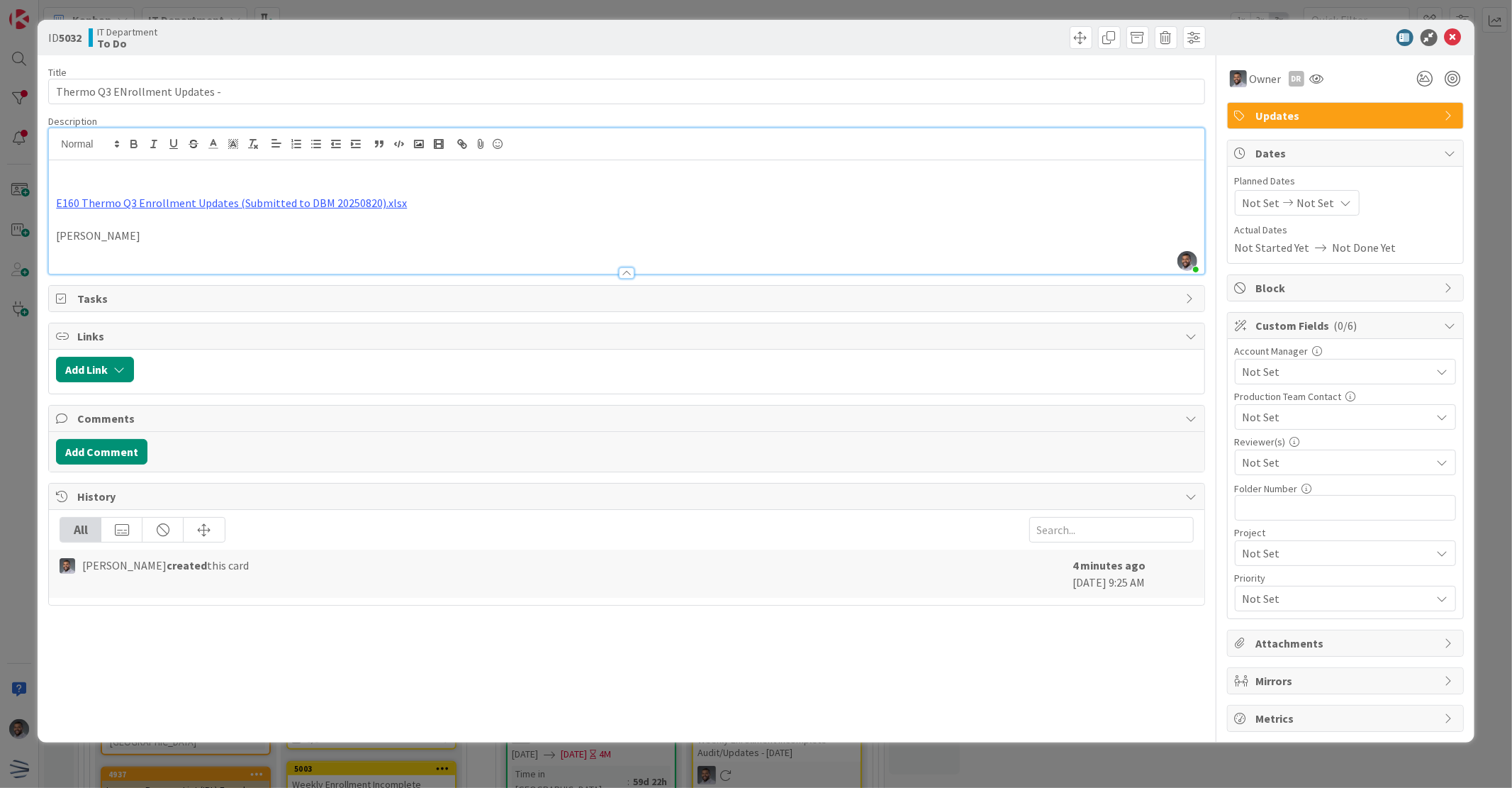
click at [73, 171] on p at bounding box center [626, 171] width 1140 height 17
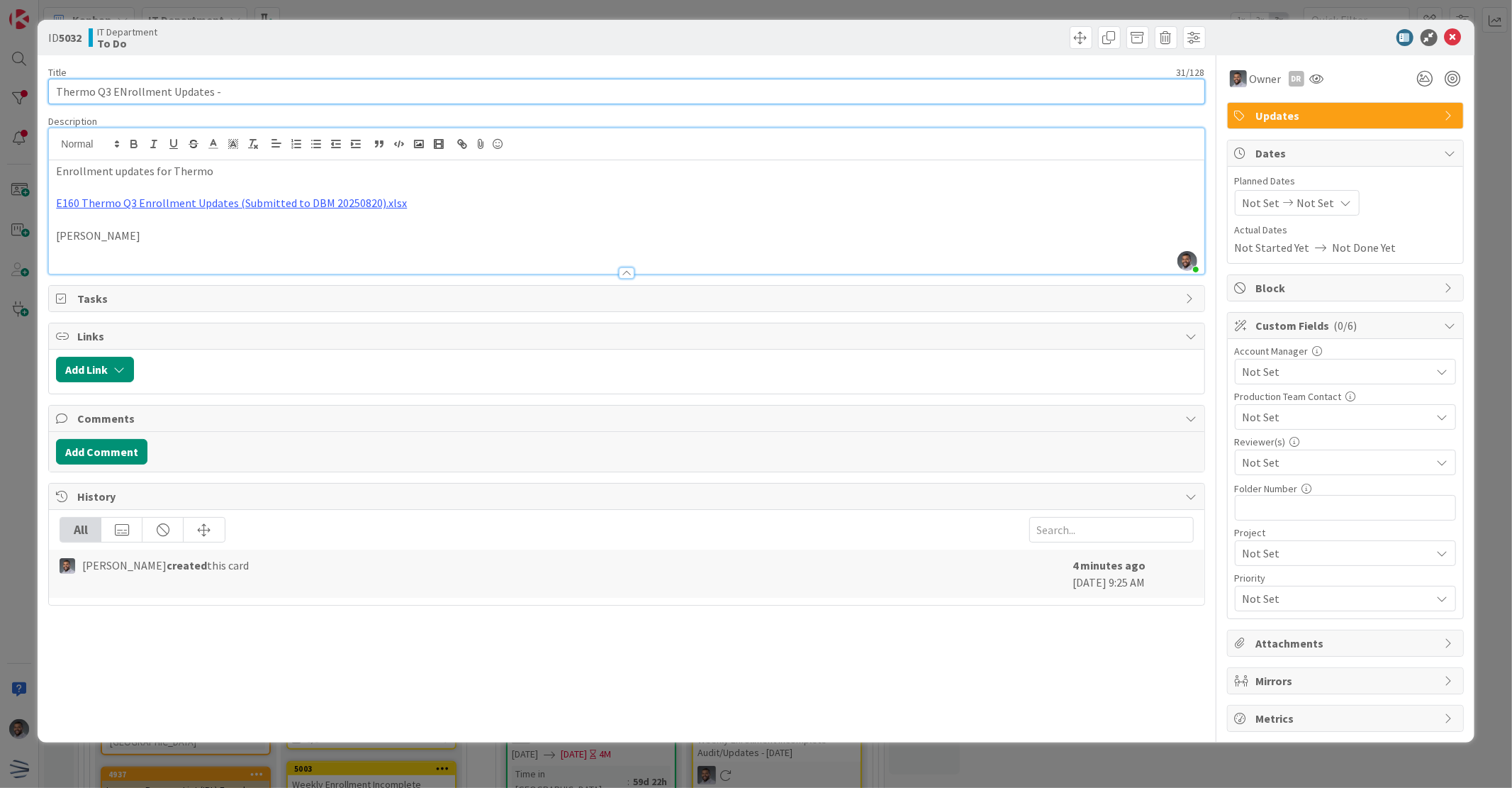
click at [336, 90] on input "Thermo Q3 ENrollment Updates -" at bounding box center [626, 91] width 1156 height 25
paste input "DBT805"
type input "Thermo Q3 ENrollment Updates - DBT805"
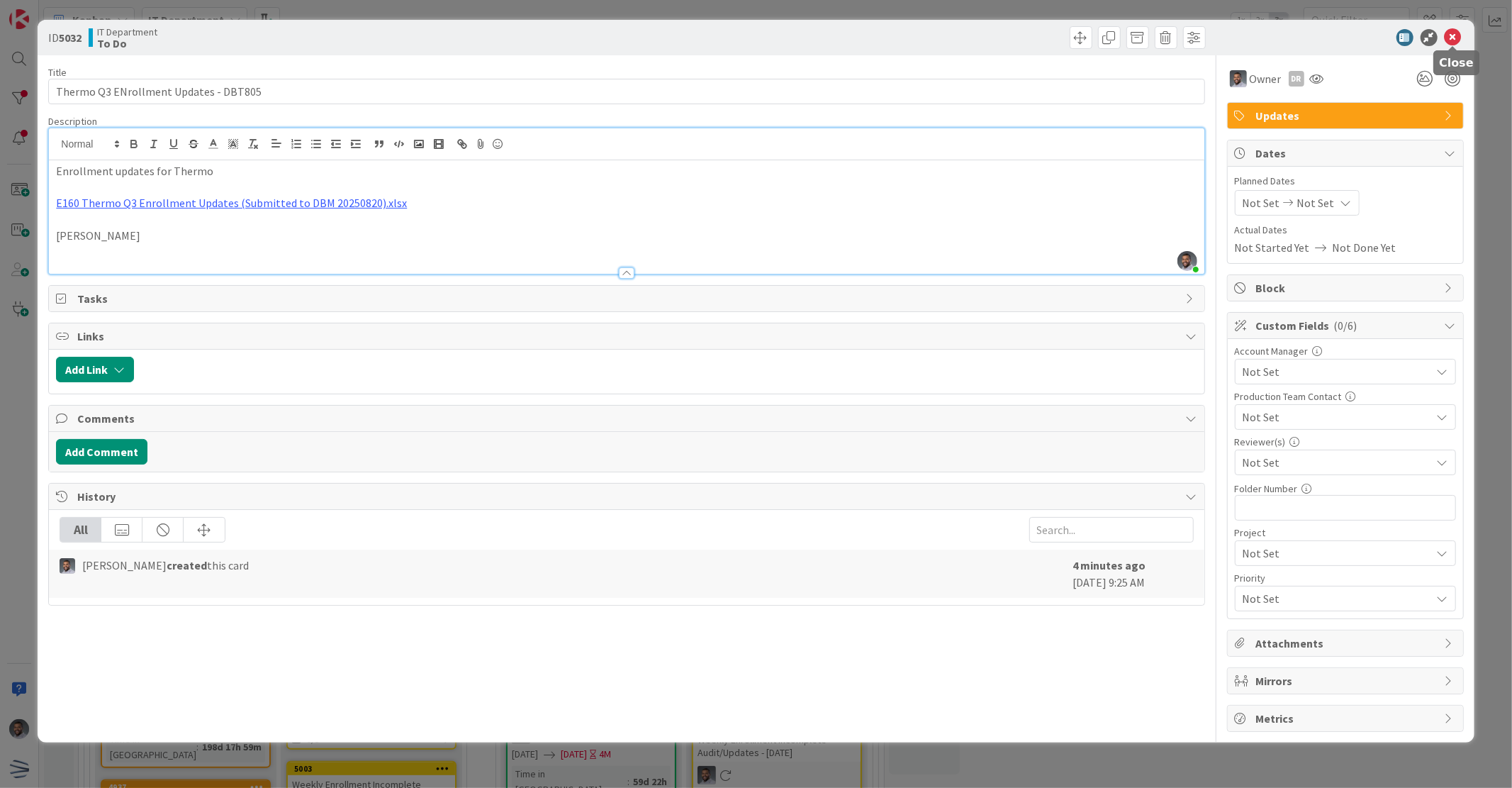
click at [1449, 38] on icon at bounding box center [1454, 37] width 17 height 17
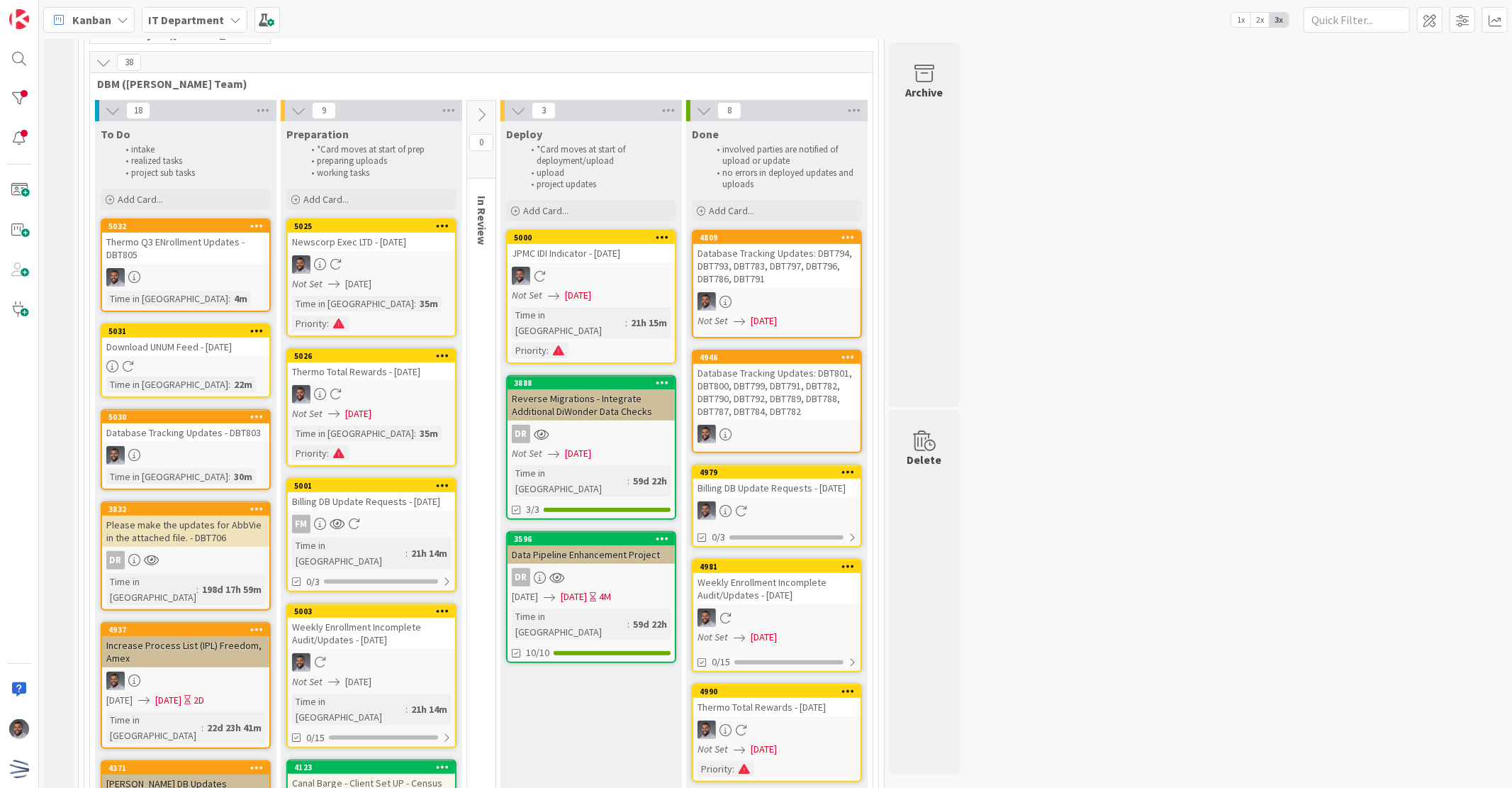
scroll to position [344, 0]
